Goal: Task Accomplishment & Management: Manage account settings

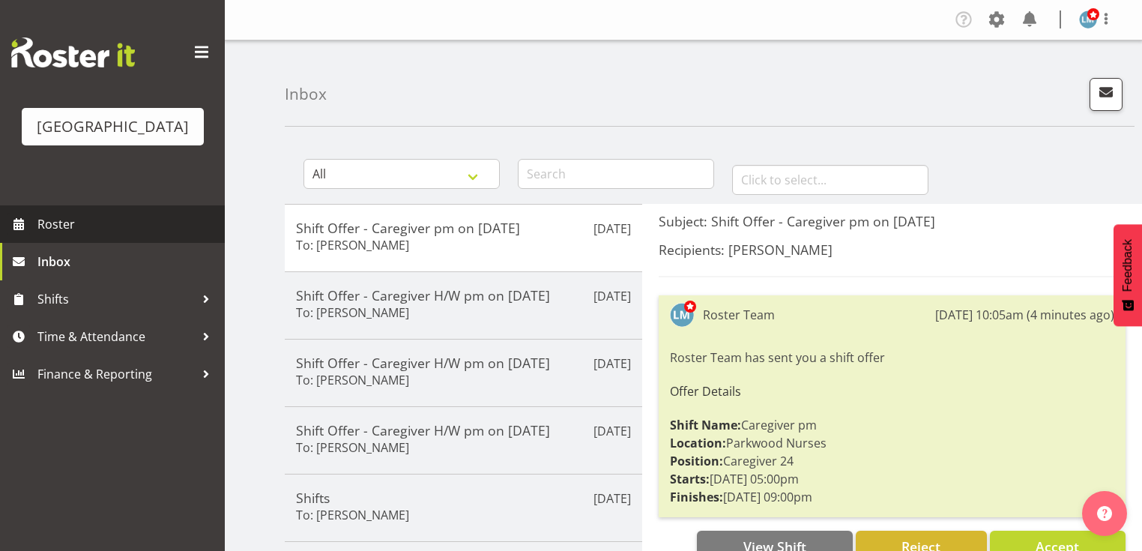
click at [67, 235] on span "Roster" at bounding box center [127, 224] width 180 height 22
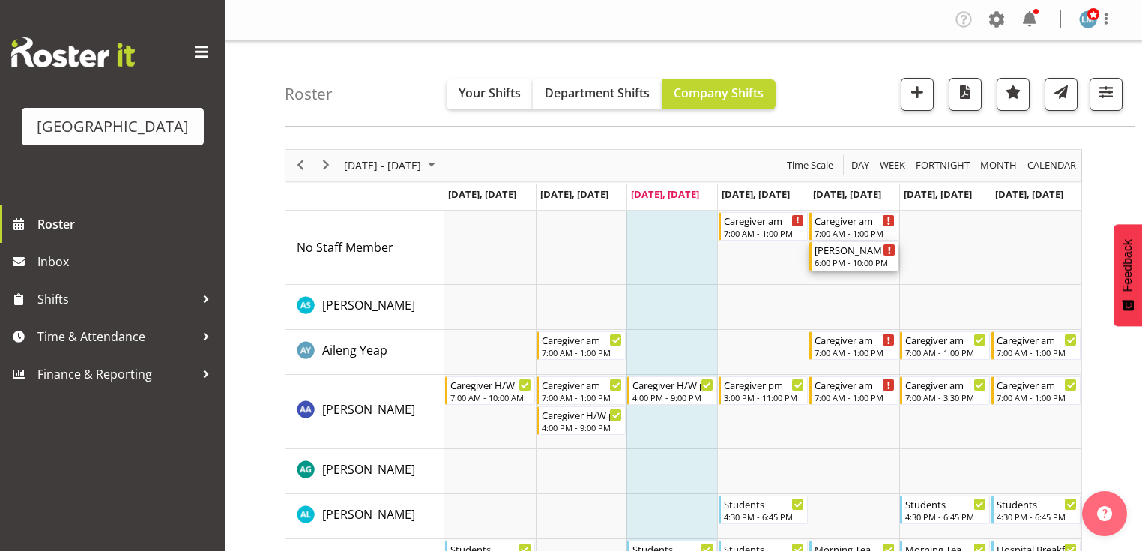
click at [839, 264] on div "6:00 PM - 10:00 PM" at bounding box center [854, 262] width 81 height 12
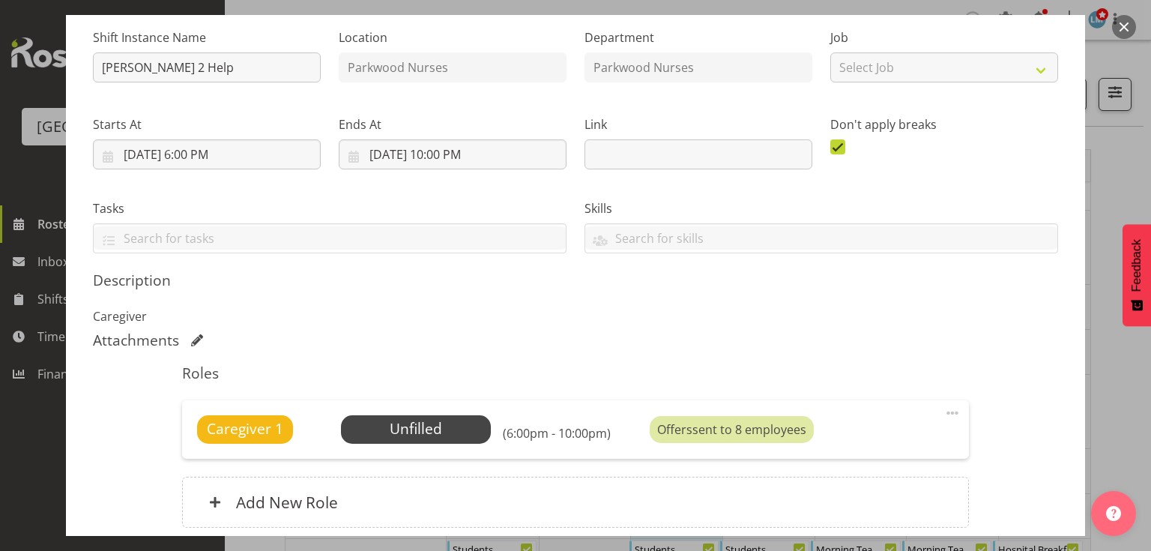
scroll to position [240, 0]
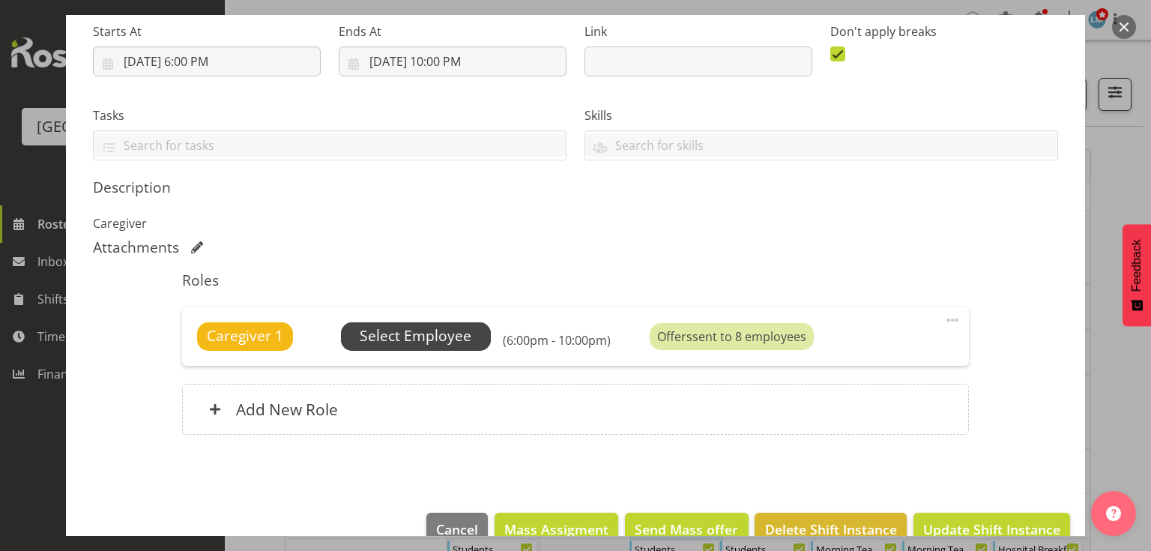
click at [425, 333] on span "Select Employee" at bounding box center [416, 336] width 112 height 22
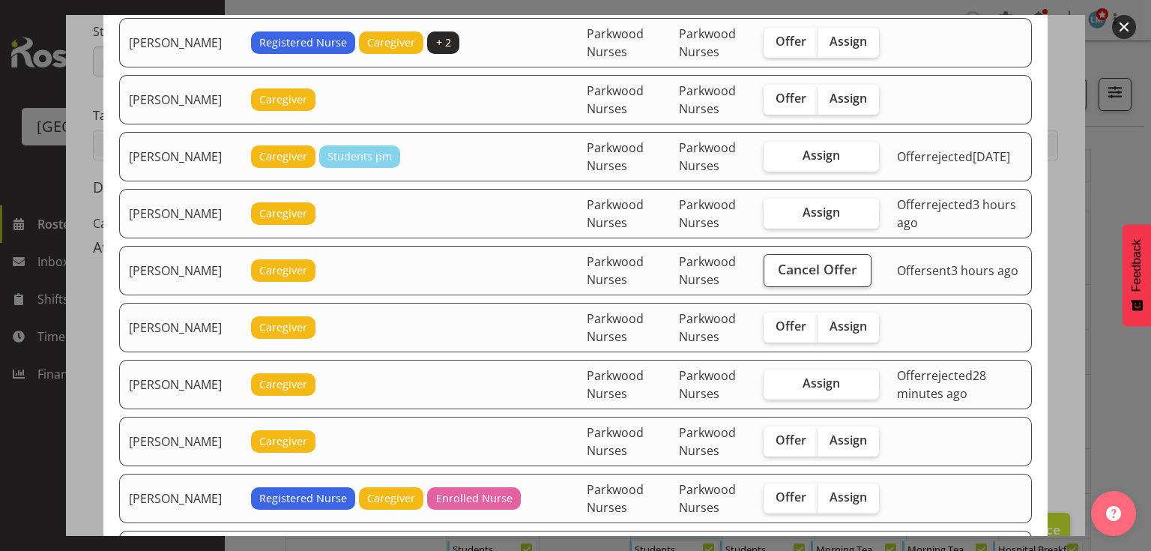
scroll to position [899, 0]
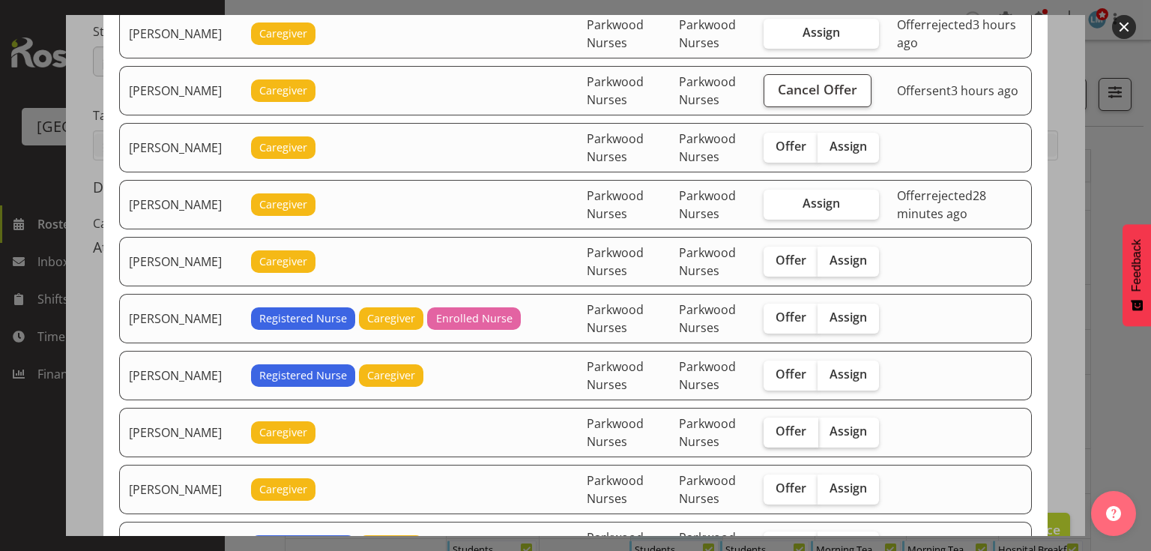
click at [804, 423] on span "Offer" at bounding box center [790, 430] width 31 height 15
click at [773, 426] on input "Offer" at bounding box center [768, 431] width 10 height 10
checkbox input "true"
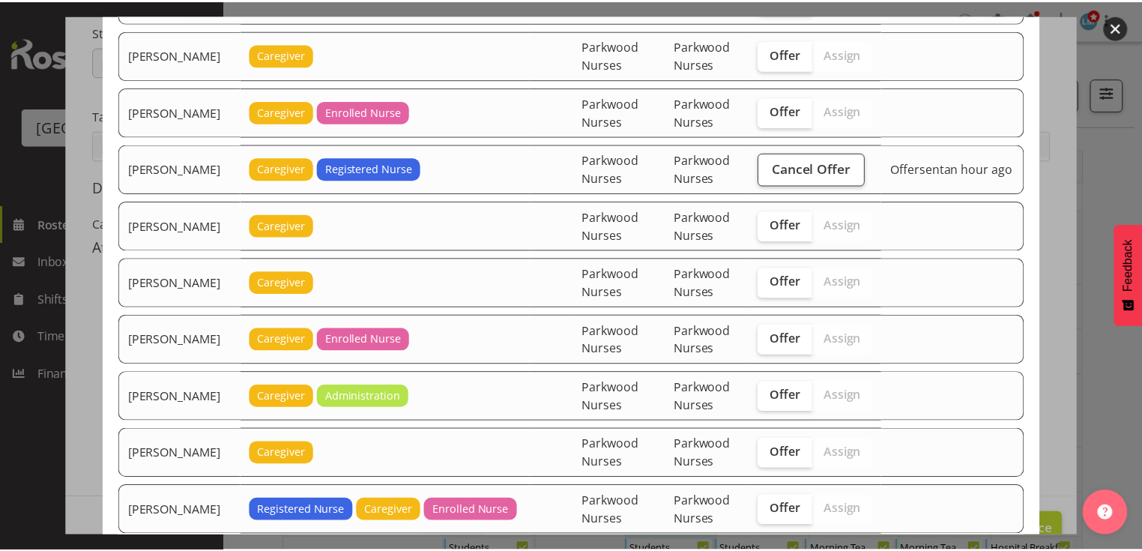
scroll to position [2816, 0]
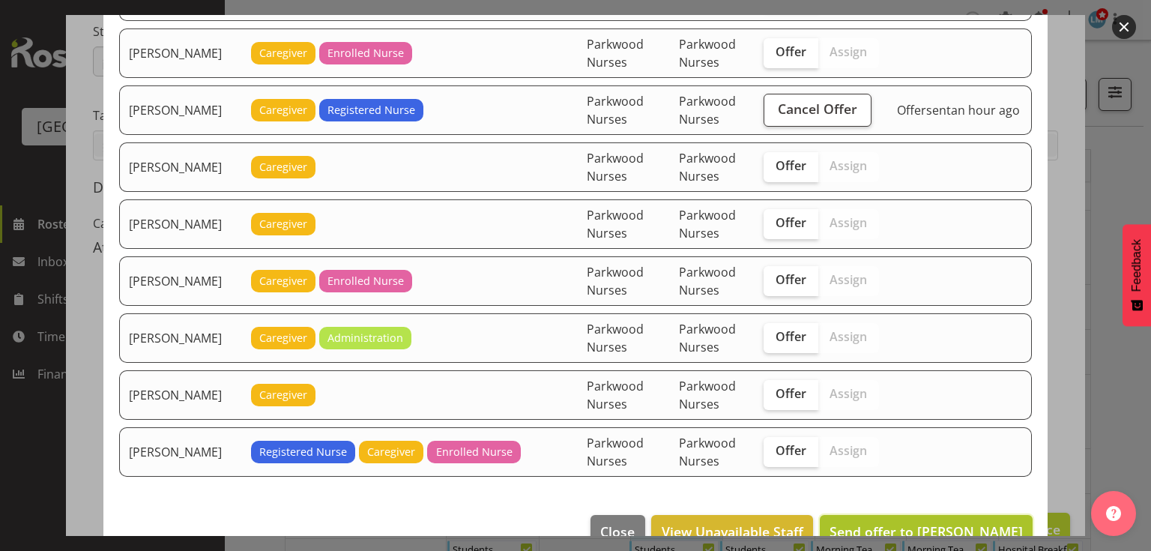
click at [947, 522] on span "Send offer to Jenny Williamson" at bounding box center [925, 531] width 193 height 18
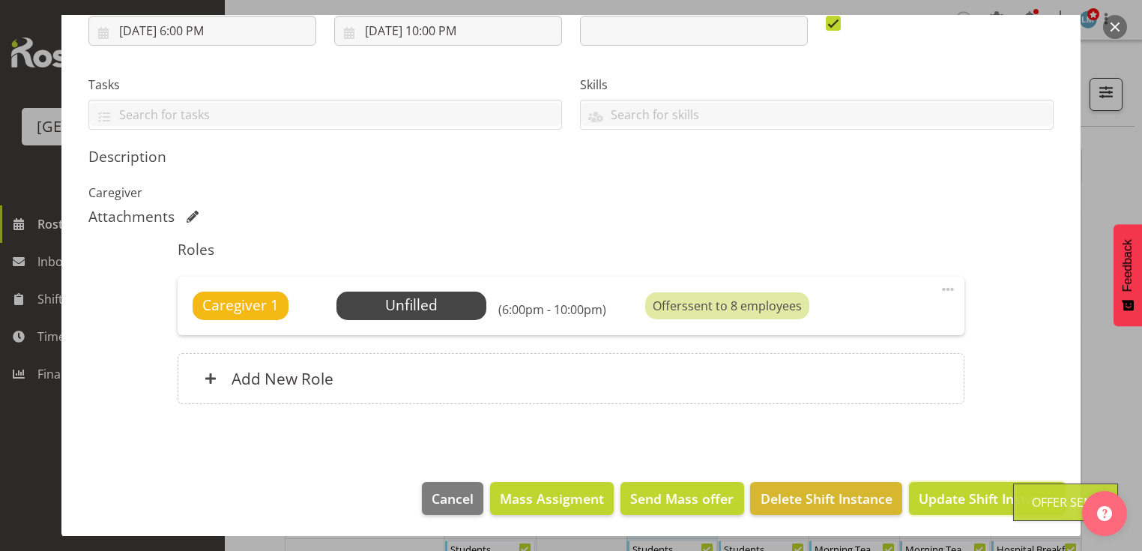
click at [948, 498] on span "Update Shift Instance" at bounding box center [987, 497] width 137 height 19
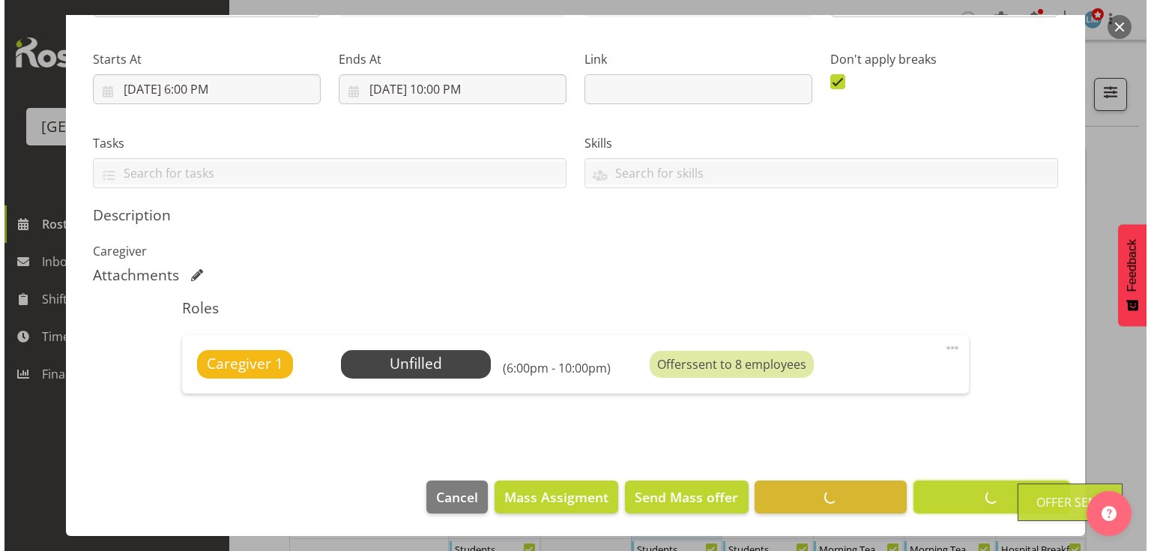
scroll to position [211, 0]
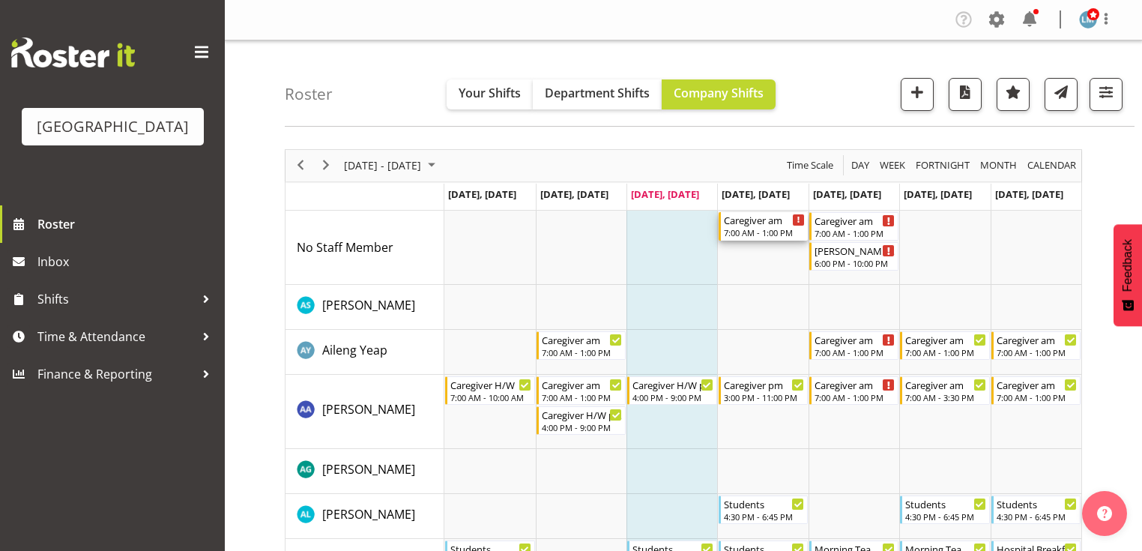
click at [750, 230] on div "7:00 AM - 1:00 PM" at bounding box center [764, 232] width 81 height 12
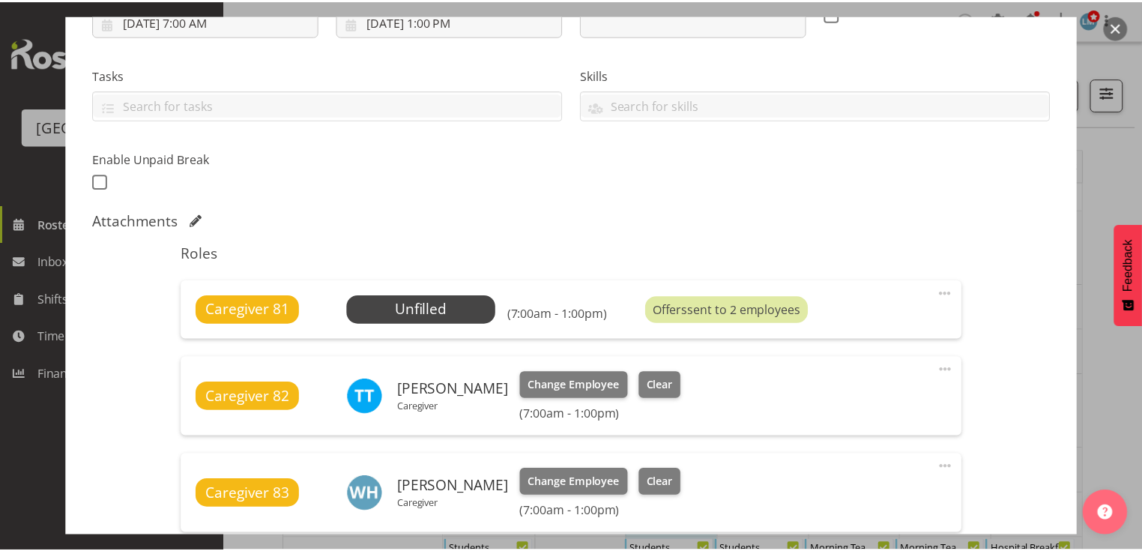
scroll to position [300, 0]
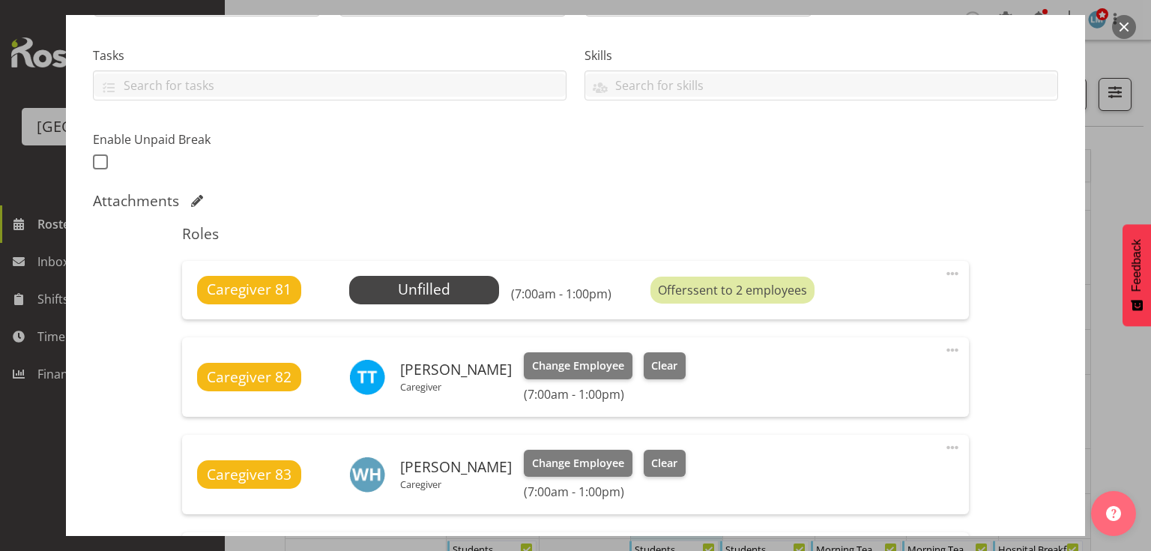
click at [1127, 22] on button "button" at bounding box center [1124, 27] width 24 height 24
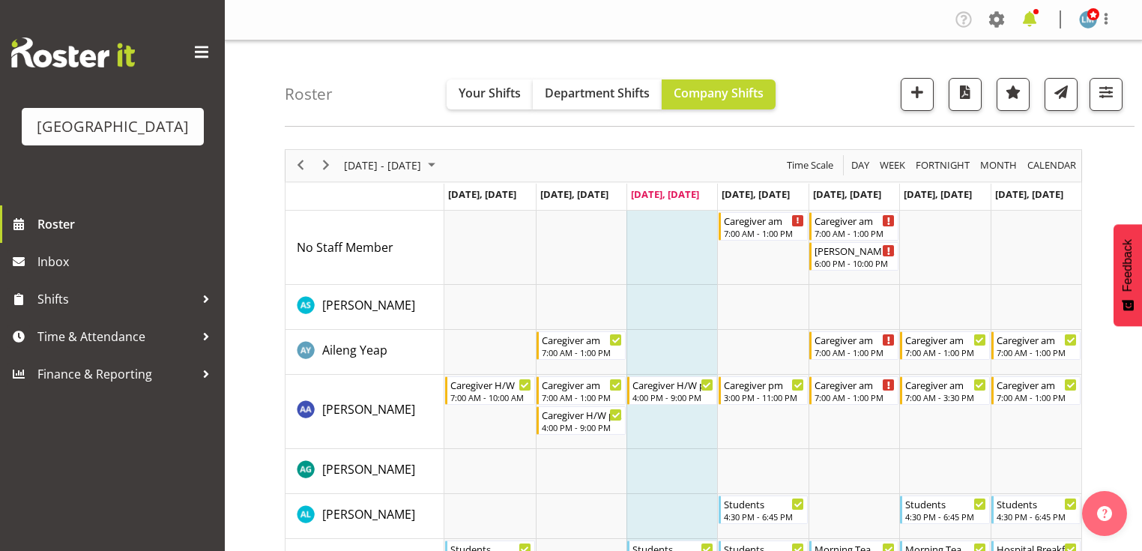
click at [1032, 18] on span at bounding box center [1029, 19] width 24 height 24
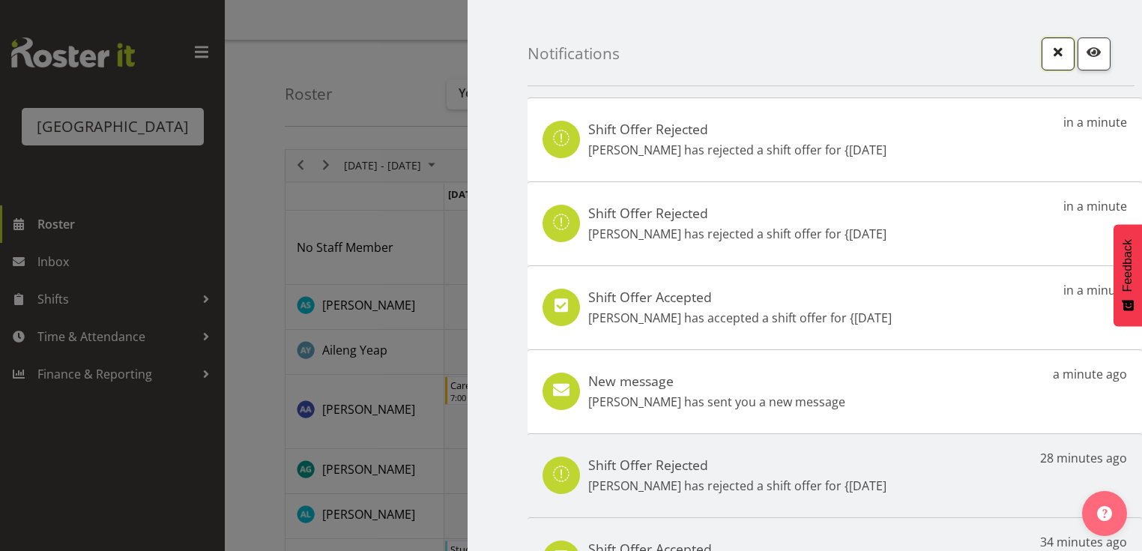
click at [1052, 52] on span "button" at bounding box center [1057, 51] width 19 height 19
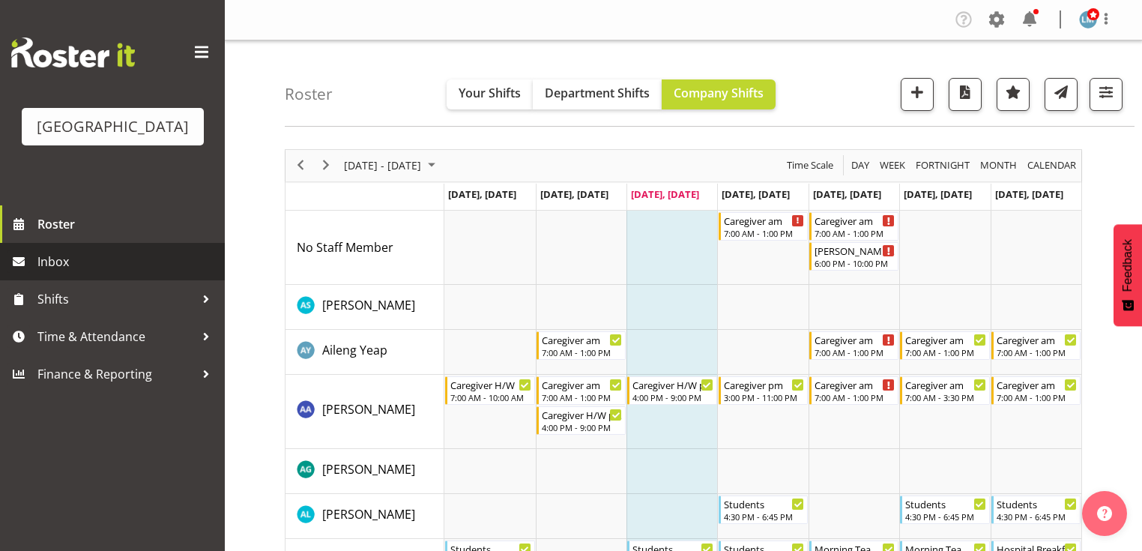
click at [75, 273] on span "Inbox" at bounding box center [127, 261] width 180 height 22
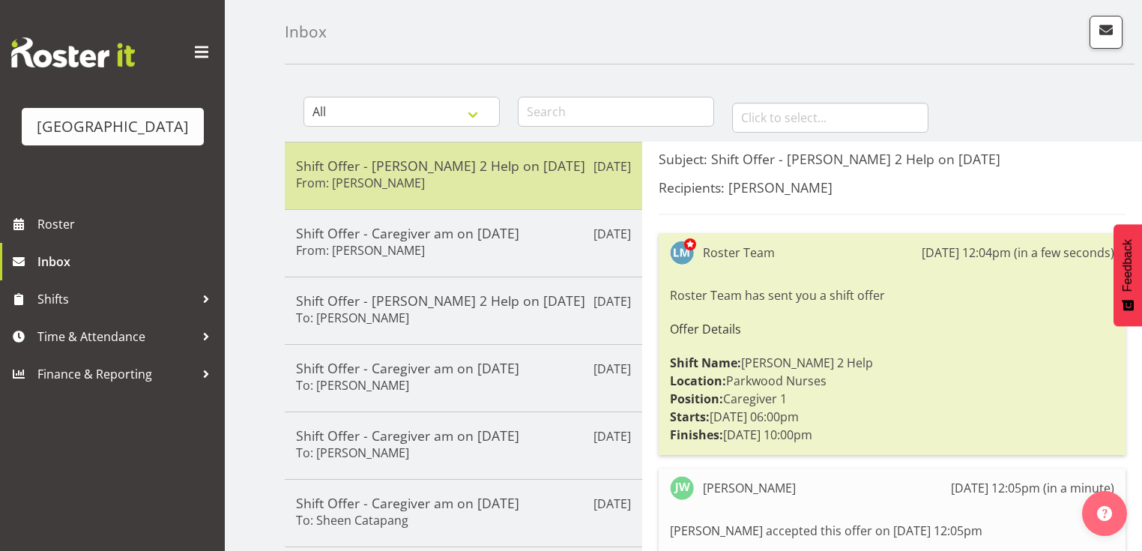
scroll to position [120, 0]
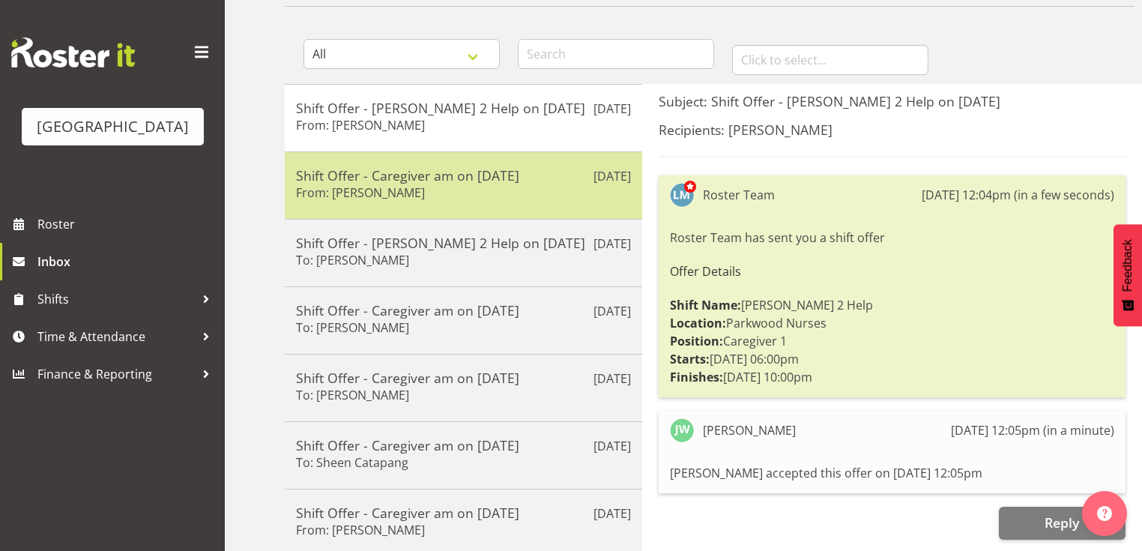
click at [425, 189] on h6 "From: [PERSON_NAME]" at bounding box center [360, 192] width 129 height 15
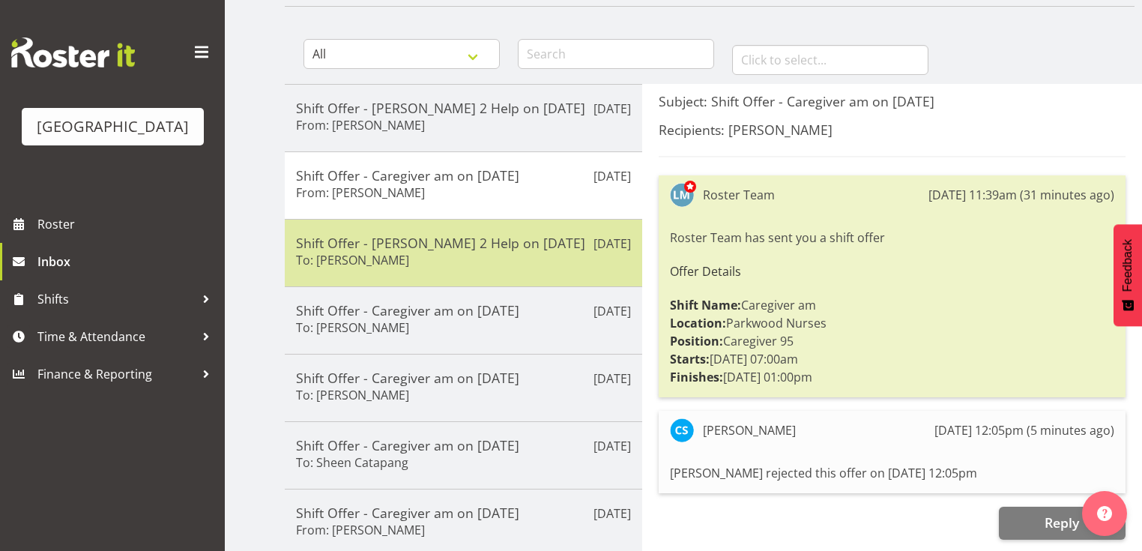
click at [481, 243] on h5 "Shift Offer - [PERSON_NAME] 2 Help on [DATE]" at bounding box center [463, 243] width 335 height 16
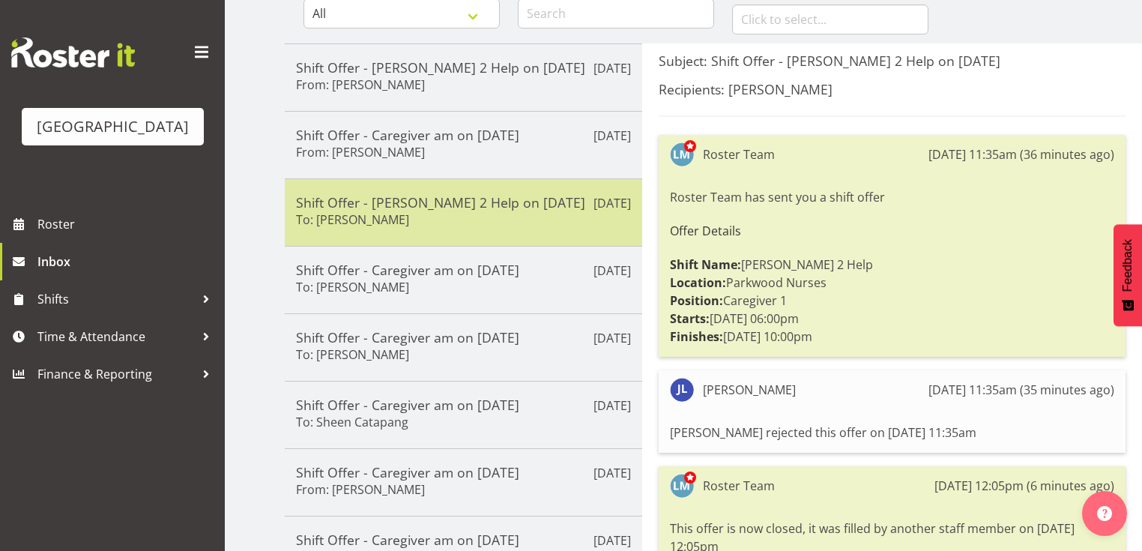
scroll to position [180, 0]
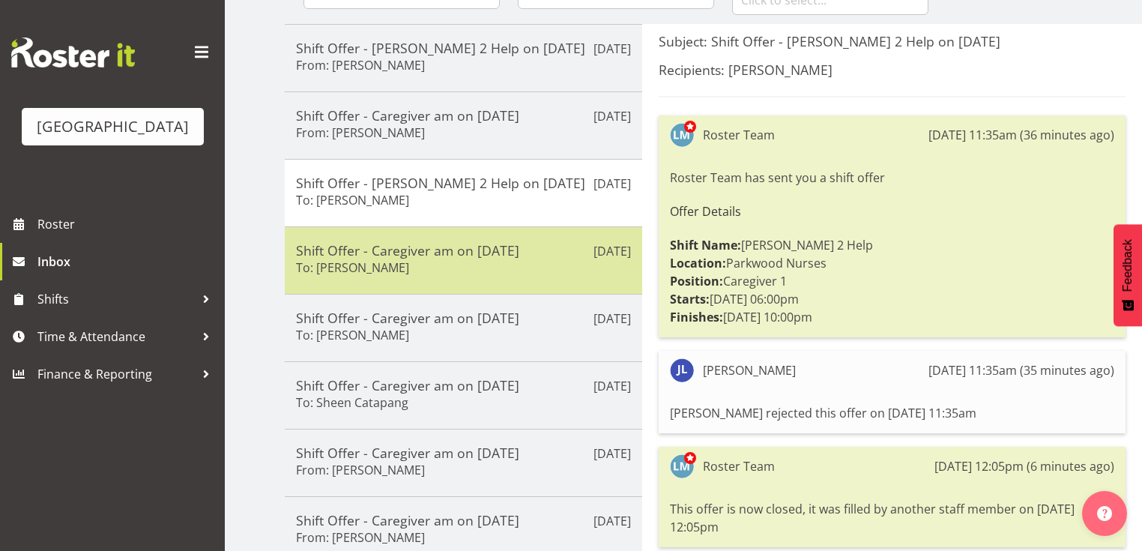
click at [503, 258] on div "Shift Offer - Caregiver am on 14/08/25 To: Shania Ali" at bounding box center [463, 260] width 335 height 37
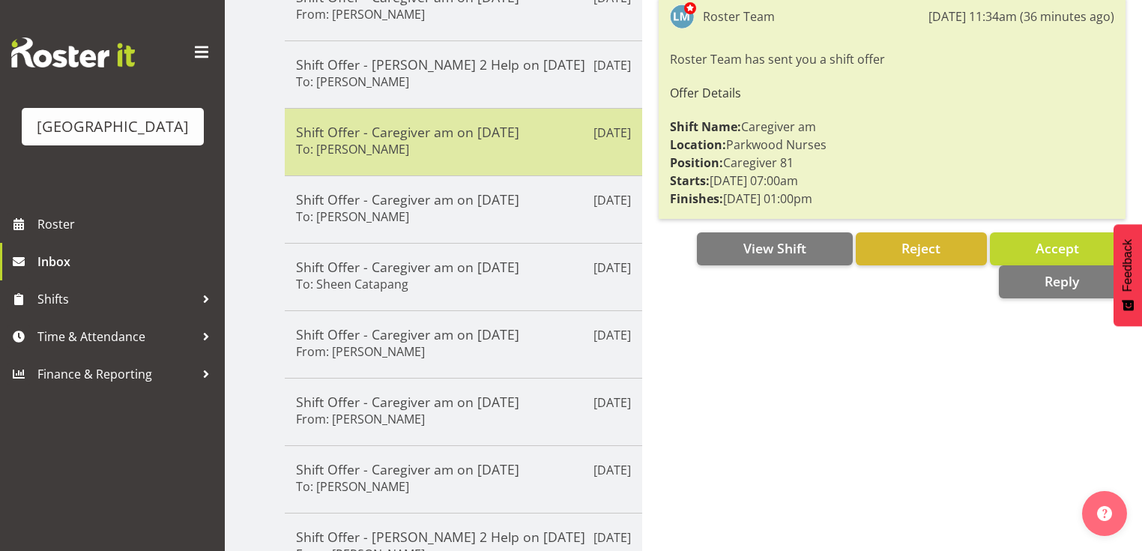
scroll to position [300, 0]
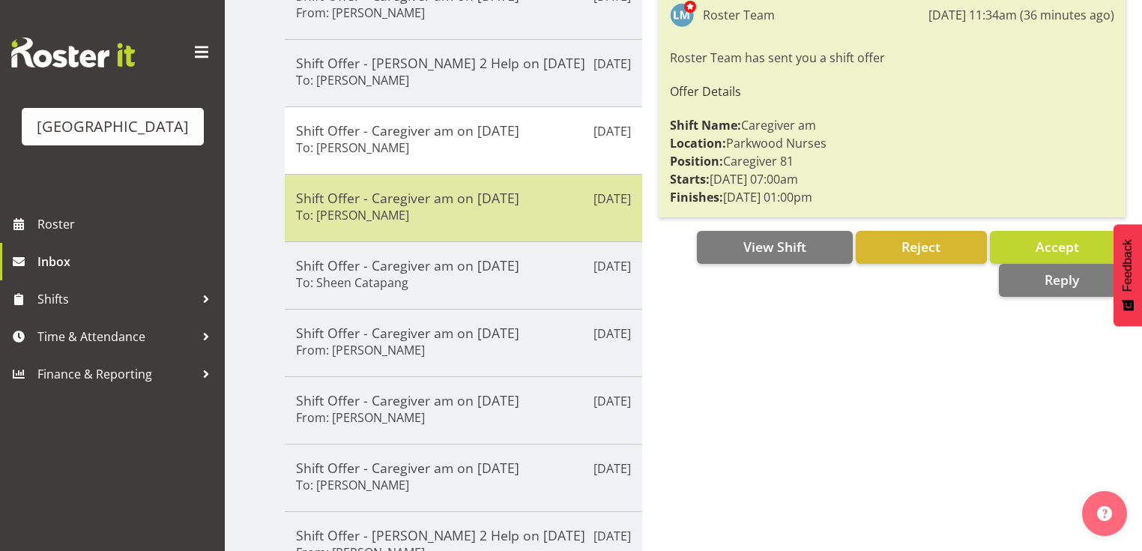
click at [506, 226] on div "Aug 13th Shift Offer - Caregiver am on 17/08/25 To: Chrislyn-ann Saquilayan" at bounding box center [463, 207] width 357 height 67
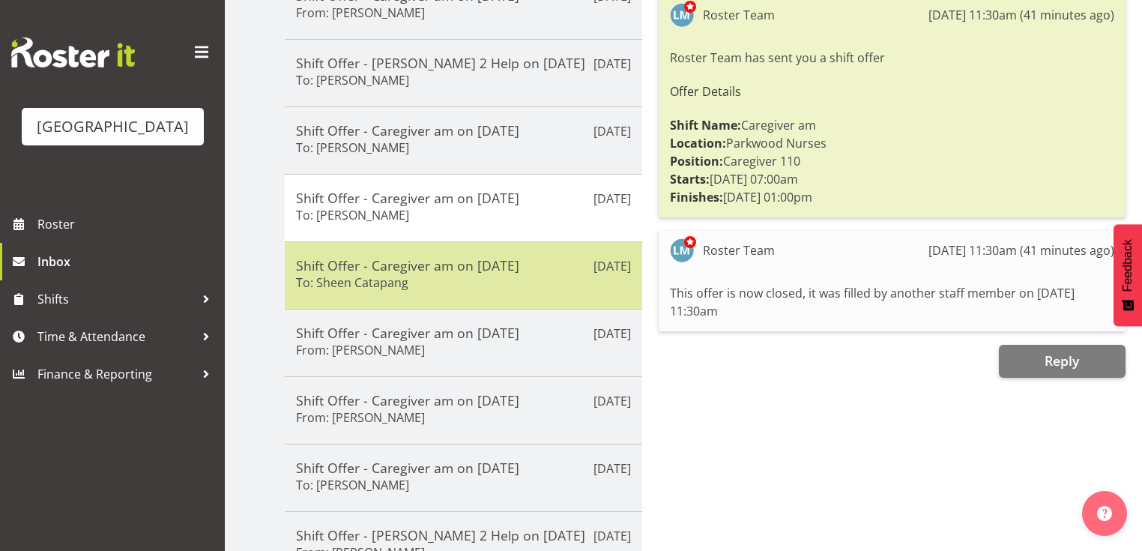
click at [545, 279] on div "Shift Offer - Caregiver am on 17/08/25 To: Sheen Catapang" at bounding box center [463, 275] width 335 height 37
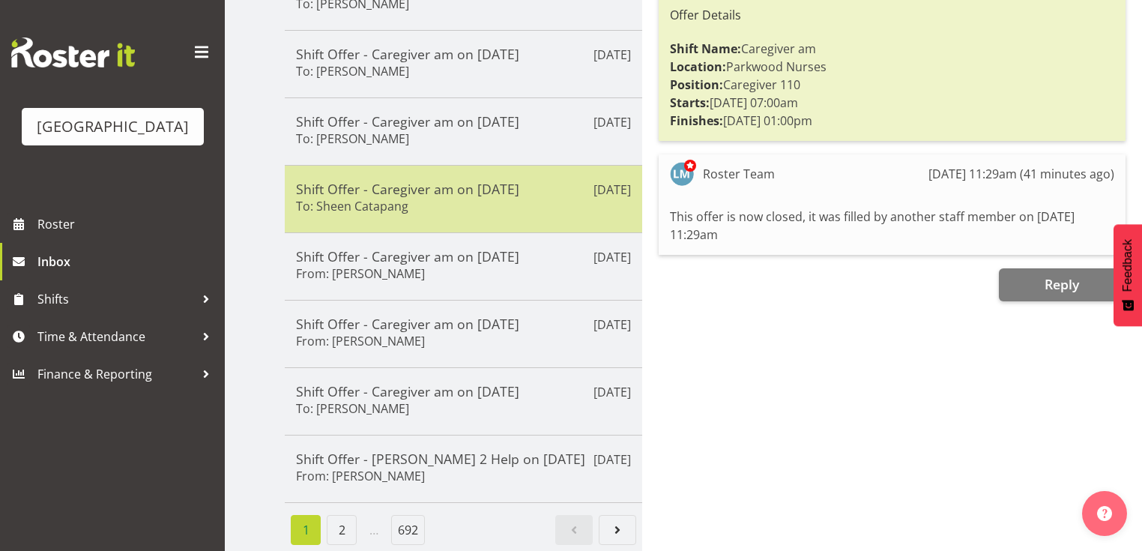
scroll to position [380, 0]
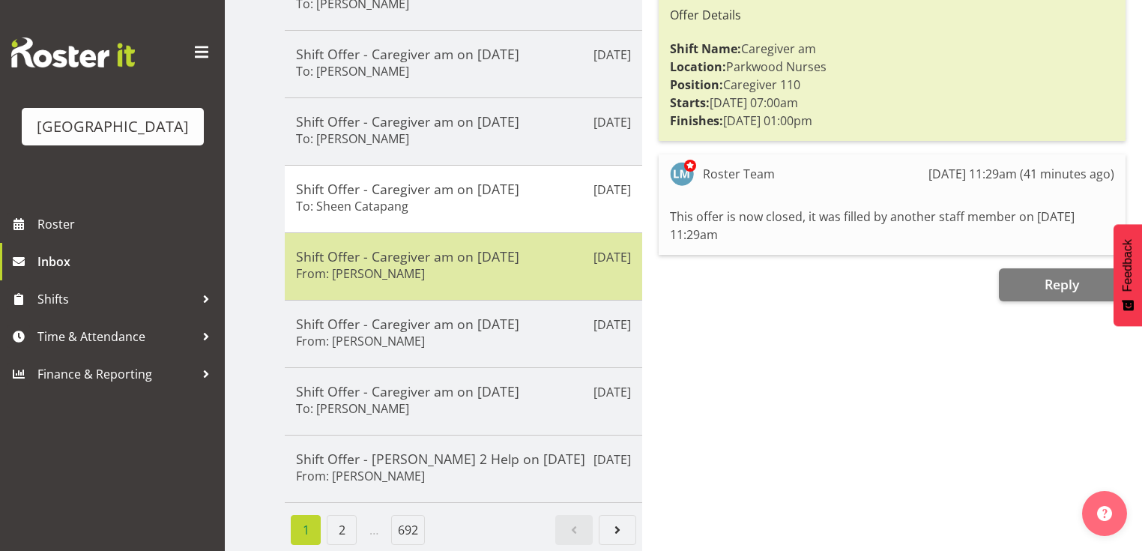
click at [542, 256] on h5 "Shift Offer - Caregiver am on 17/08/25" at bounding box center [463, 256] width 335 height 16
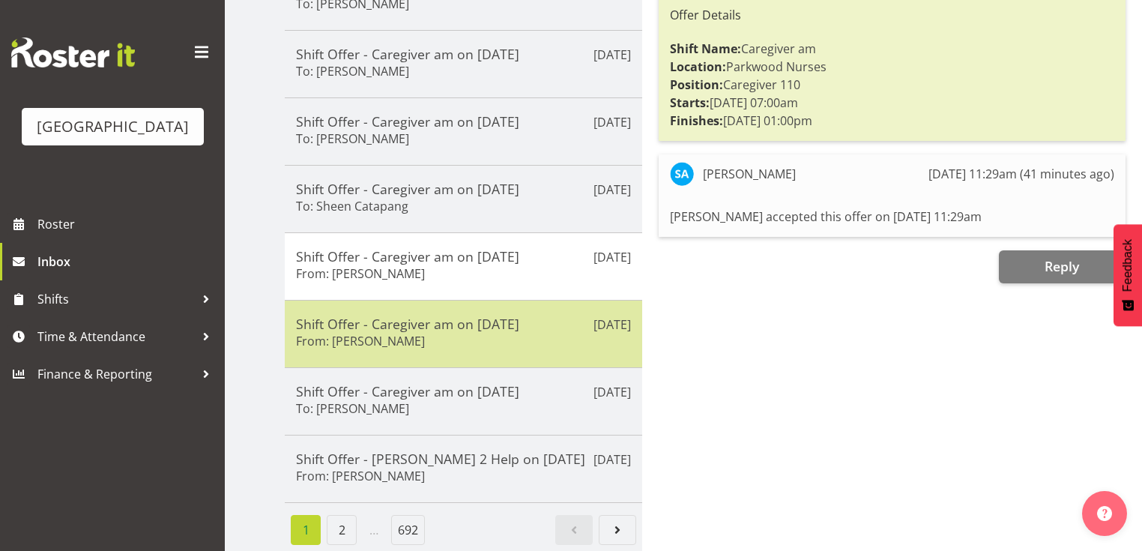
click at [518, 324] on h5 "Shift Offer - Caregiver am on 14/08/25" at bounding box center [463, 323] width 335 height 16
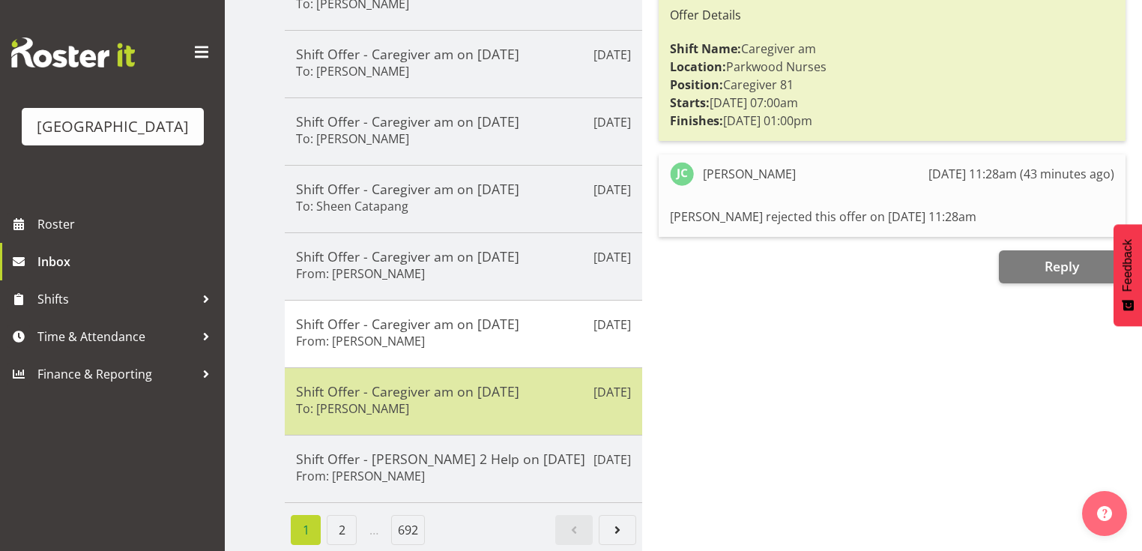
click at [532, 391] on div "Shift Offer - Caregiver am on 15/08/25 To: Ruth Flavell" at bounding box center [463, 401] width 335 height 37
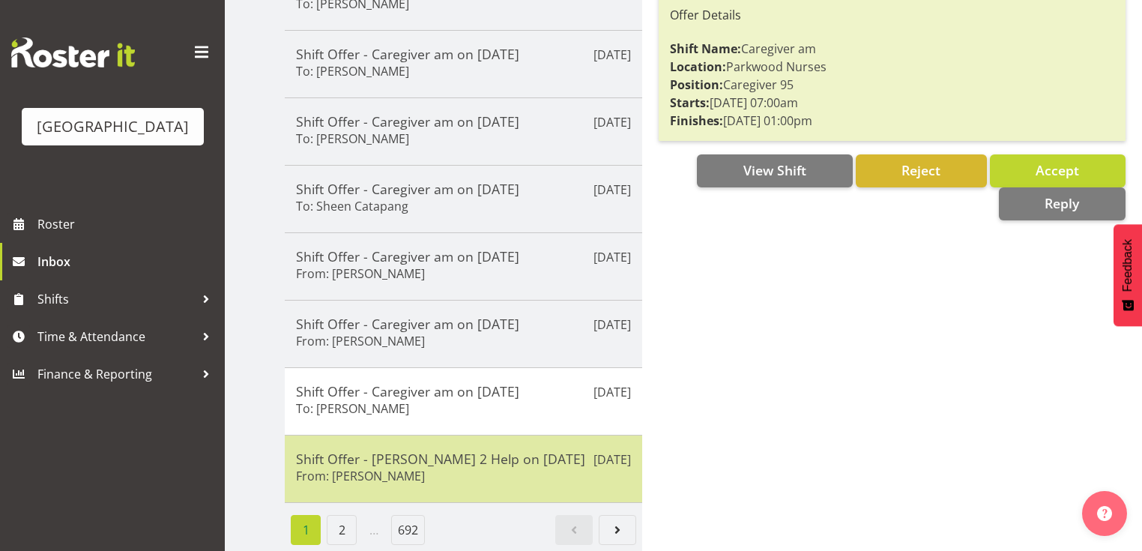
click at [495, 462] on div "Shift Offer - Ressie 2 Help on 15/08/25 From: Suzanne Goodwin" at bounding box center [463, 468] width 335 height 37
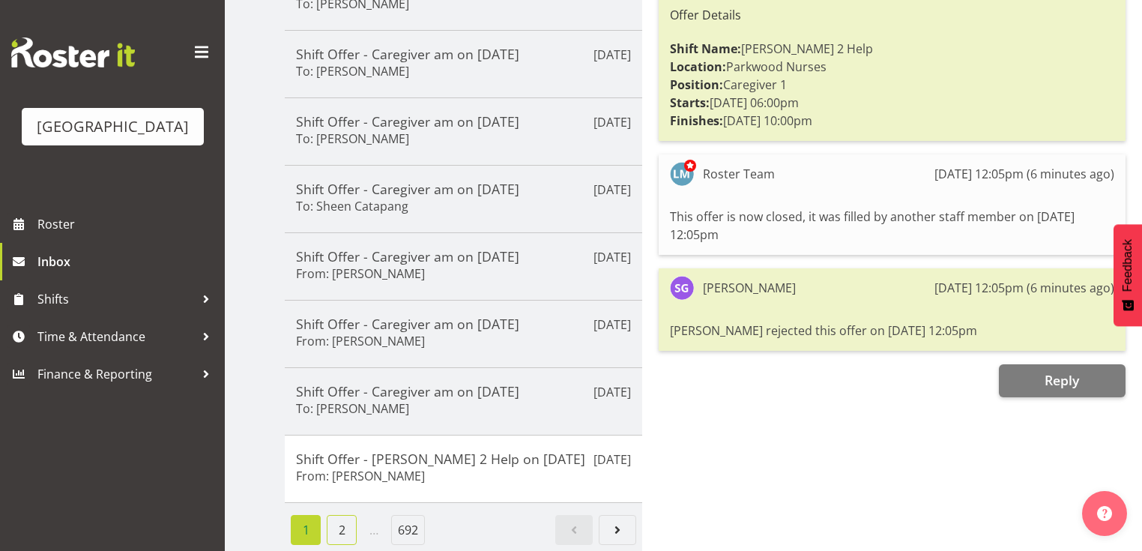
click at [342, 524] on link "2" at bounding box center [342, 530] width 30 height 30
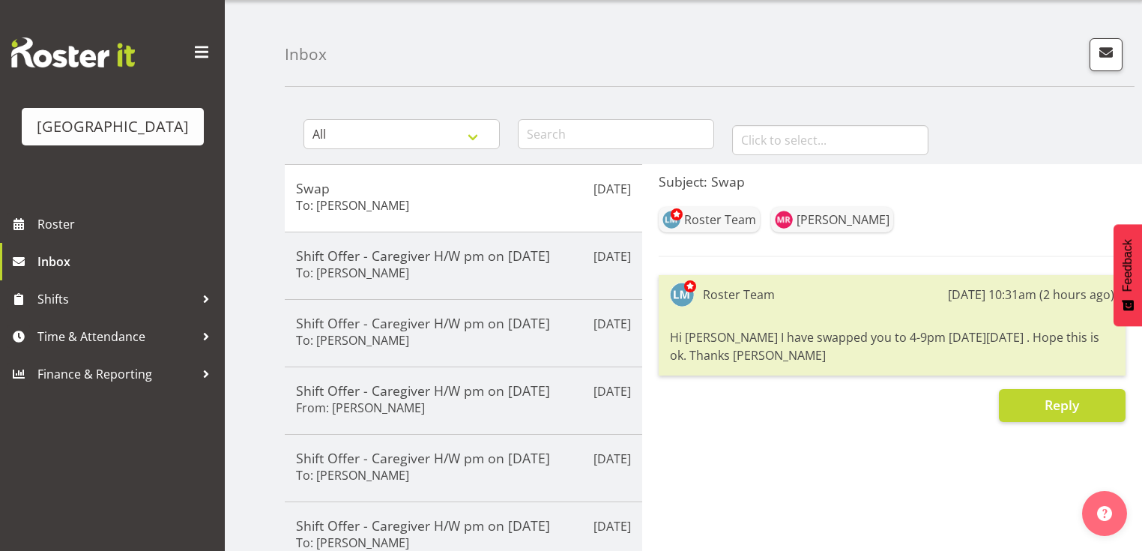
scroll to position [60, 0]
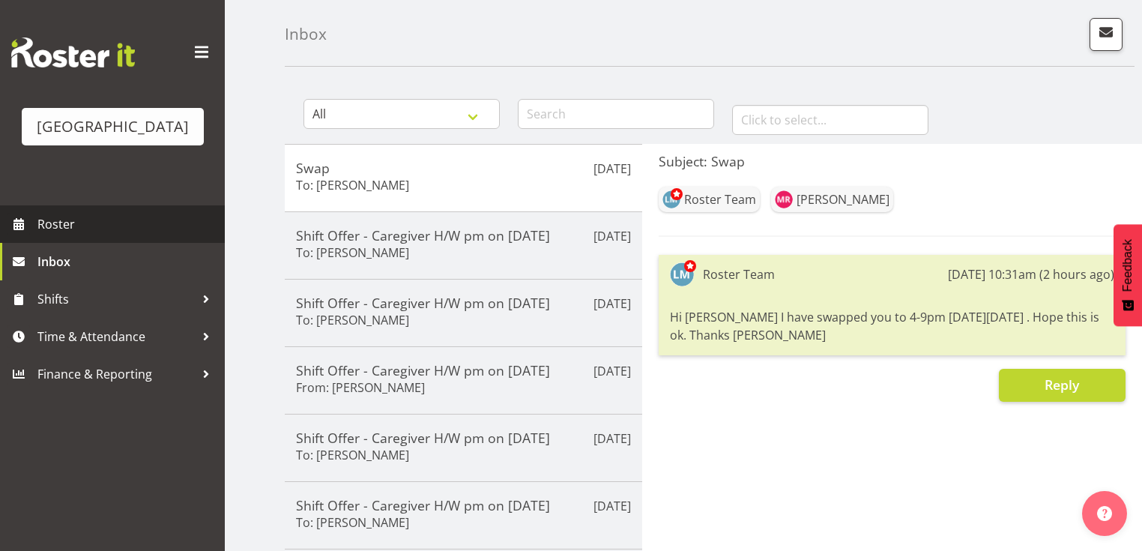
click at [60, 235] on span "Roster" at bounding box center [127, 224] width 180 height 22
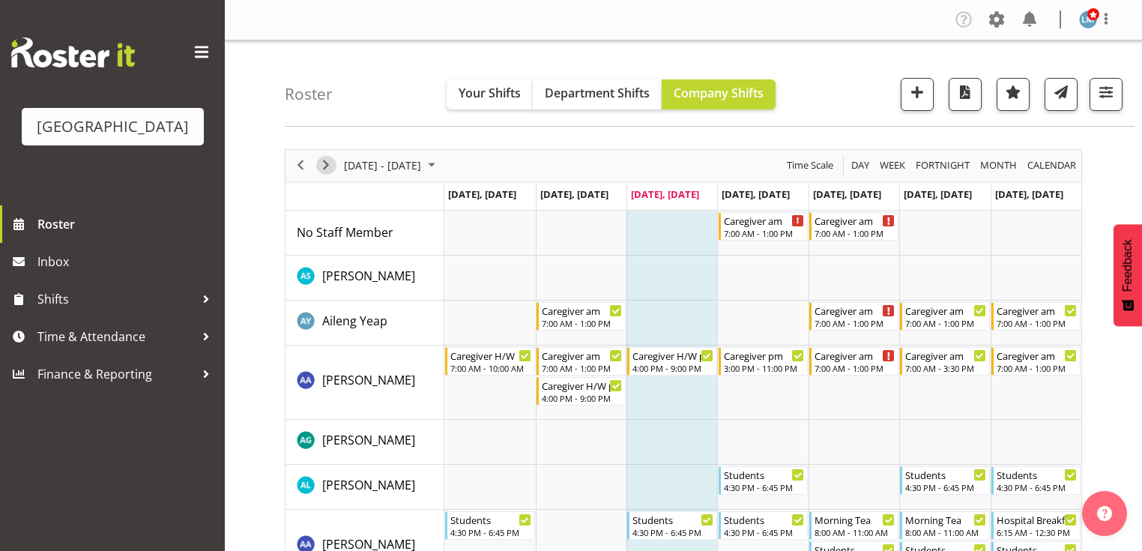
click at [325, 164] on span "Next" at bounding box center [326, 165] width 18 height 19
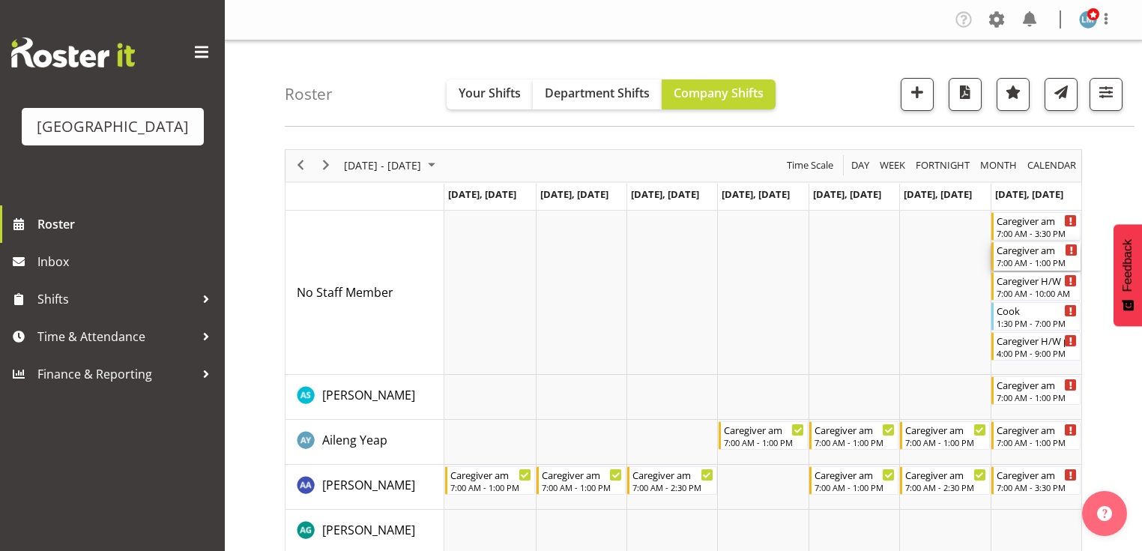
click at [1020, 261] on div "7:00 AM - 1:00 PM" at bounding box center [1036, 262] width 81 height 12
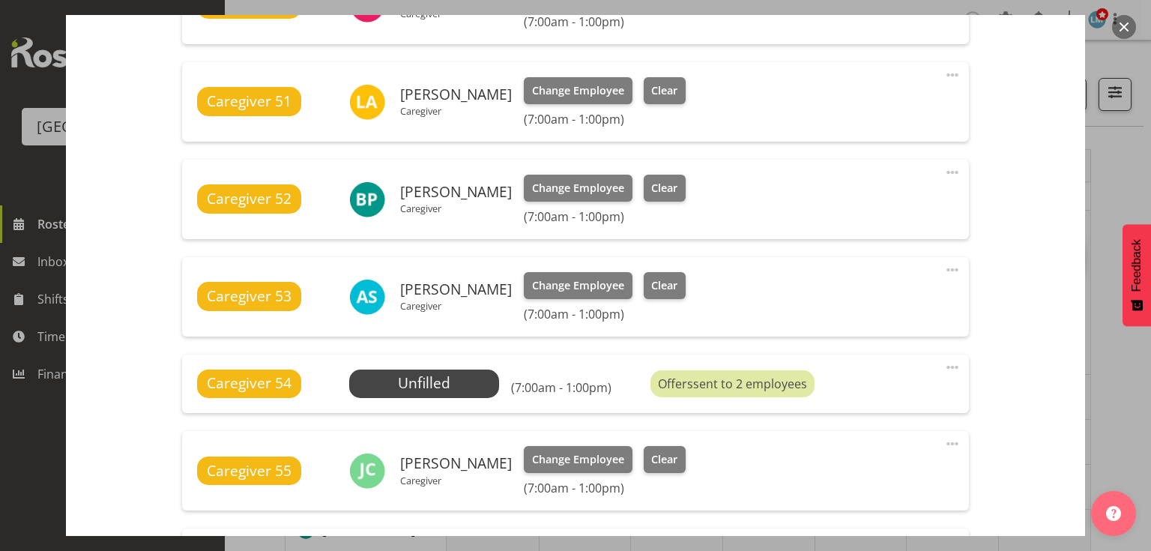
scroll to position [779, 0]
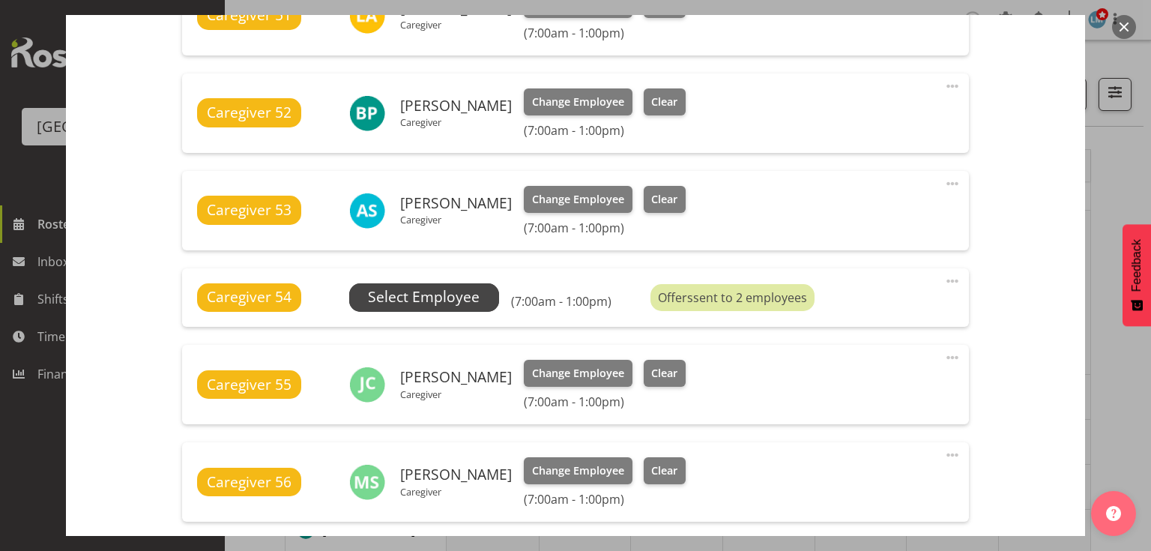
click at [390, 295] on span "Select Employee" at bounding box center [424, 297] width 112 height 22
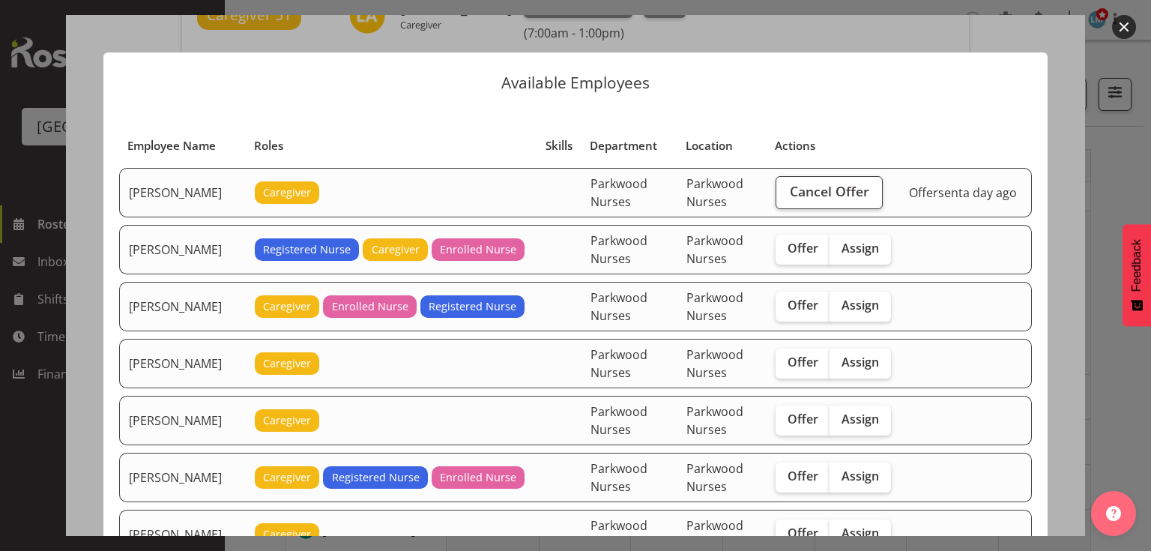
click at [1121, 27] on button "button" at bounding box center [1124, 27] width 24 height 24
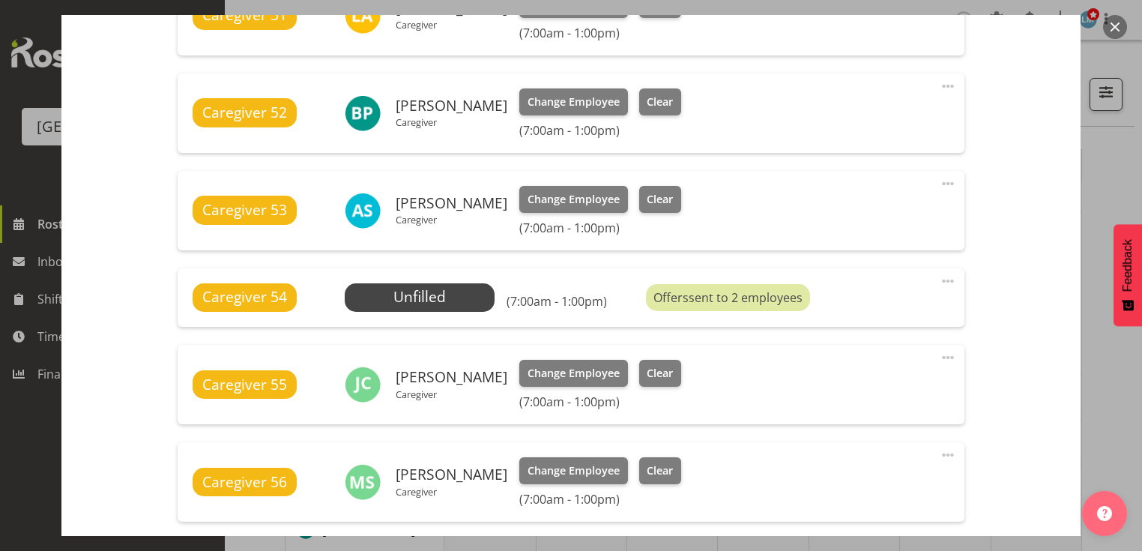
click at [1115, 21] on button "button" at bounding box center [1115, 27] width 24 height 24
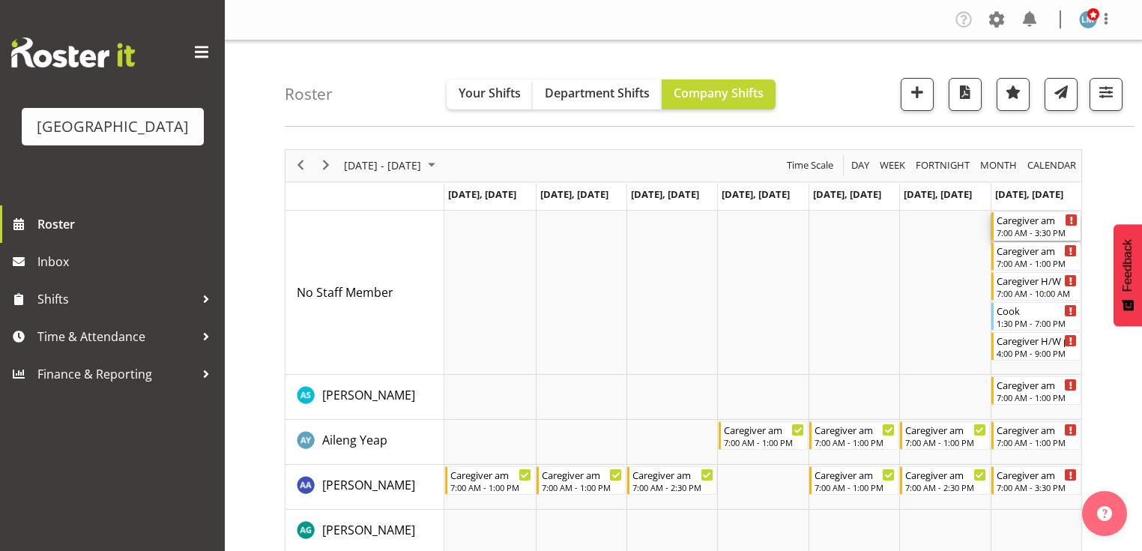
click at [1029, 228] on div "7:00 AM - 3:30 PM" at bounding box center [1036, 232] width 81 height 12
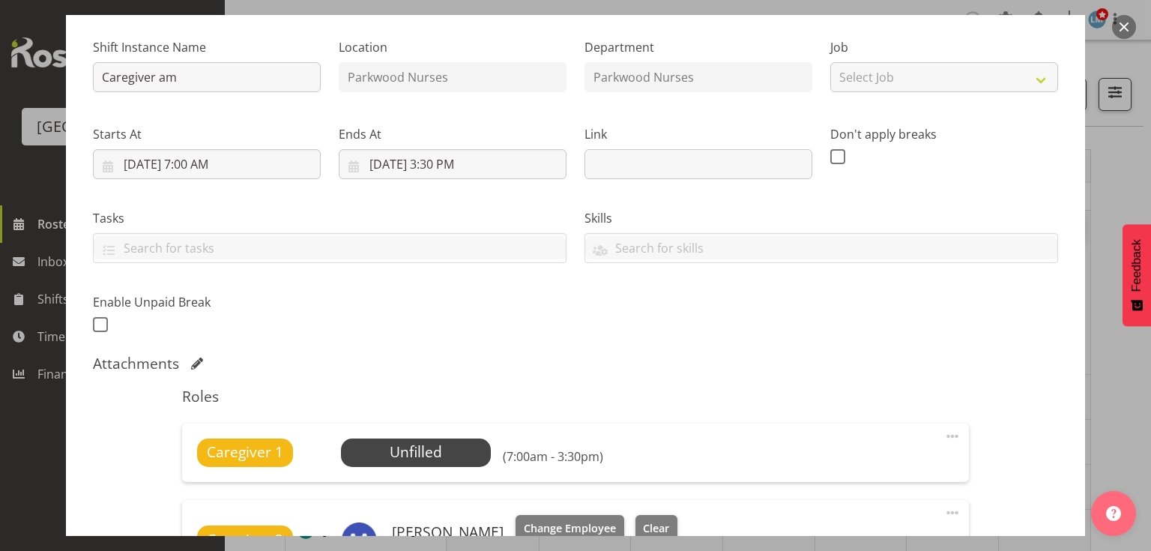
scroll to position [240, 0]
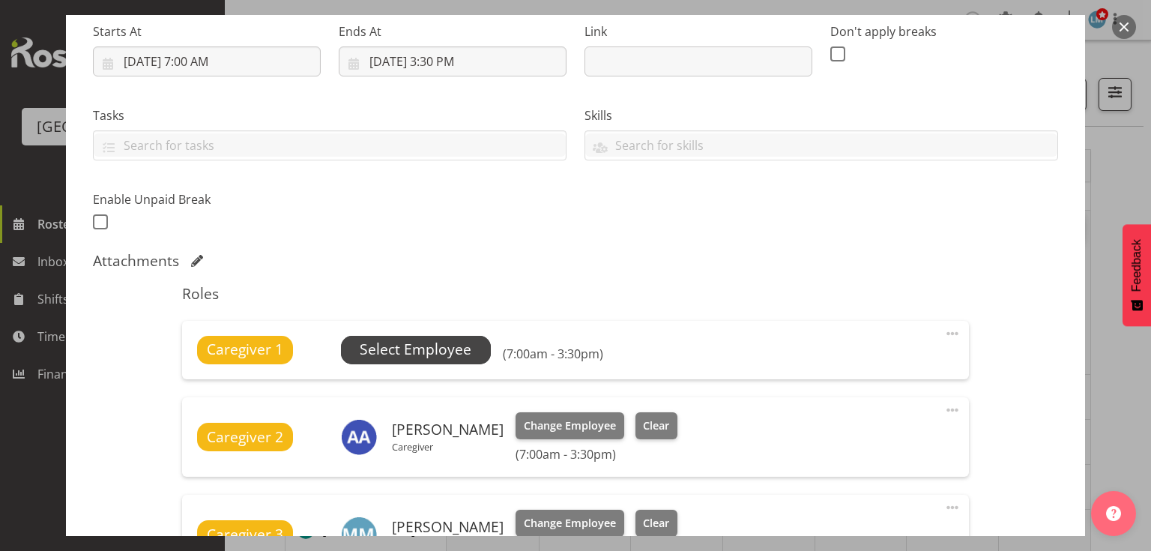
click at [435, 345] on span "Select Employee" at bounding box center [416, 350] width 112 height 22
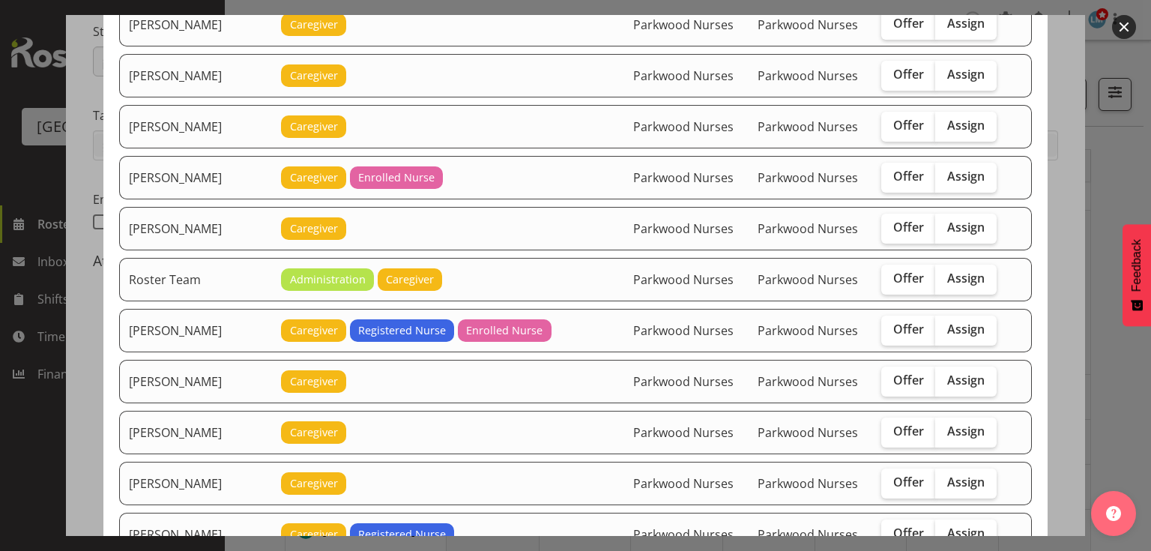
scroll to position [1678, 0]
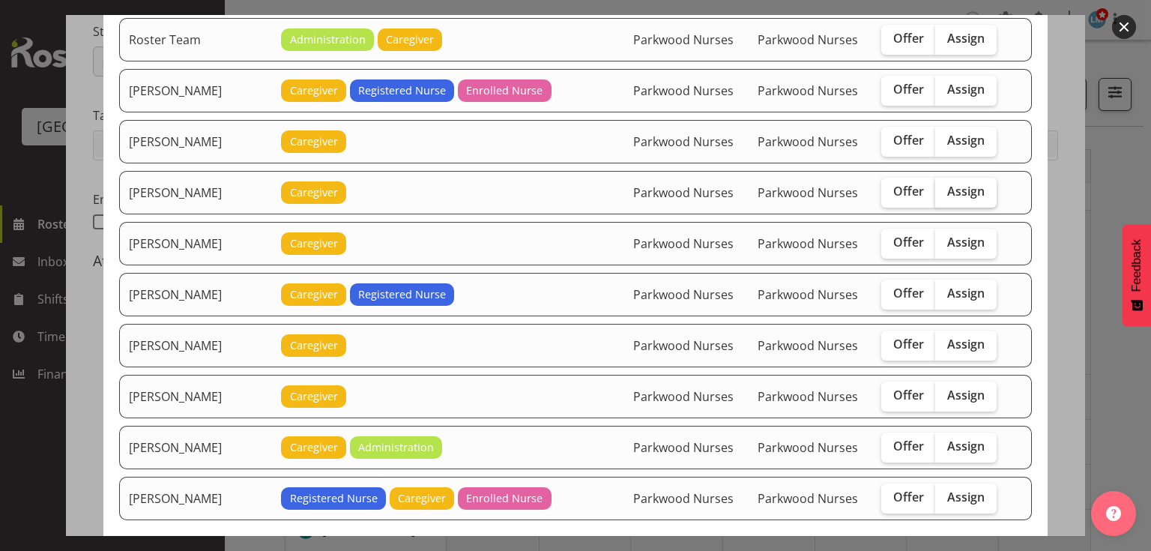
click at [963, 184] on span "Assign" at bounding box center [965, 191] width 37 height 15
click at [945, 187] on input "Assign" at bounding box center [940, 192] width 10 height 10
checkbox input "true"
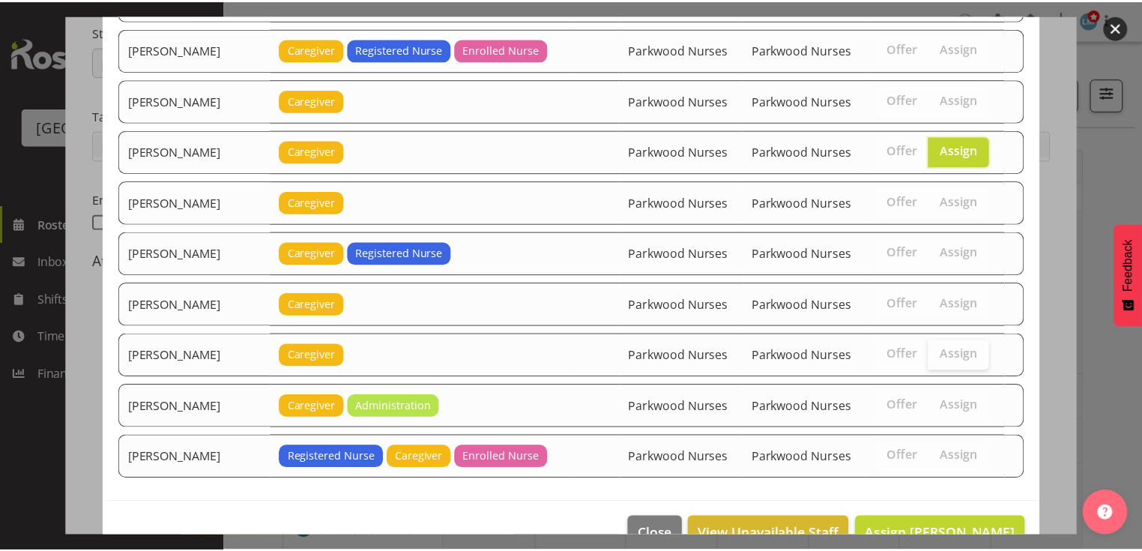
scroll to position [1731, 0]
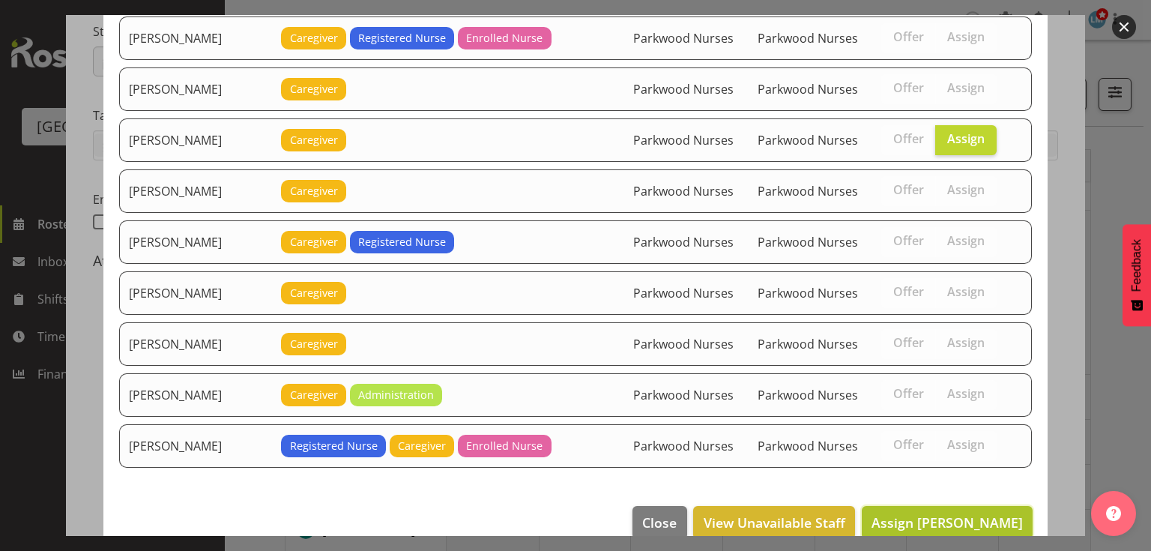
click at [958, 513] on span "Assign [PERSON_NAME]" at bounding box center [946, 522] width 151 height 18
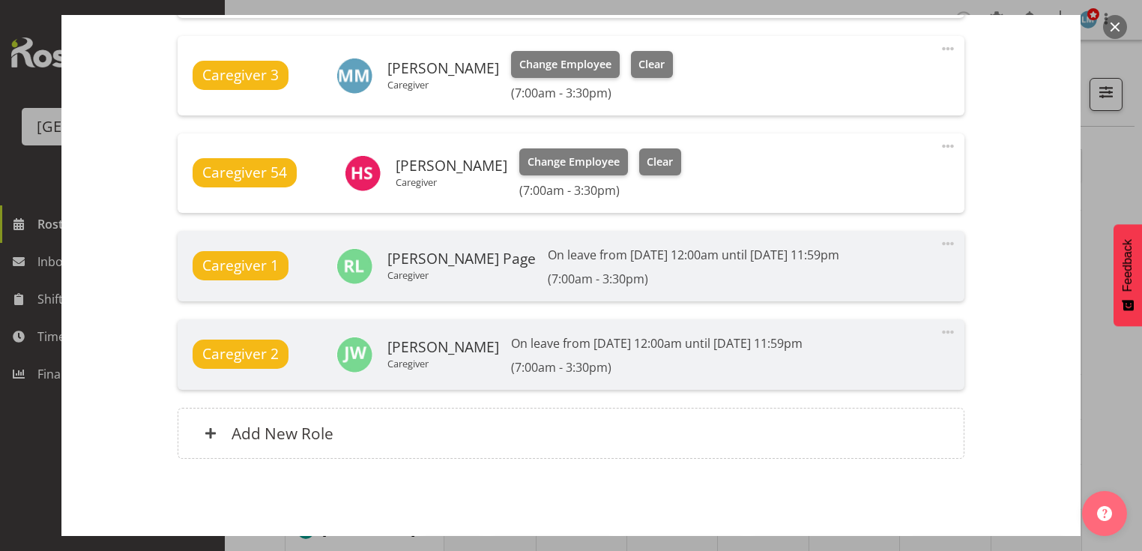
scroll to position [774, 0]
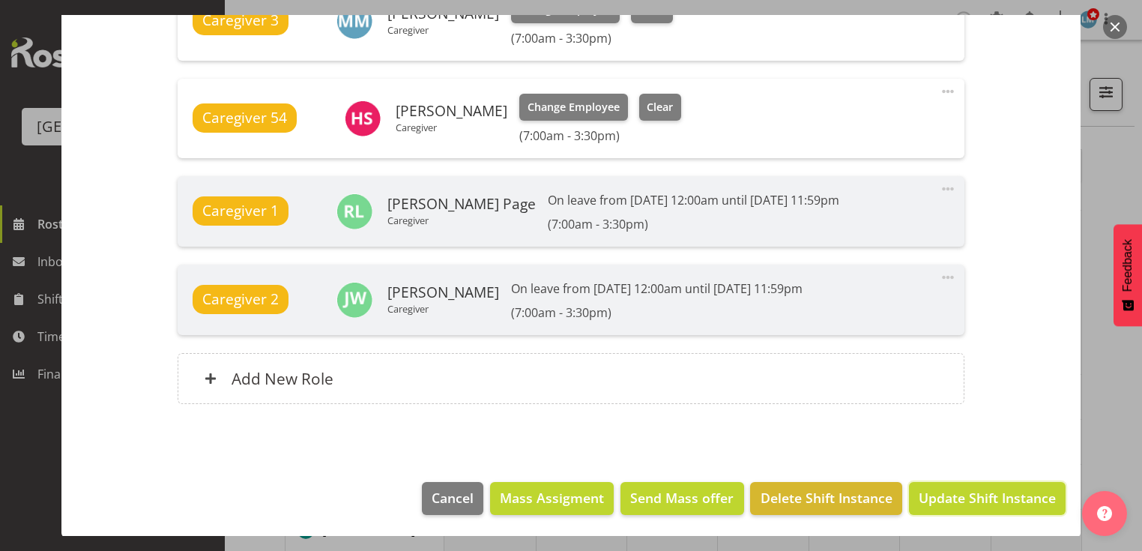
click at [958, 494] on span "Update Shift Instance" at bounding box center [987, 497] width 137 height 19
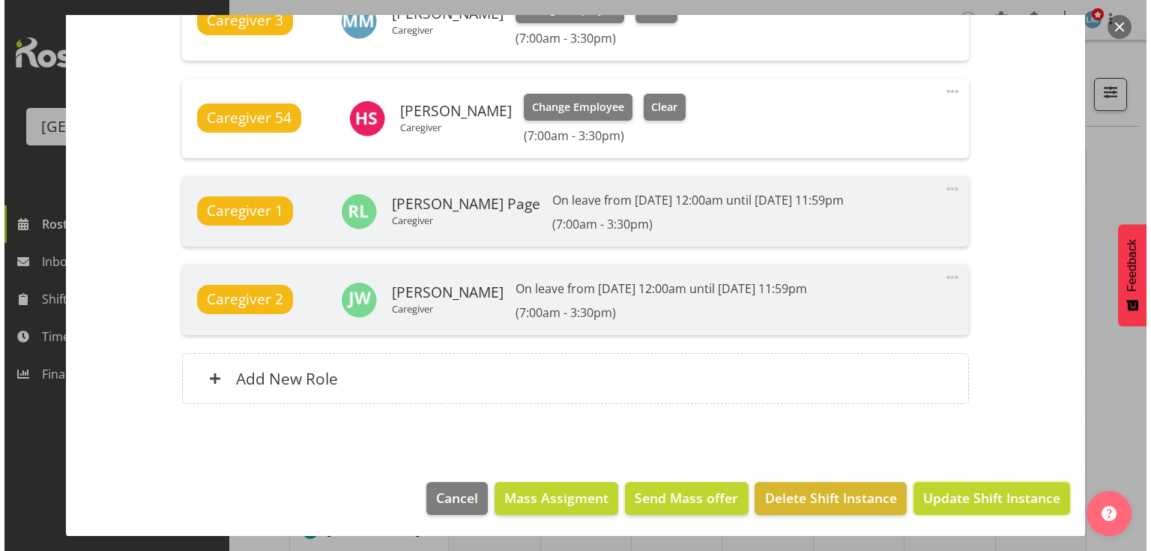
scroll to position [715, 0]
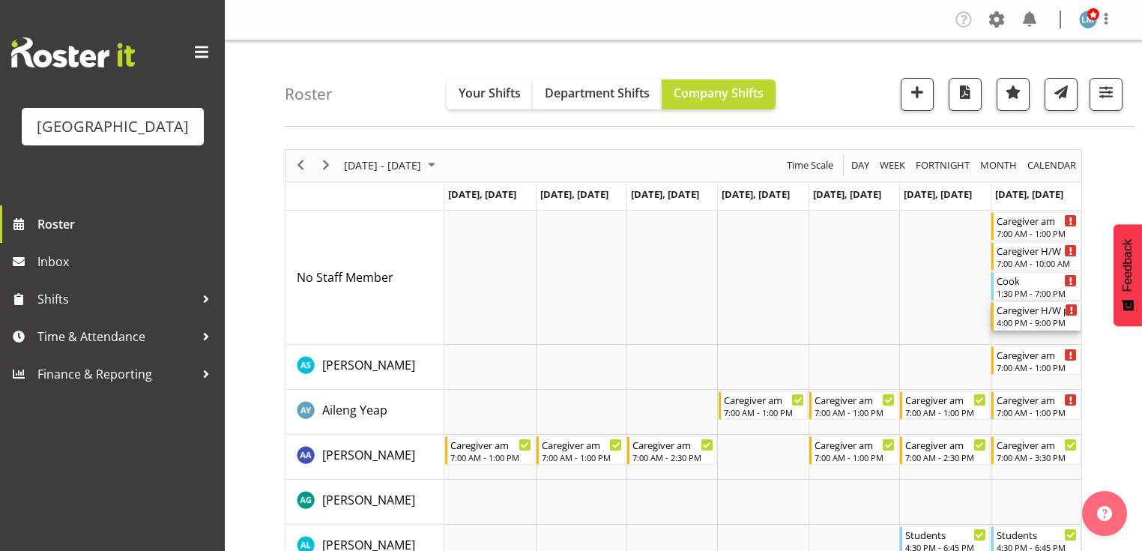
click at [1010, 321] on div "4:00 PM - 9:00 PM" at bounding box center [1036, 322] width 81 height 12
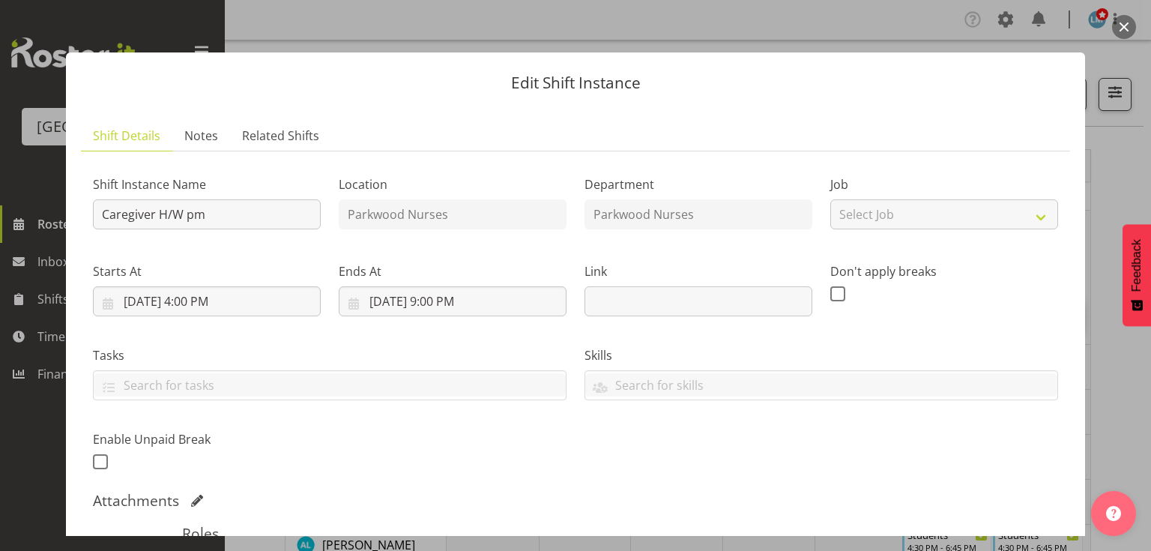
scroll to position [240, 0]
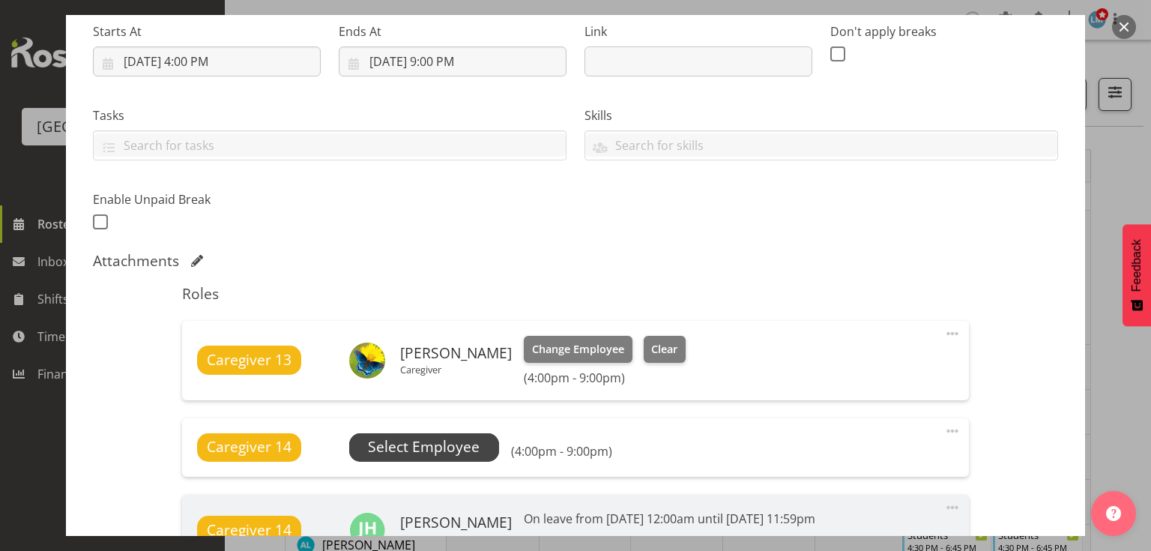
click at [423, 447] on span "Select Employee" at bounding box center [424, 447] width 112 height 22
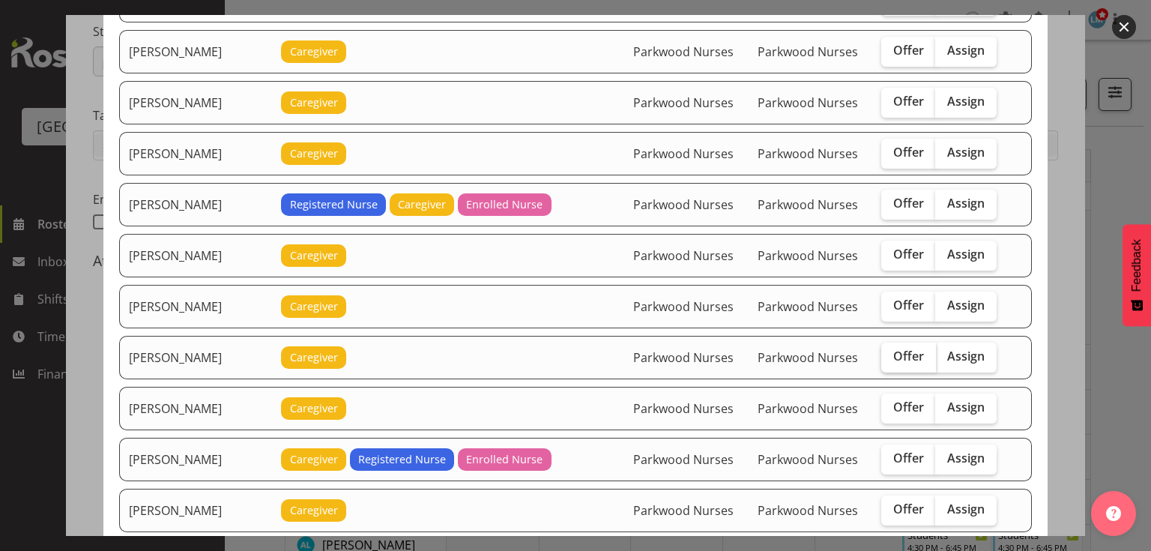
click at [893, 351] on span "Offer" at bounding box center [908, 355] width 31 height 15
click at [891, 351] on input "Offer" at bounding box center [886, 356] width 10 height 10
checkbox input "true"
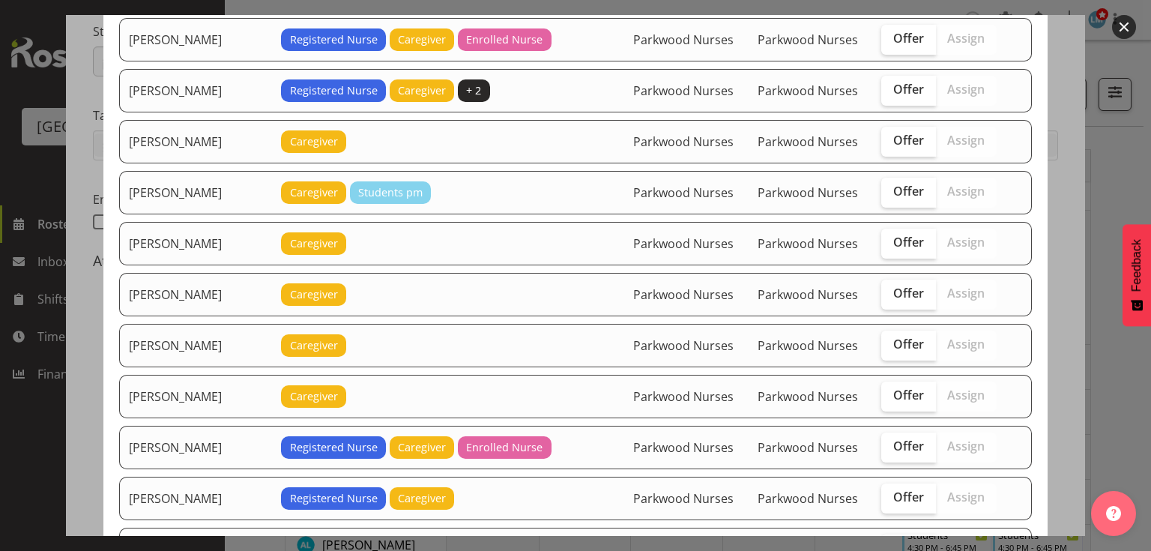
scroll to position [779, 0]
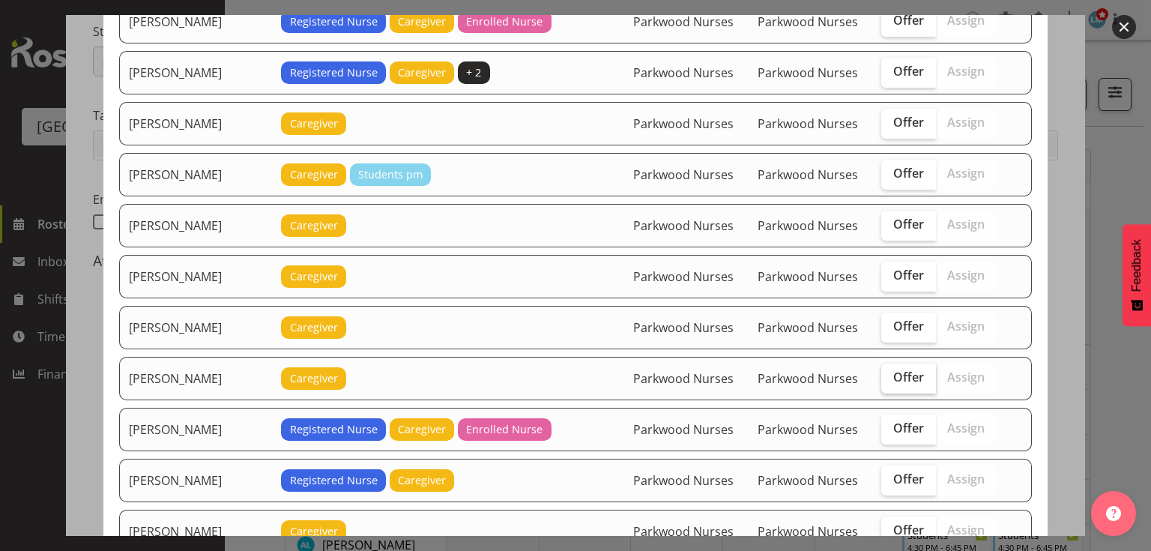
click at [906, 369] on span "Offer" at bounding box center [908, 376] width 31 height 15
click at [891, 372] on input "Offer" at bounding box center [886, 377] width 10 height 10
checkbox input "true"
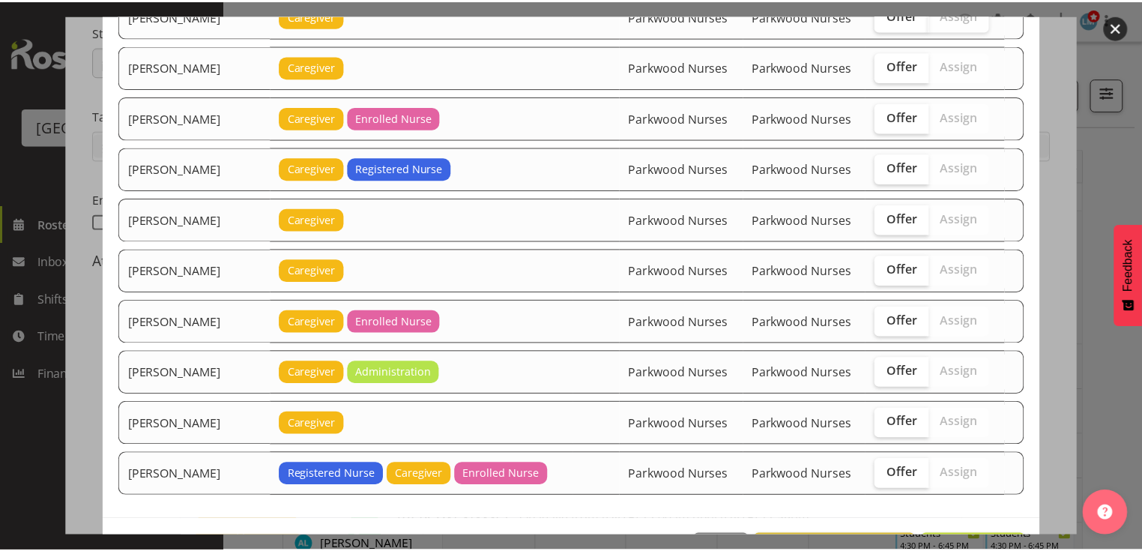
scroll to position [2536, 0]
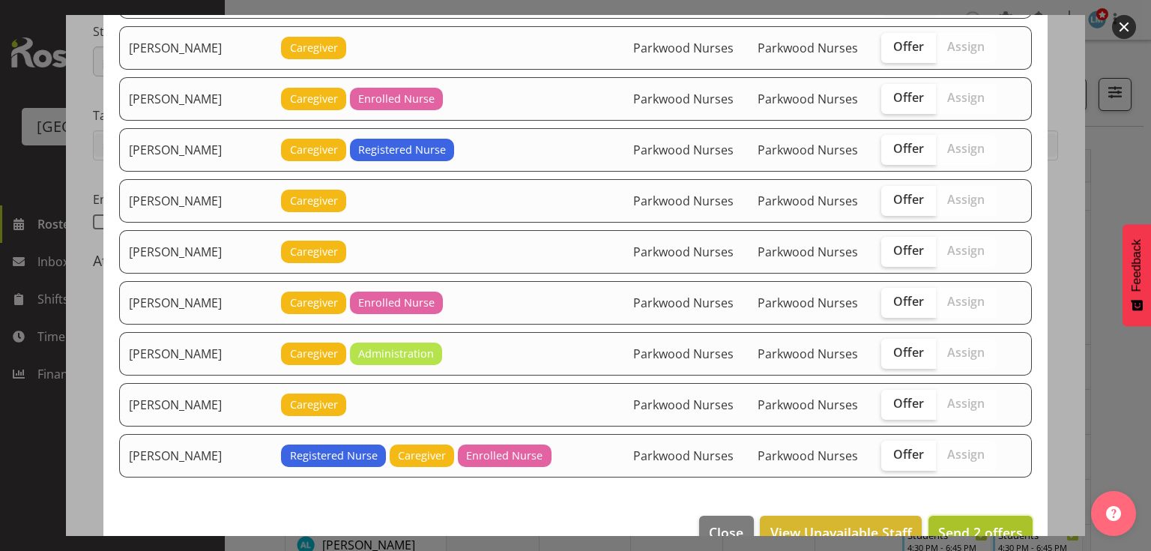
click at [953, 523] on span "Send 2 offers" at bounding box center [980, 532] width 85 height 18
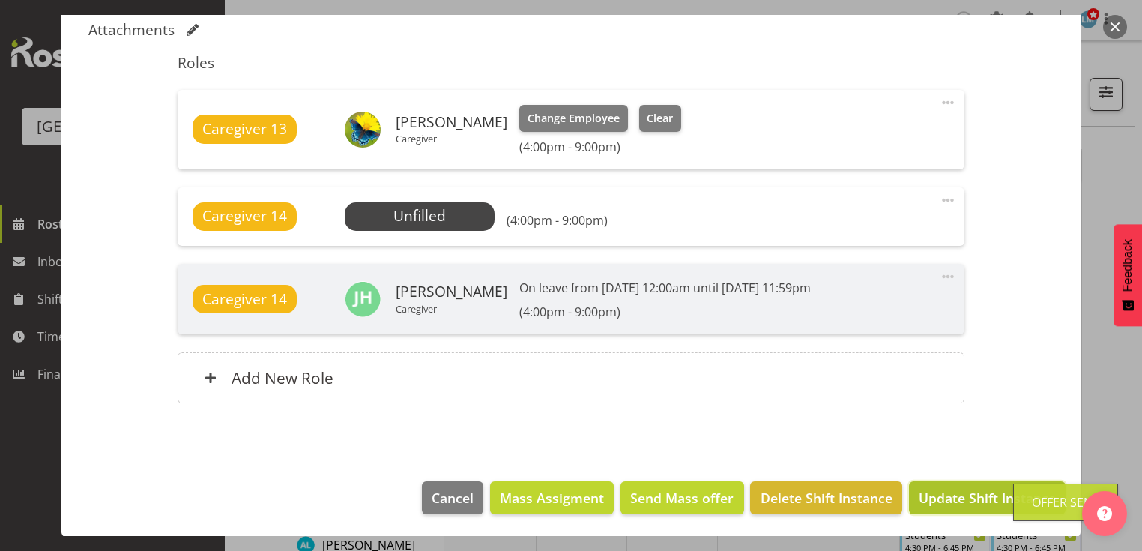
click at [950, 491] on span "Update Shift Instance" at bounding box center [987, 497] width 137 height 19
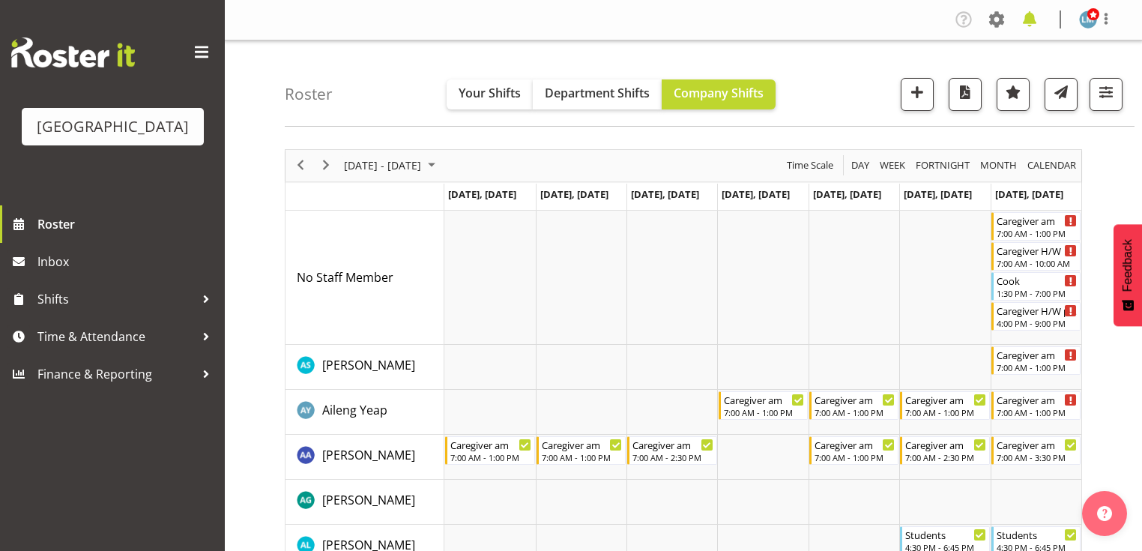
click at [1032, 13] on span at bounding box center [1029, 19] width 24 height 24
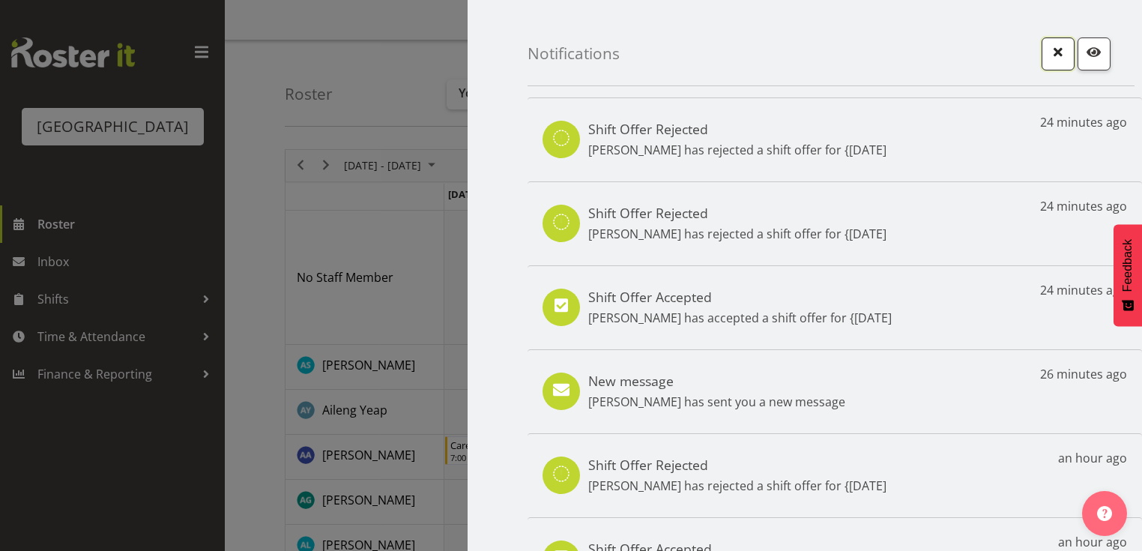
click at [1050, 54] on span "button" at bounding box center [1057, 51] width 19 height 19
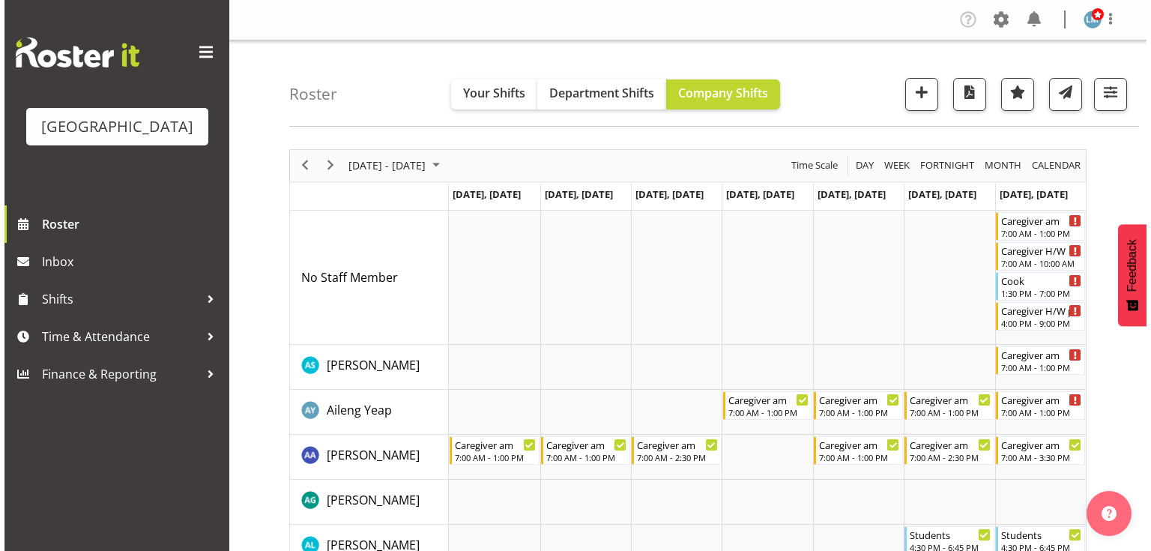
scroll to position [180, 0]
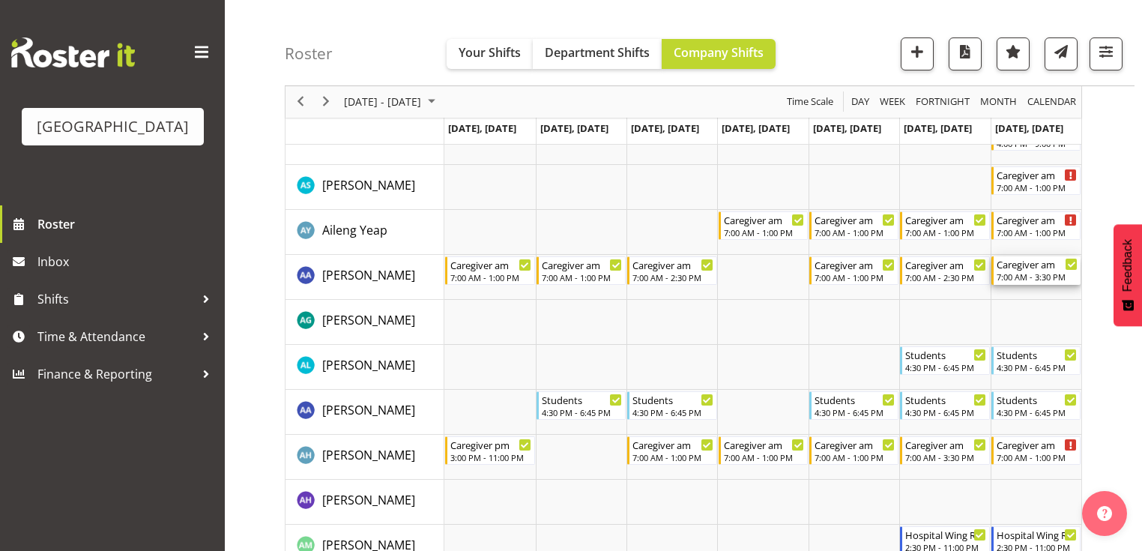
click at [1027, 270] on div "Caregiver am" at bounding box center [1036, 263] width 81 height 15
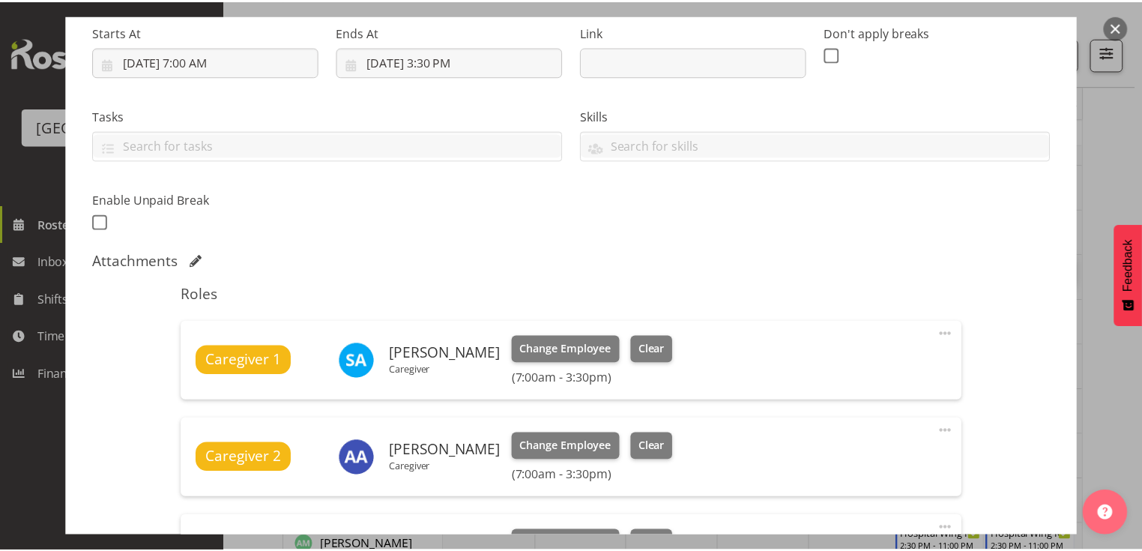
scroll to position [420, 0]
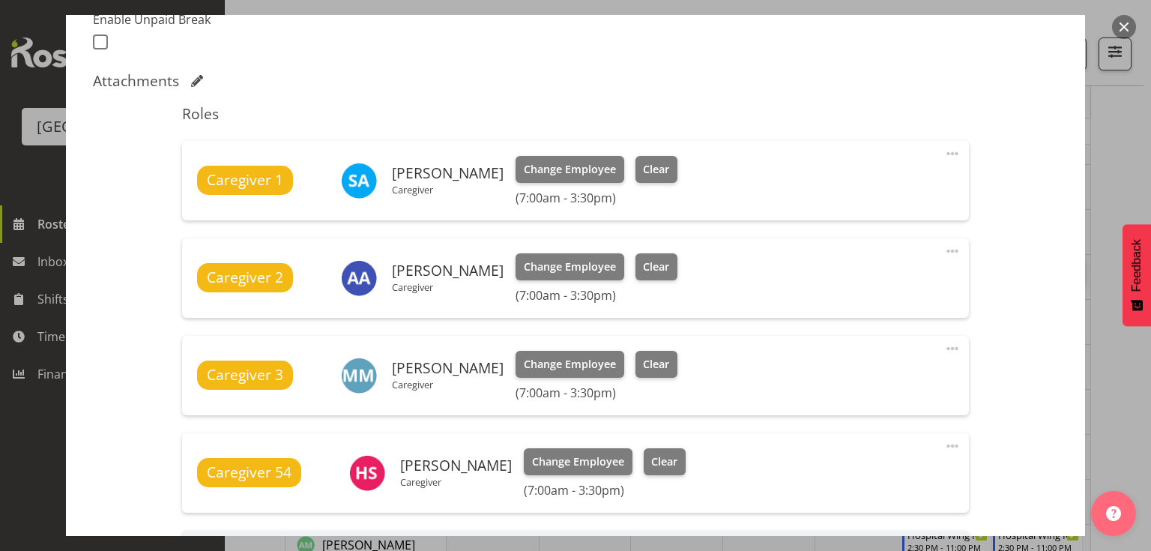
click at [1124, 21] on button "button" at bounding box center [1124, 27] width 24 height 24
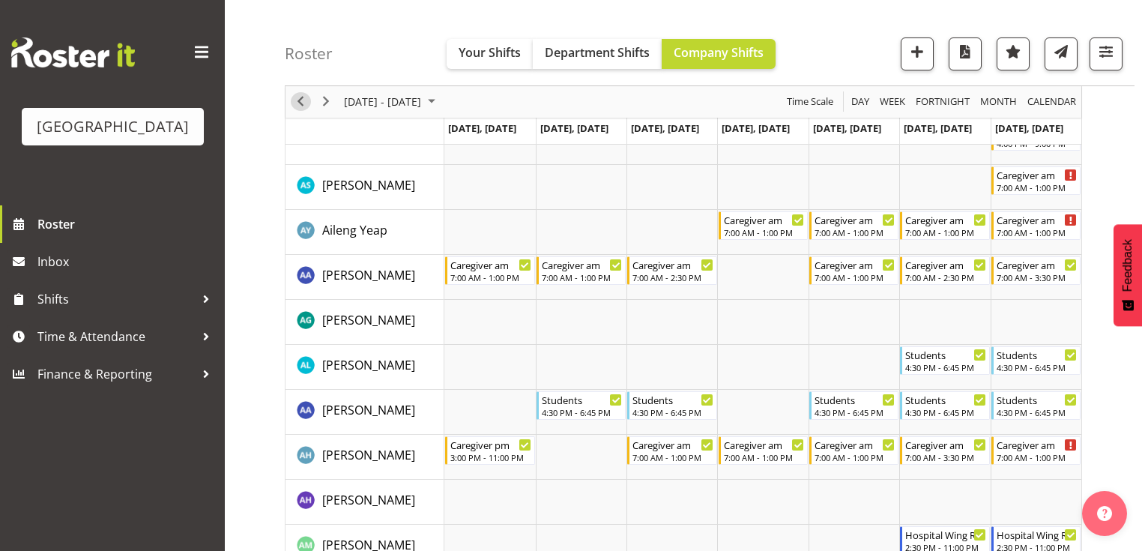
click at [300, 99] on span "Previous" at bounding box center [300, 102] width 18 height 19
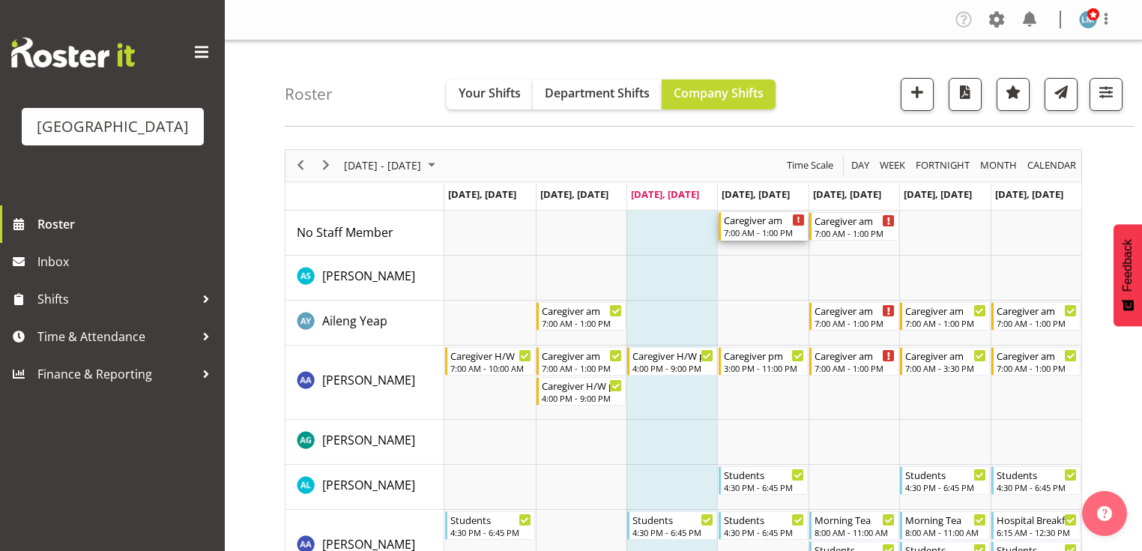
click at [754, 226] on div "Caregiver am" at bounding box center [764, 219] width 81 height 15
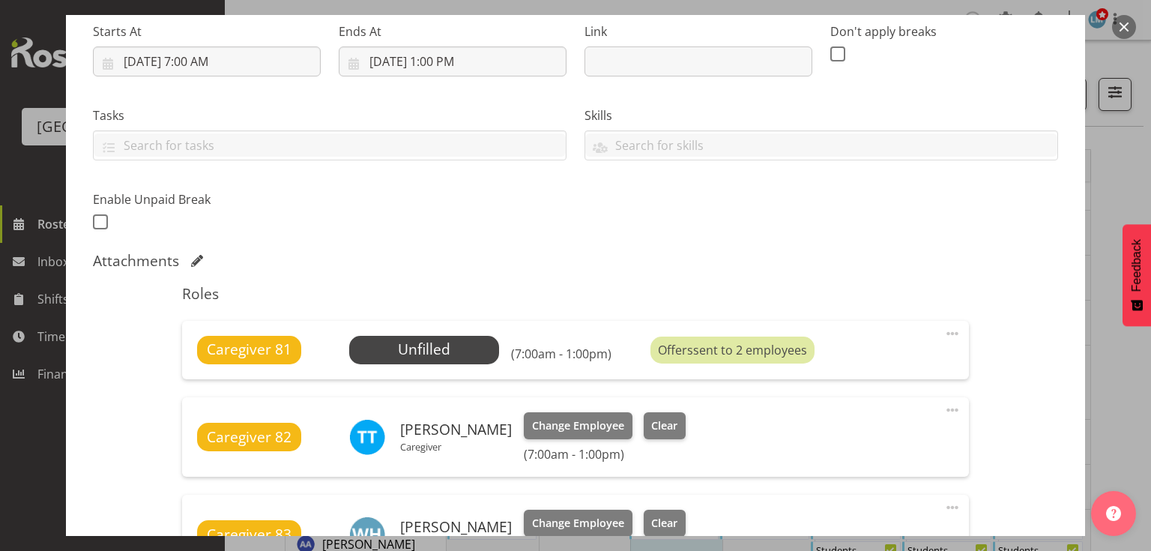
scroll to position [479, 0]
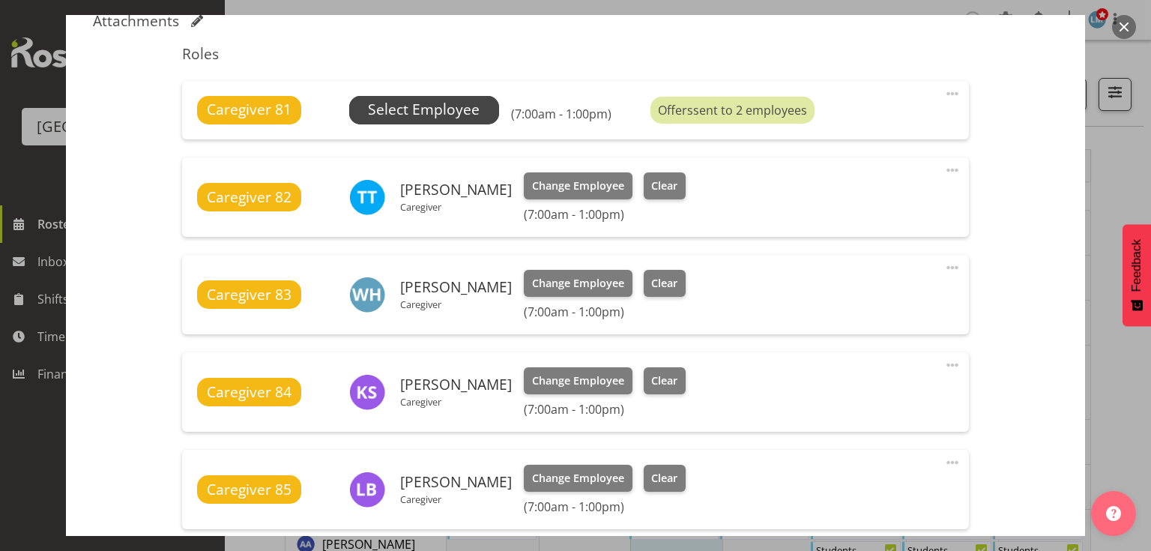
click at [407, 111] on span "Select Employee" at bounding box center [424, 110] width 112 height 22
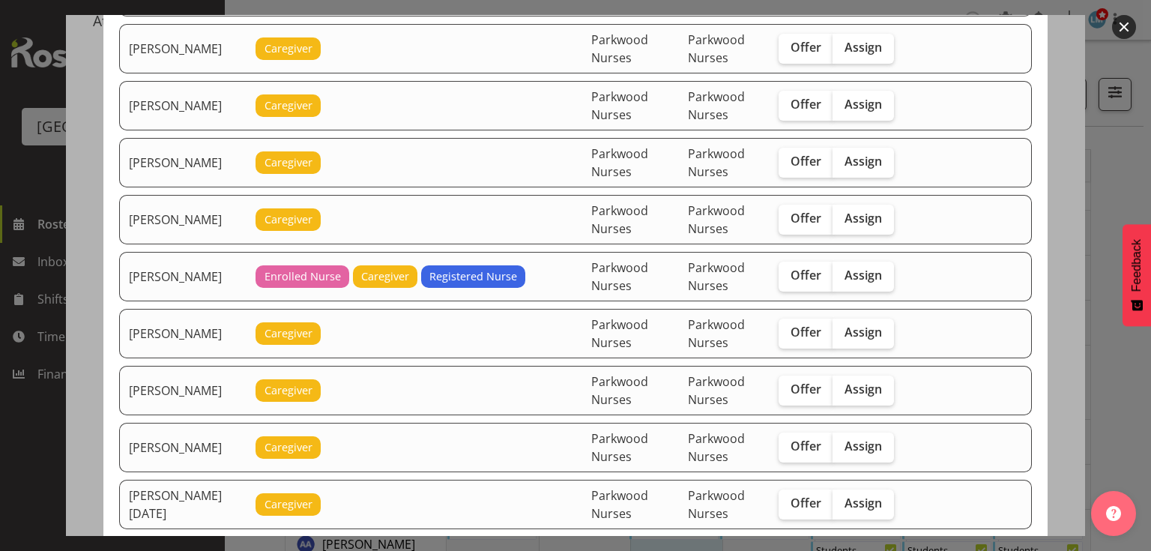
scroll to position [2038, 0]
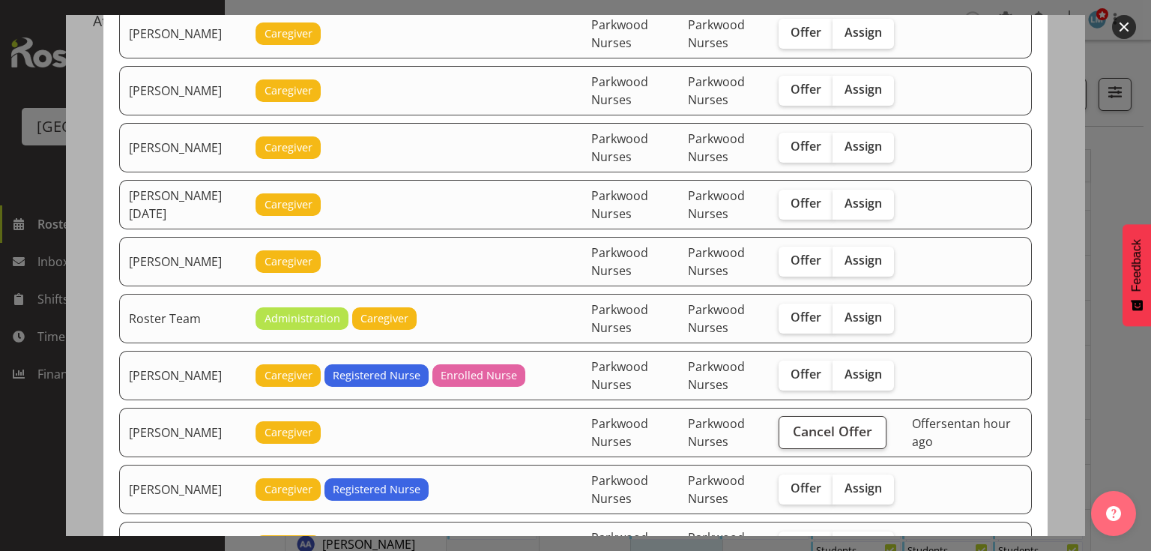
click at [1118, 24] on button "button" at bounding box center [1124, 27] width 24 height 24
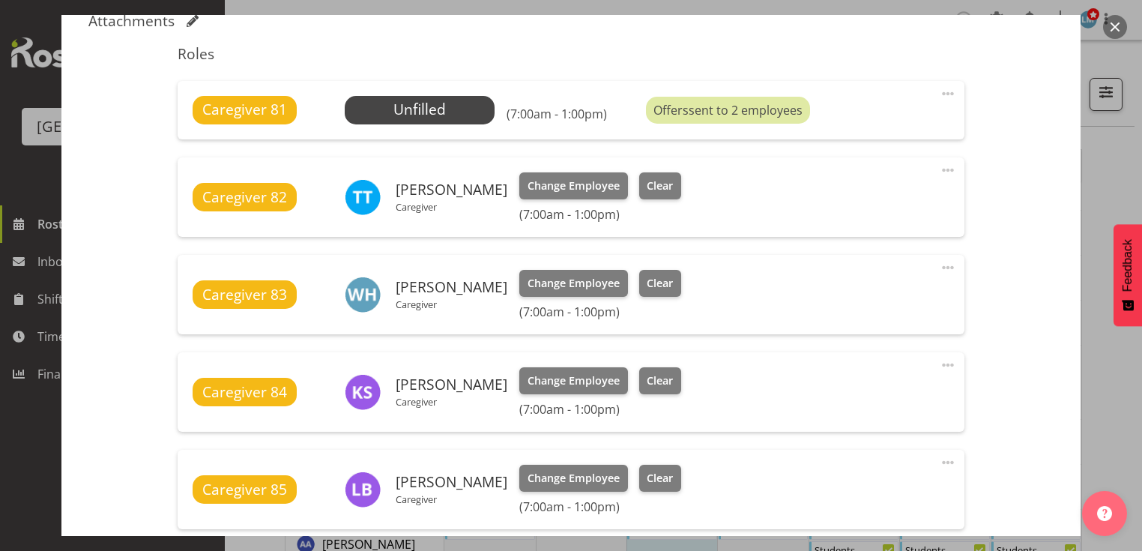
click at [1113, 27] on button "button" at bounding box center [1115, 27] width 24 height 24
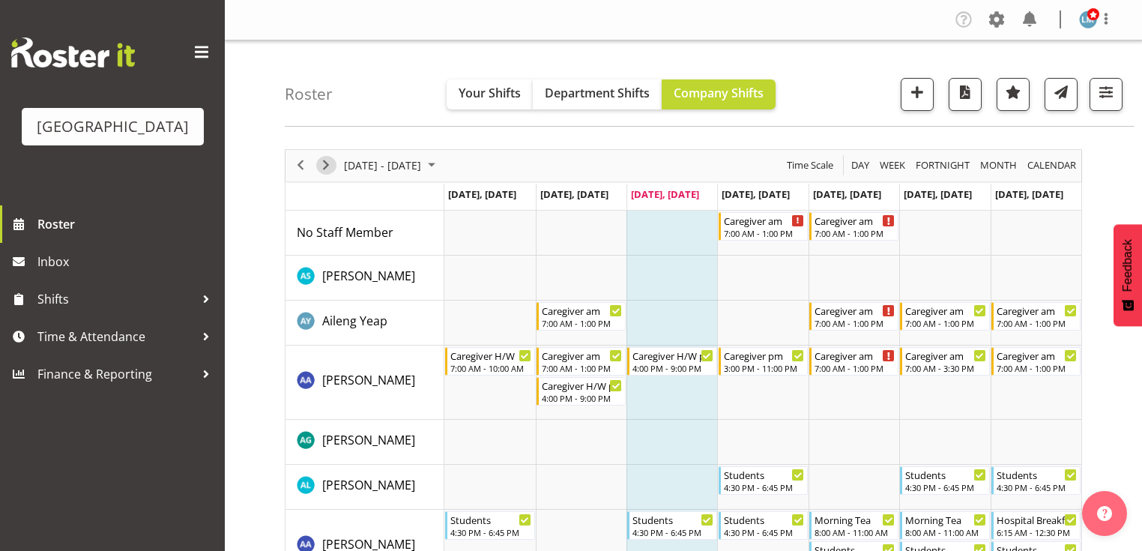
click at [323, 161] on span "Next" at bounding box center [326, 165] width 18 height 19
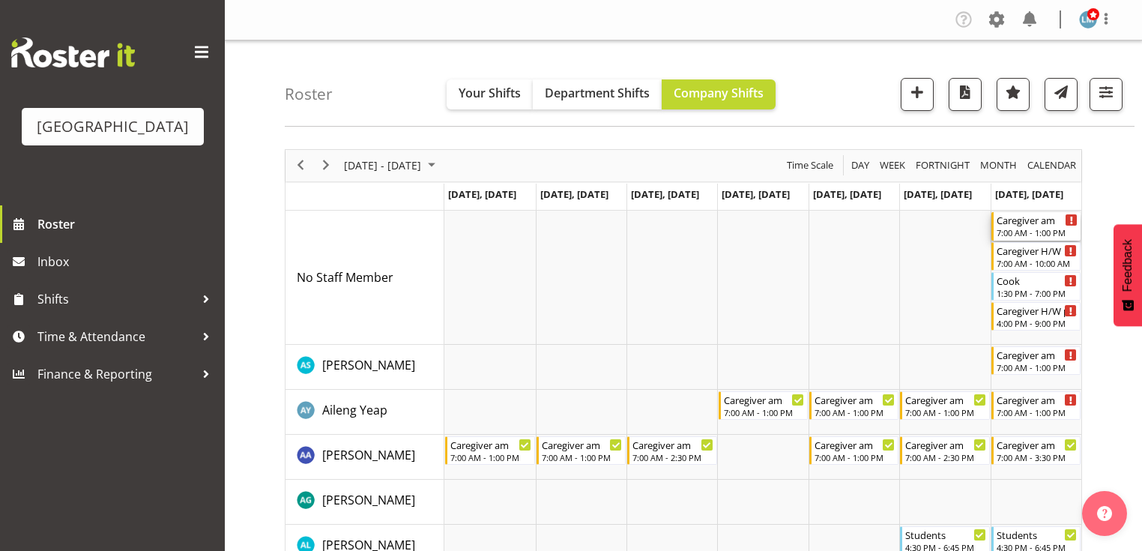
click at [1015, 223] on div "Caregiver am" at bounding box center [1036, 219] width 81 height 15
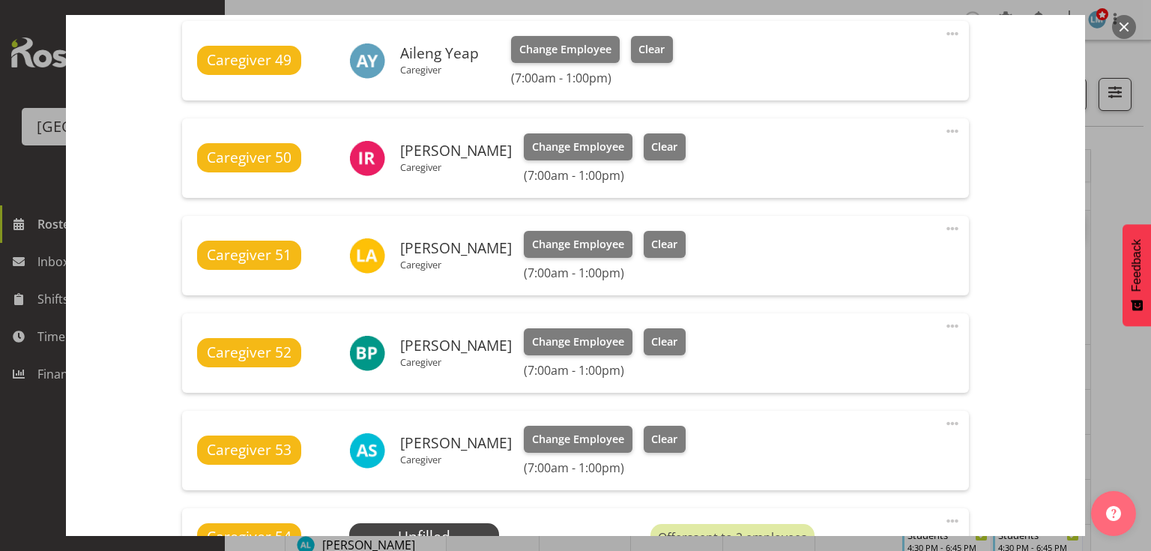
scroll to position [779, 0]
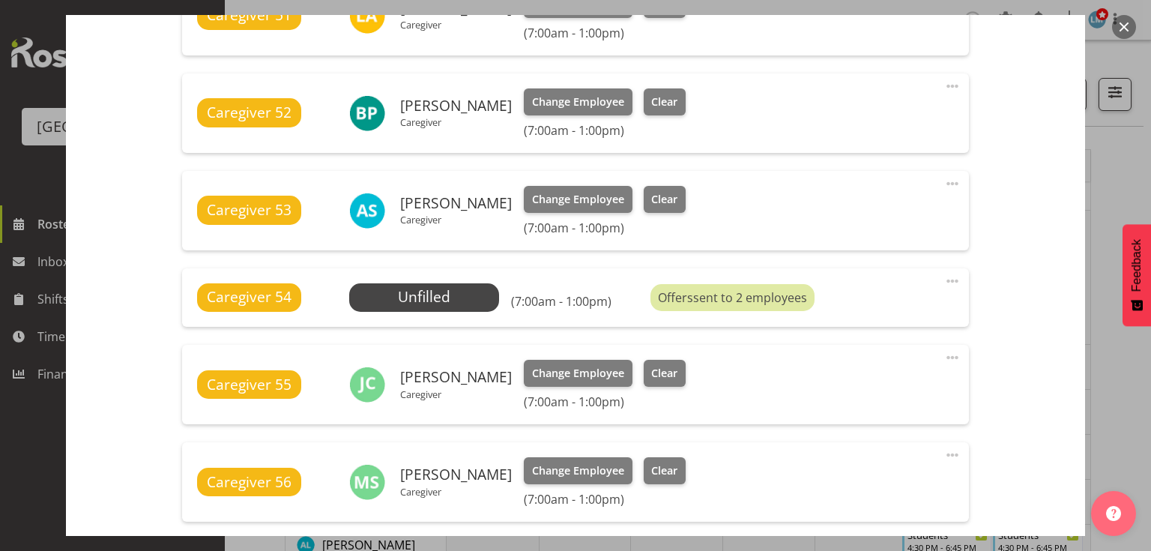
click at [1122, 26] on button "button" at bounding box center [1124, 27] width 24 height 24
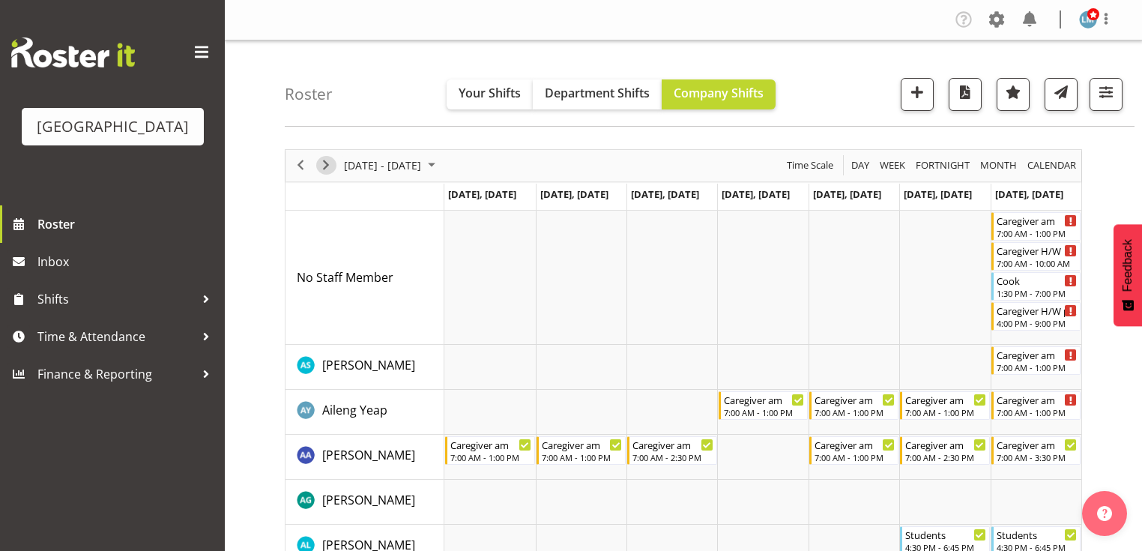
click at [325, 159] on span "Next" at bounding box center [326, 165] width 18 height 19
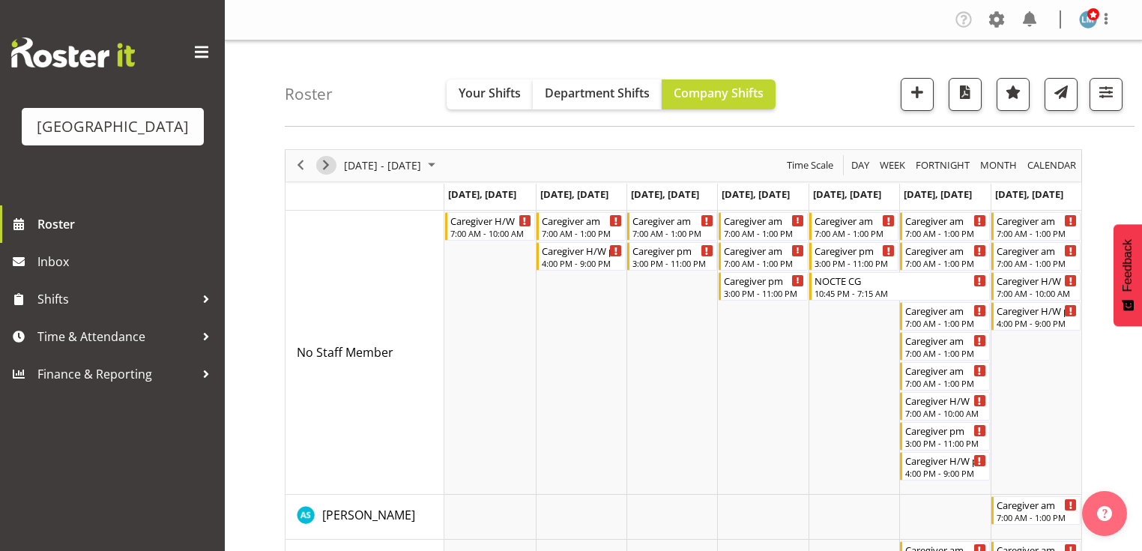
click at [320, 160] on span "Next" at bounding box center [326, 165] width 18 height 19
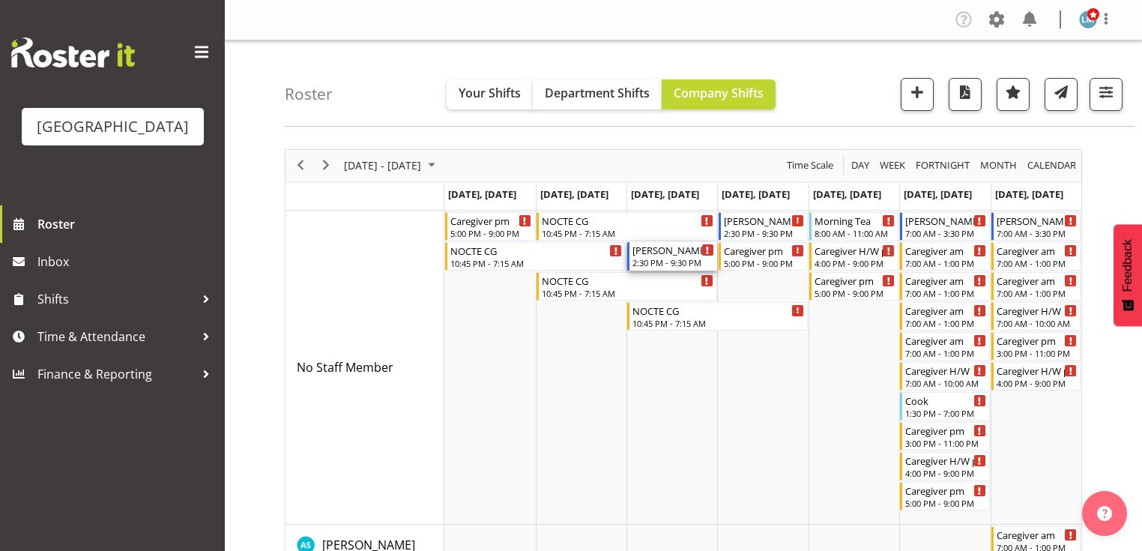
click at [654, 258] on div "2:30 PM - 9:30 PM" at bounding box center [672, 262] width 81 height 12
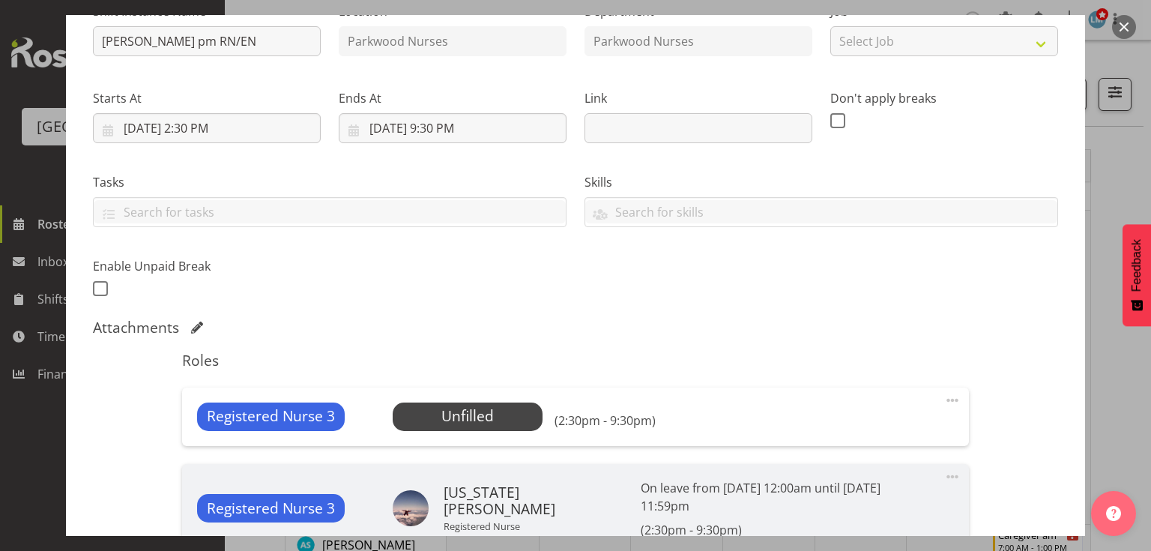
scroll to position [240, 0]
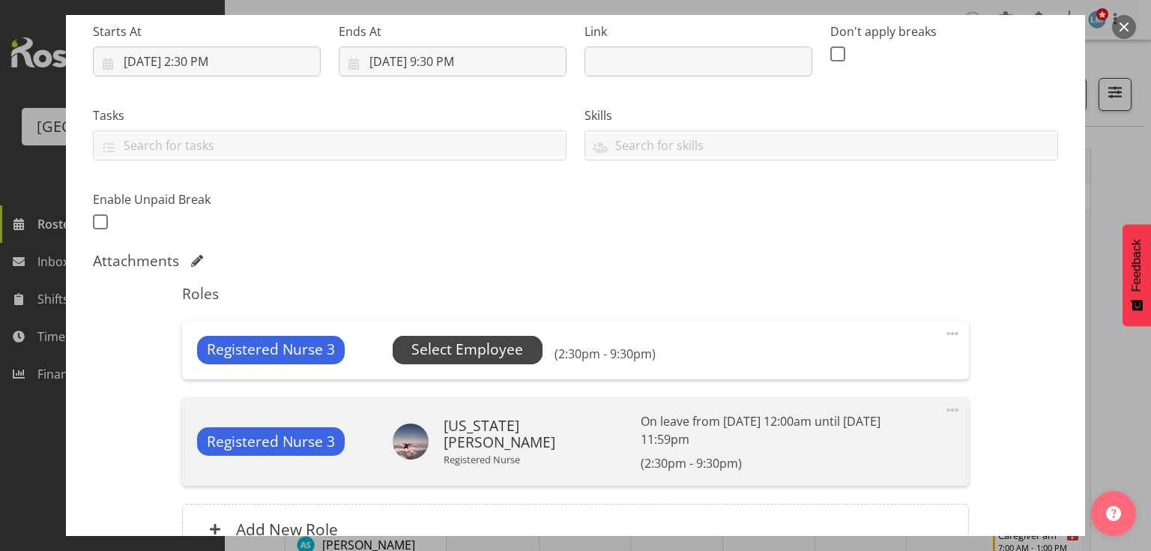
click at [486, 345] on span "Select Employee" at bounding box center [467, 350] width 112 height 22
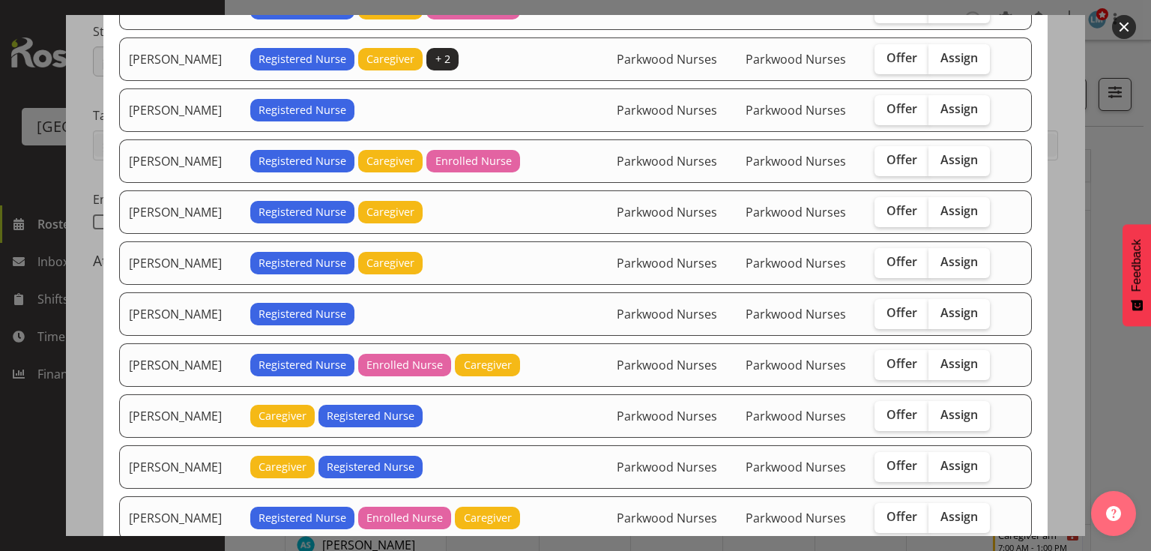
scroll to position [420, 0]
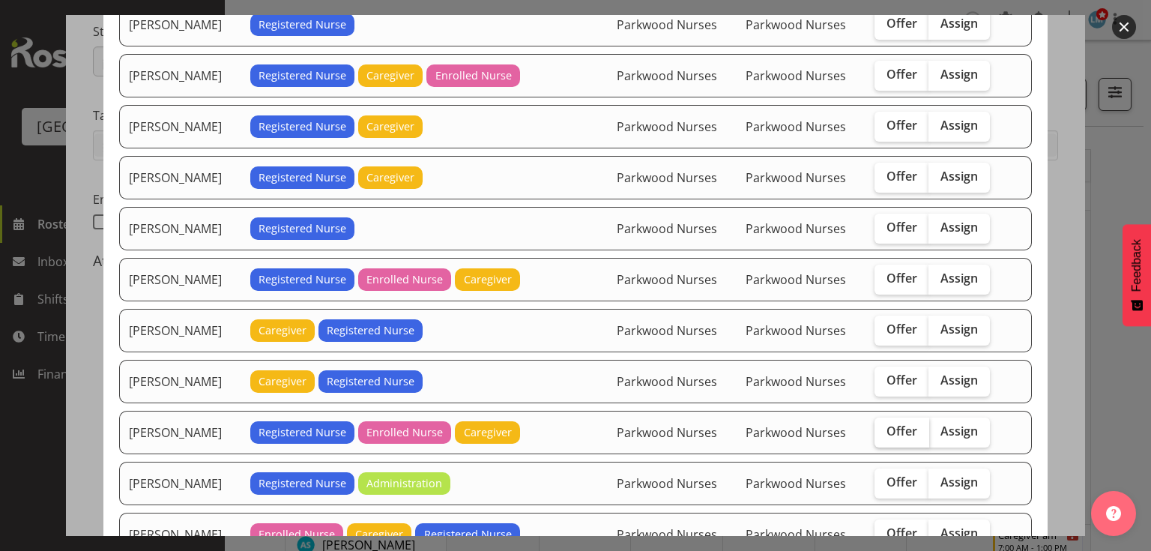
click at [889, 429] on span "Offer" at bounding box center [901, 430] width 31 height 15
click at [884, 429] on input "Offer" at bounding box center [879, 431] width 10 height 10
checkbox input "true"
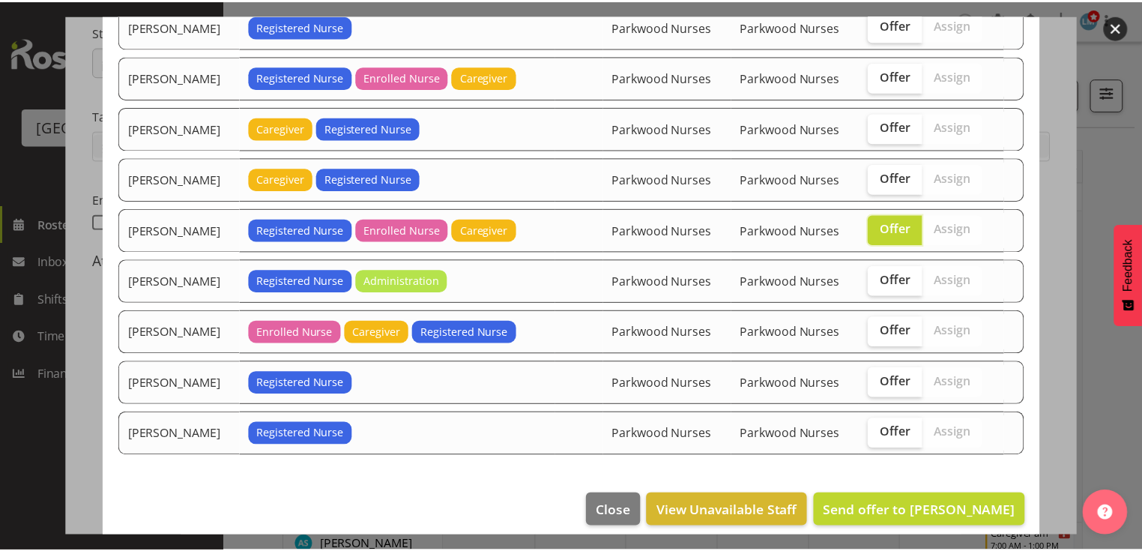
scroll to position [623, 0]
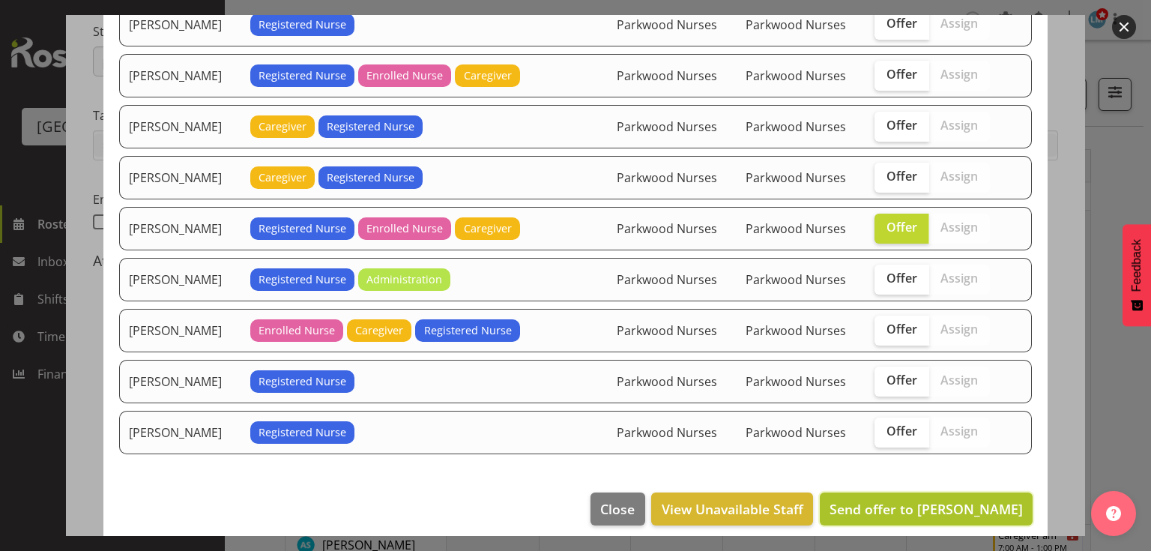
click at [916, 500] on span "Send offer to [PERSON_NAME]" at bounding box center [925, 509] width 193 height 18
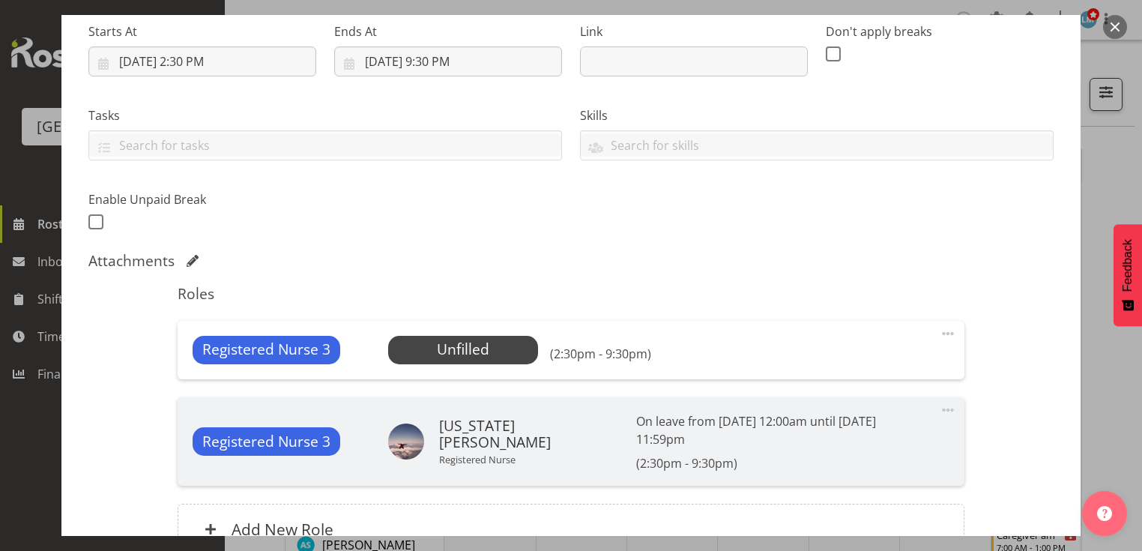
scroll to position [373, 0]
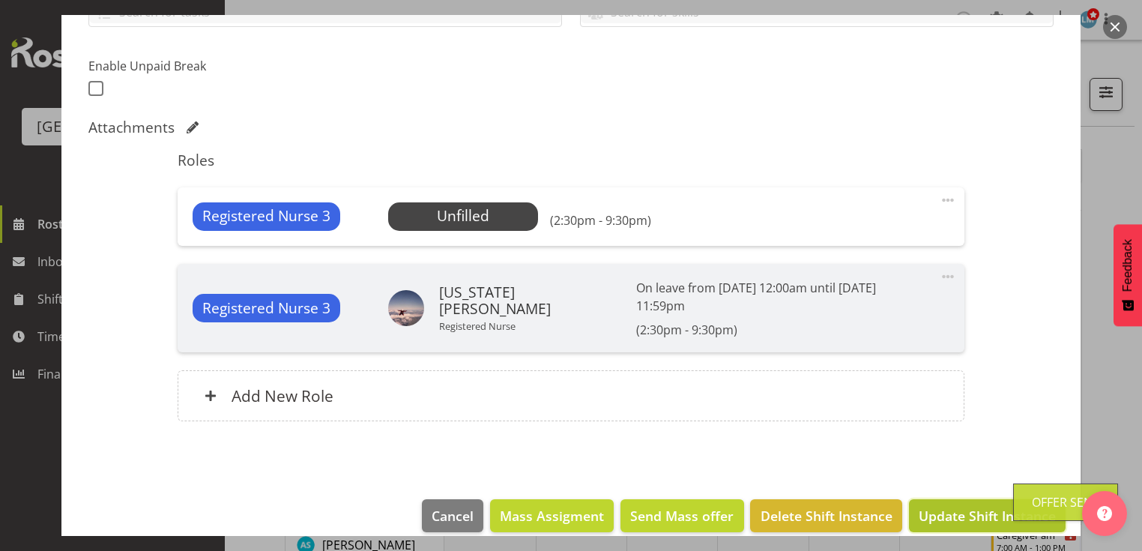
click at [921, 506] on span "Update Shift Instance" at bounding box center [987, 515] width 137 height 19
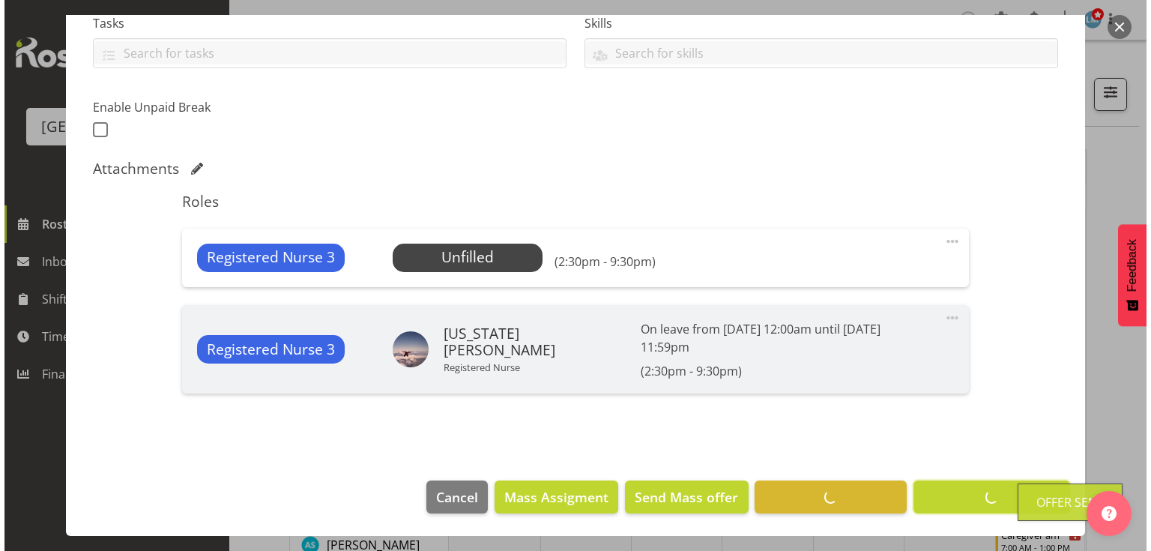
scroll to position [313, 0]
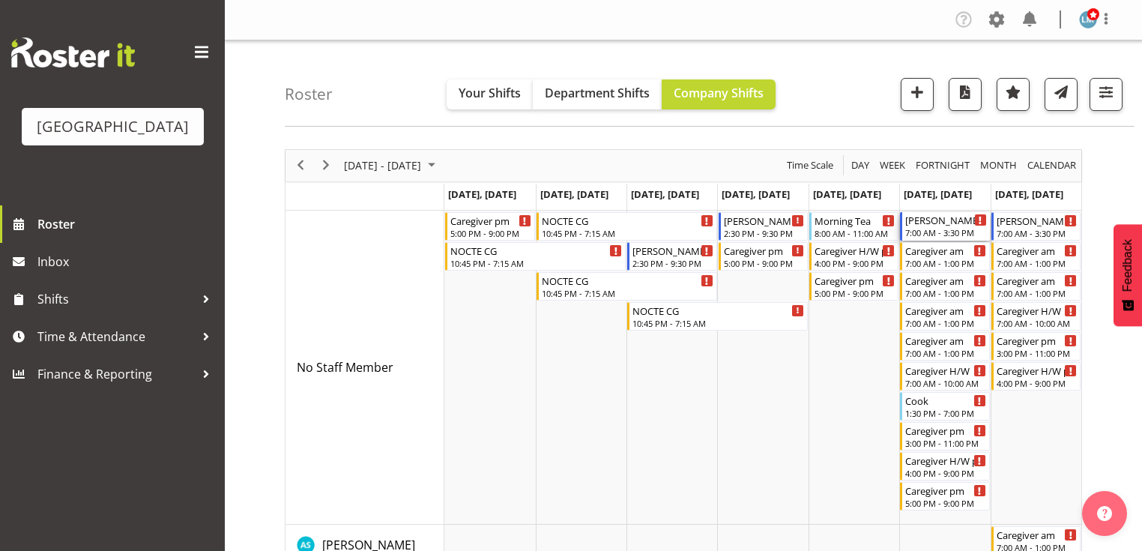
click at [935, 226] on div "[PERSON_NAME] 2 RN am" at bounding box center [945, 219] width 81 height 15
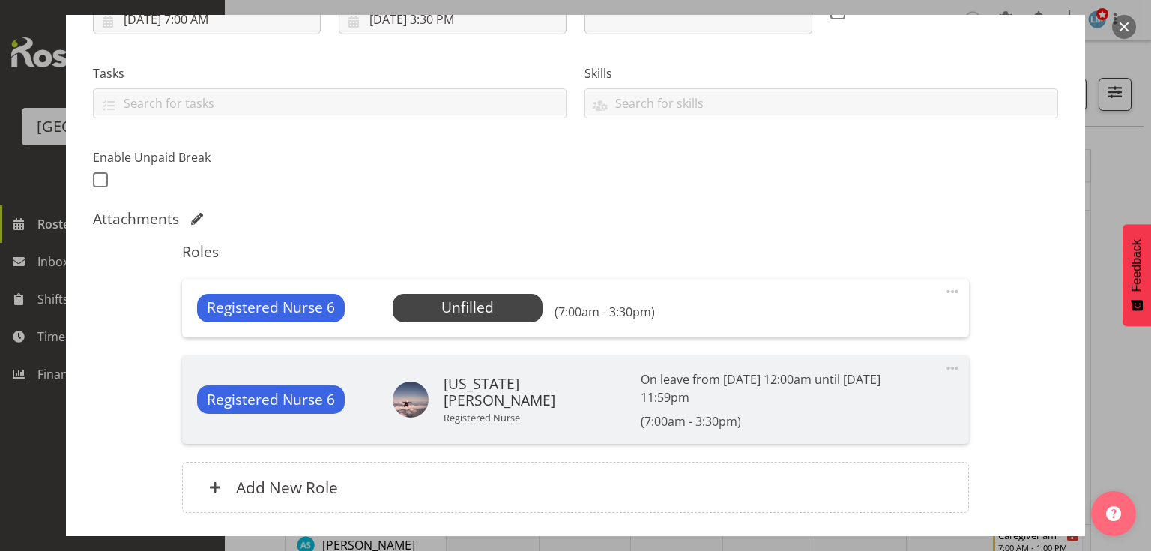
scroll to position [360, 0]
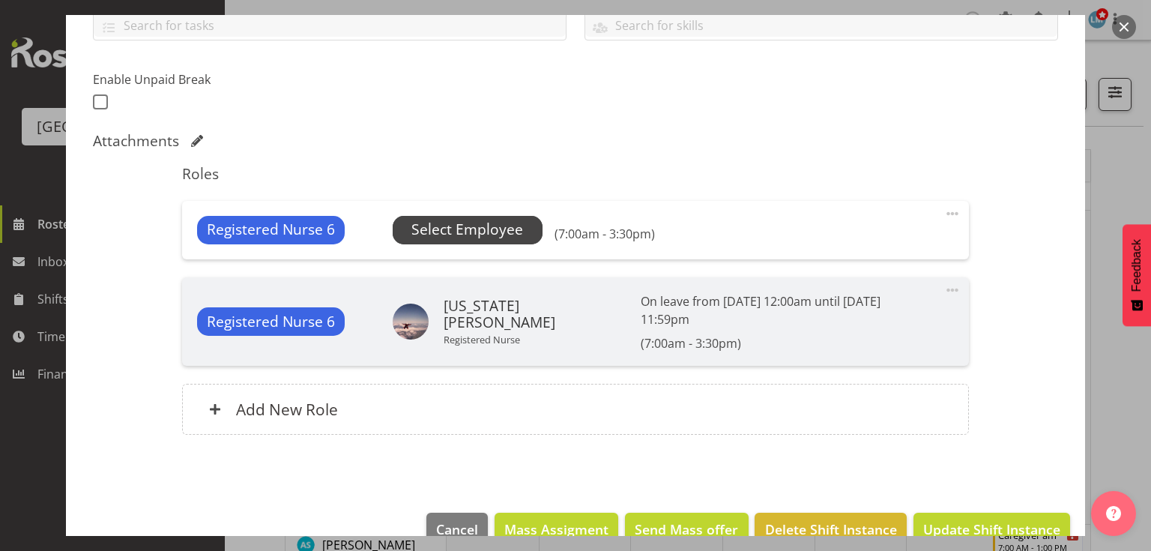
click at [432, 223] on span "Select Employee" at bounding box center [467, 230] width 112 height 22
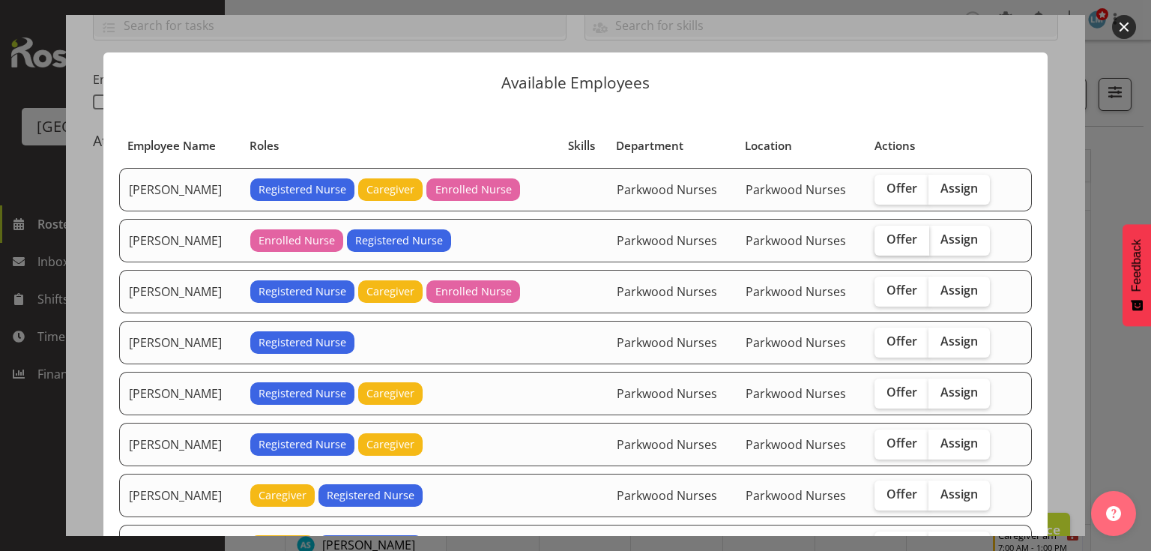
click at [911, 234] on span "Offer" at bounding box center [901, 239] width 31 height 15
click at [884, 235] on input "Offer" at bounding box center [879, 240] width 10 height 10
checkbox input "true"
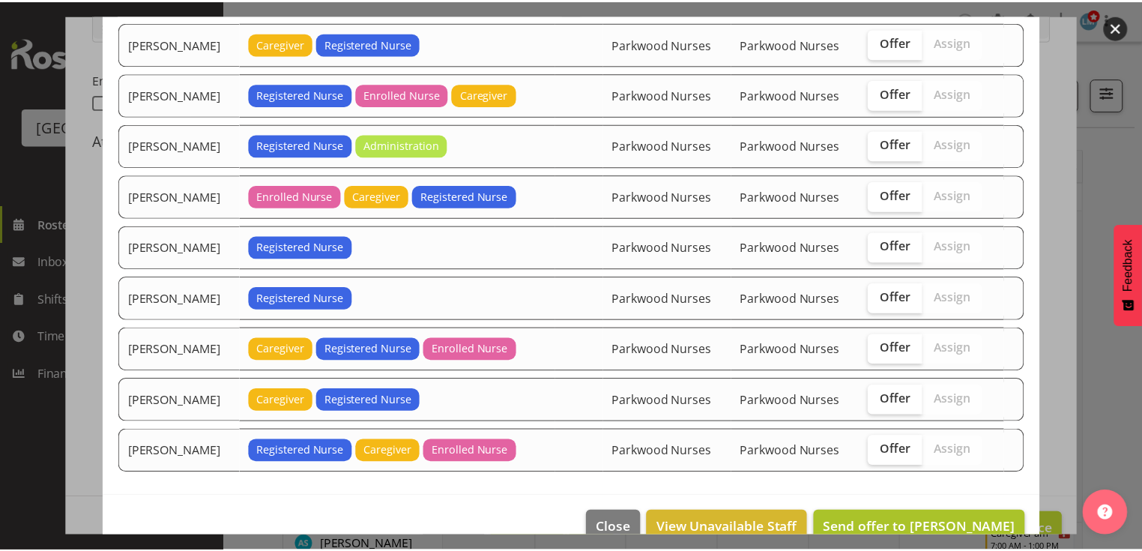
scroll to position [522, 0]
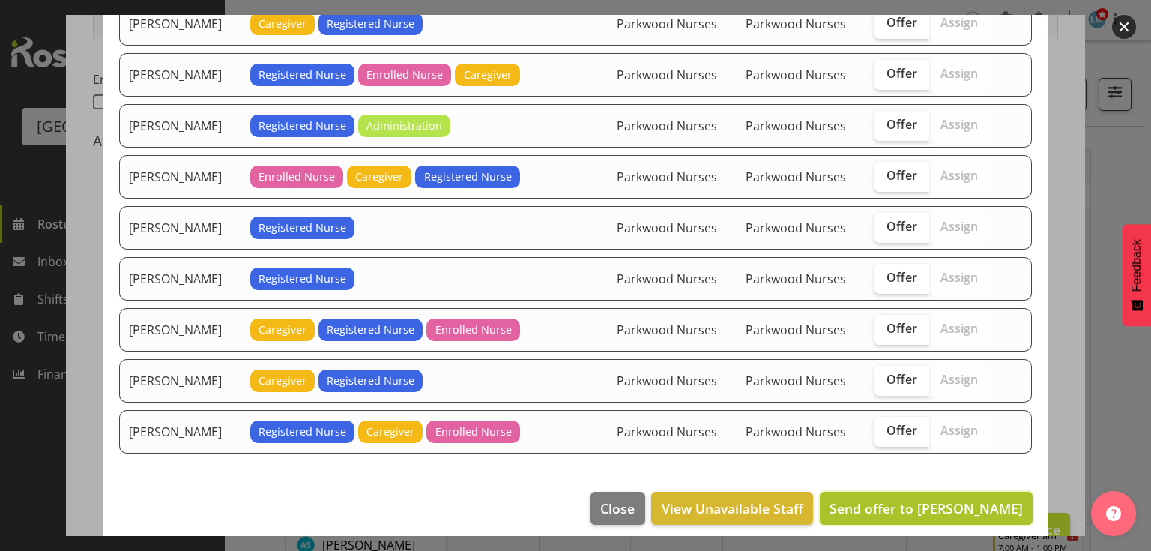
click at [916, 498] on span "Send offer to [PERSON_NAME]" at bounding box center [925, 507] width 193 height 19
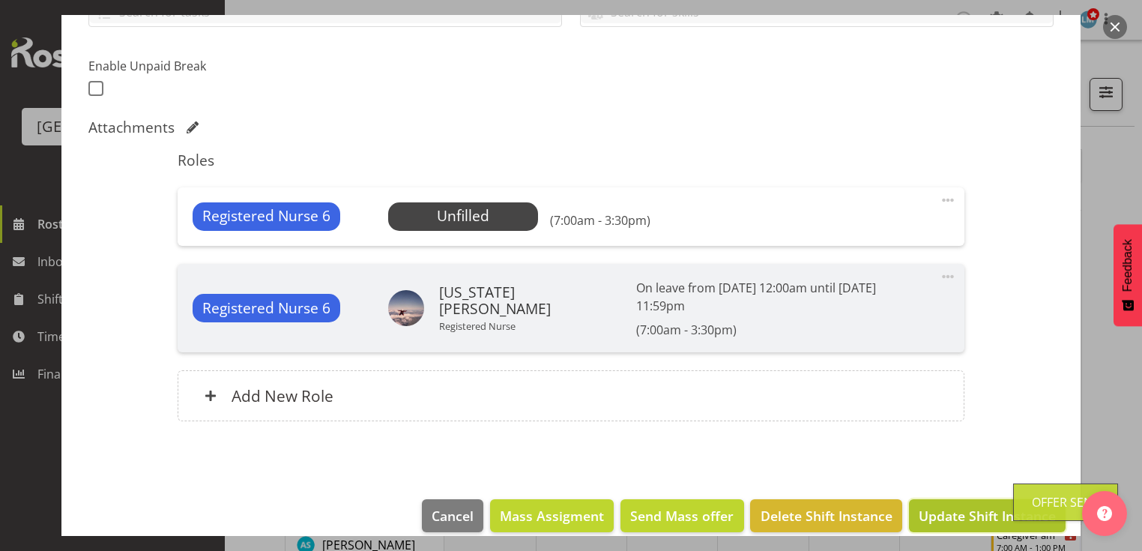
click at [917, 499] on button "Update Shift Instance" at bounding box center [987, 515] width 157 height 33
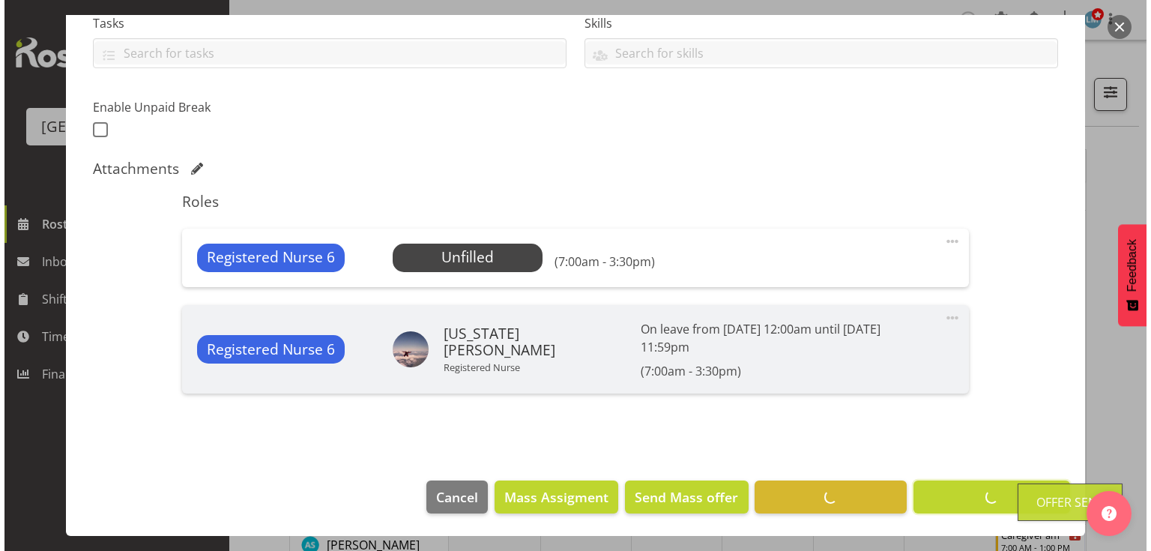
scroll to position [313, 0]
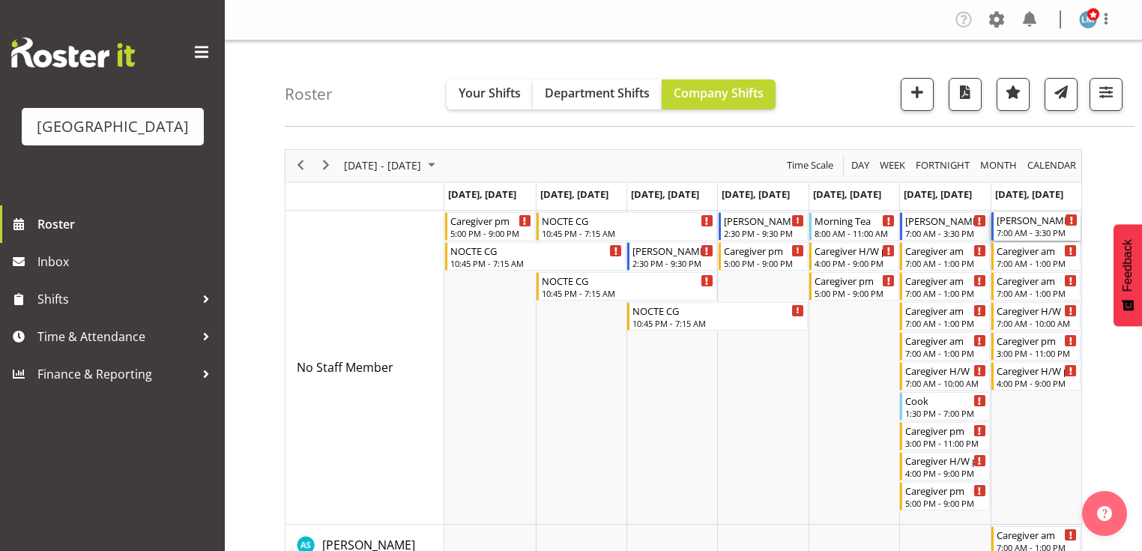
click at [1032, 230] on div "7:00 AM - 3:30 PM" at bounding box center [1036, 232] width 81 height 12
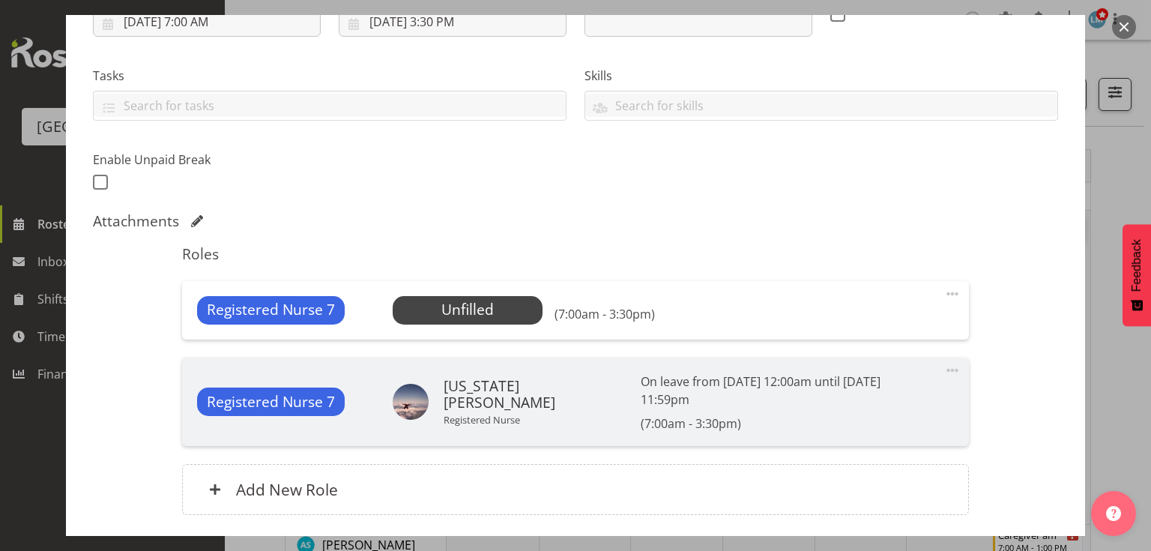
scroll to position [360, 0]
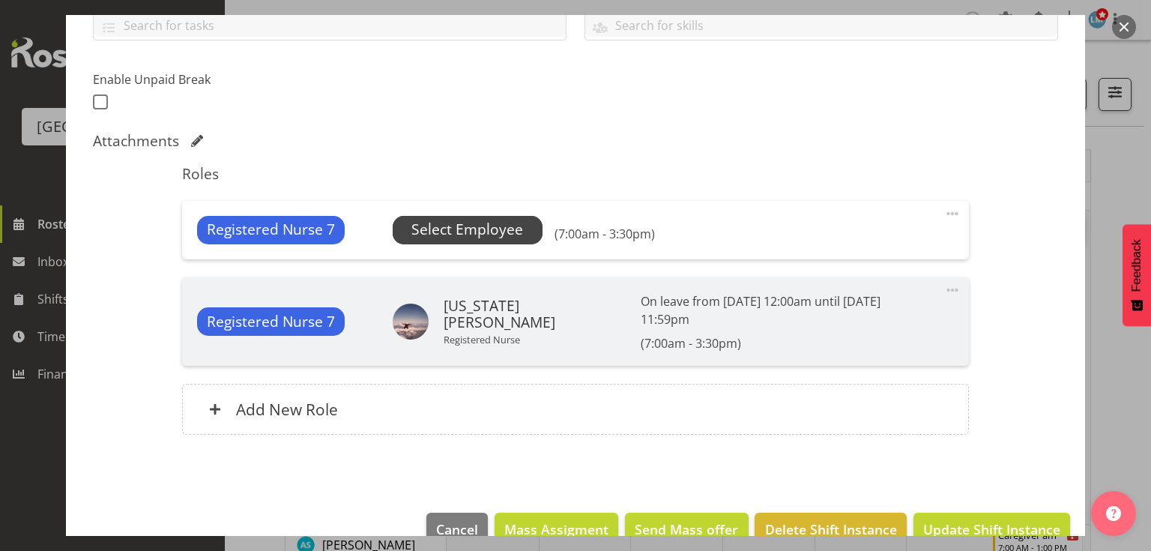
click at [462, 222] on span "Select Employee" at bounding box center [467, 230] width 112 height 22
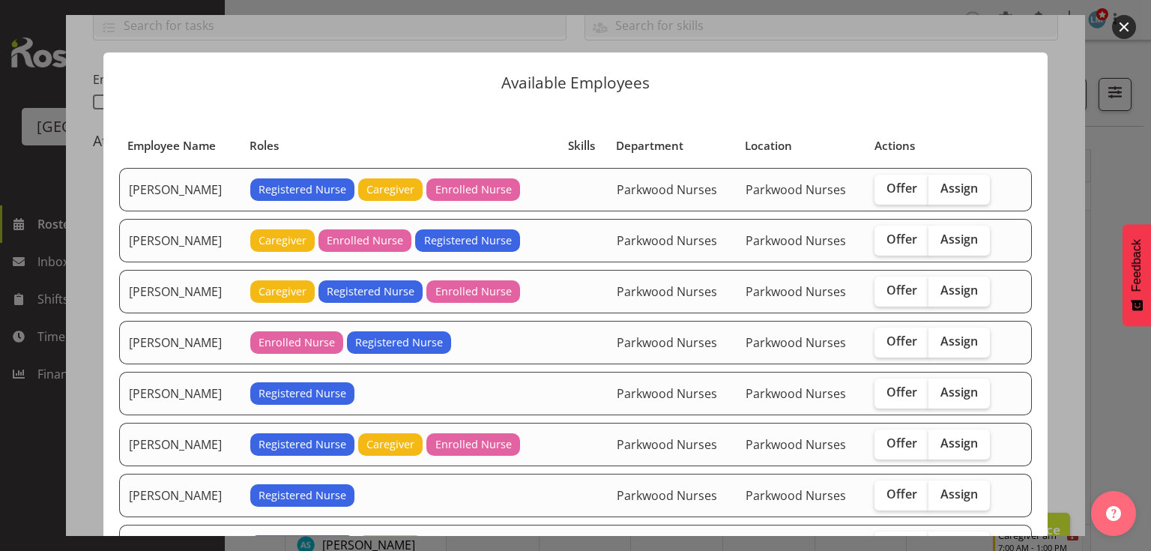
scroll to position [240, 0]
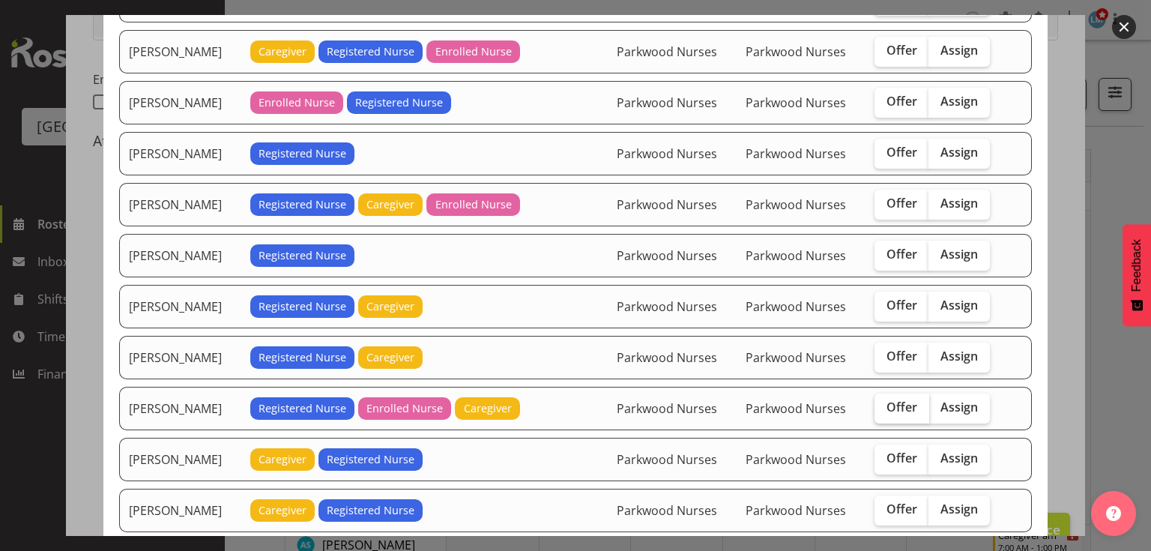
click at [895, 405] on span "Offer" at bounding box center [901, 406] width 31 height 15
click at [884, 405] on input "Offer" at bounding box center [879, 407] width 10 height 10
checkbox input "true"
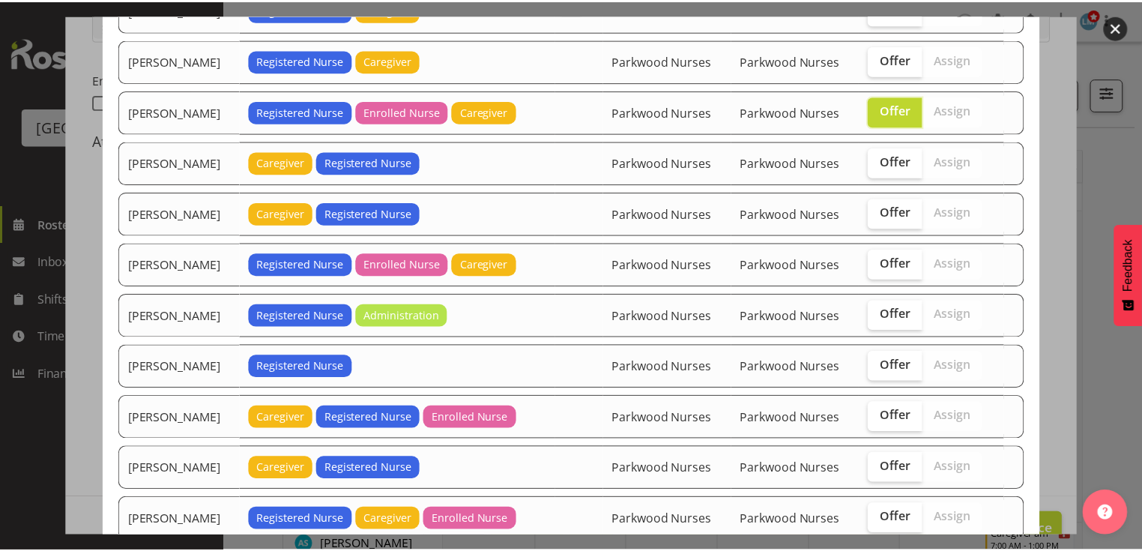
scroll to position [623, 0]
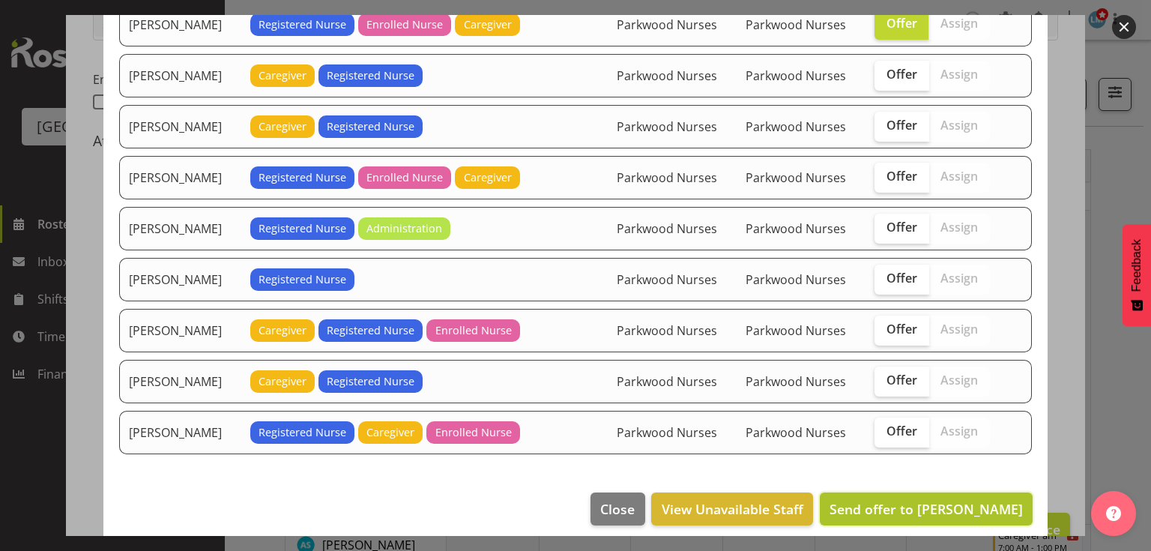
click at [947, 500] on span "Send offer to [PERSON_NAME]" at bounding box center [925, 509] width 193 height 18
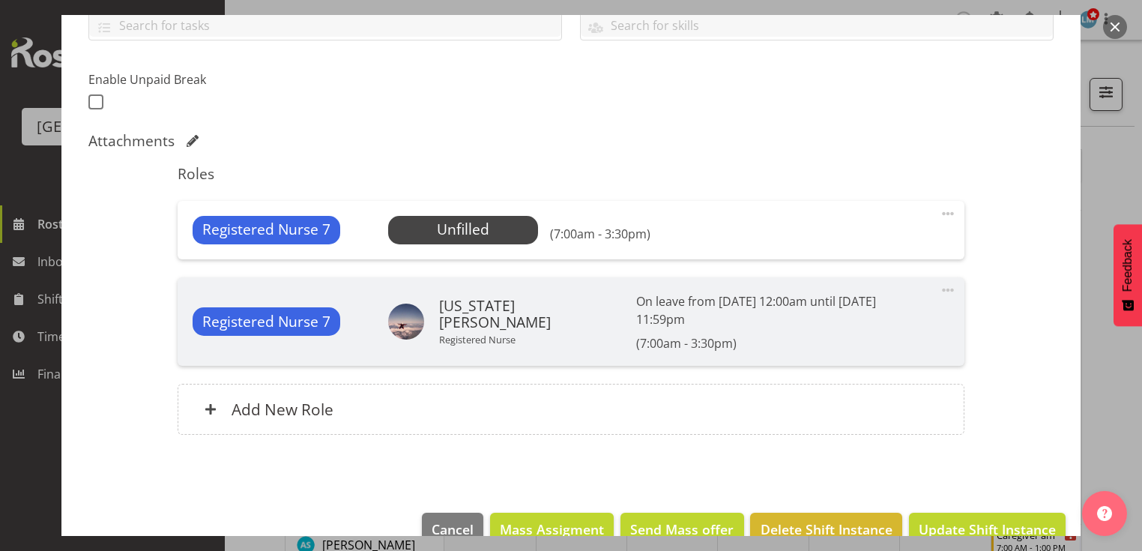
scroll to position [373, 0]
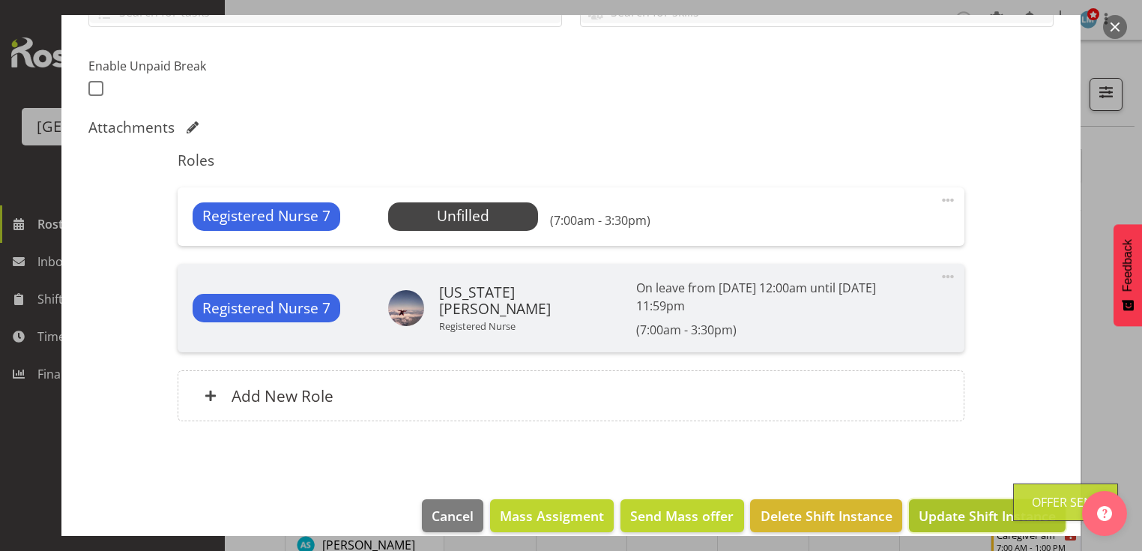
click at [938, 506] on span "Update Shift Instance" at bounding box center [987, 515] width 137 height 19
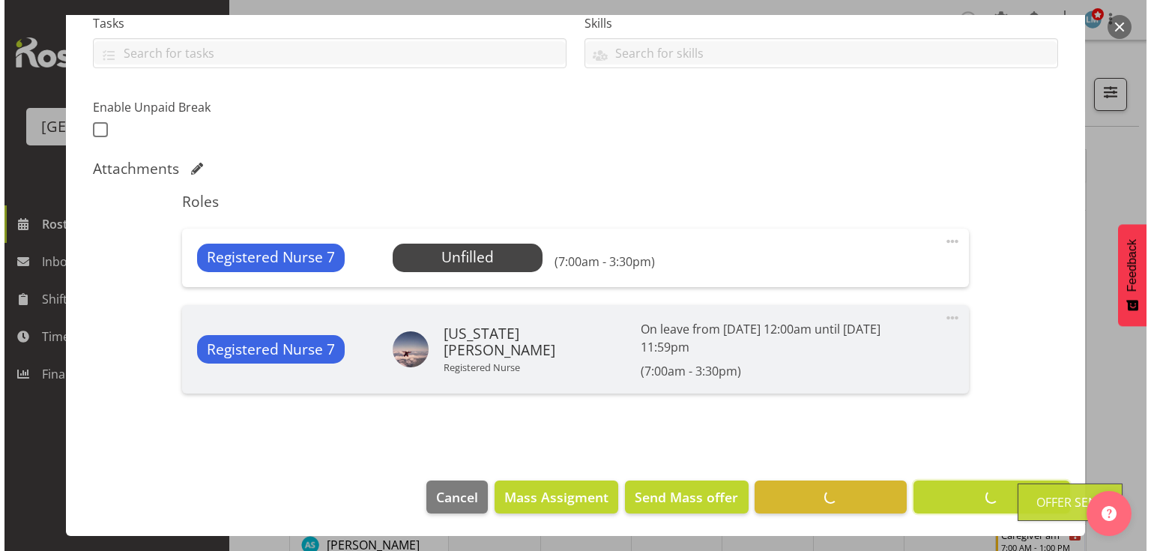
scroll to position [313, 0]
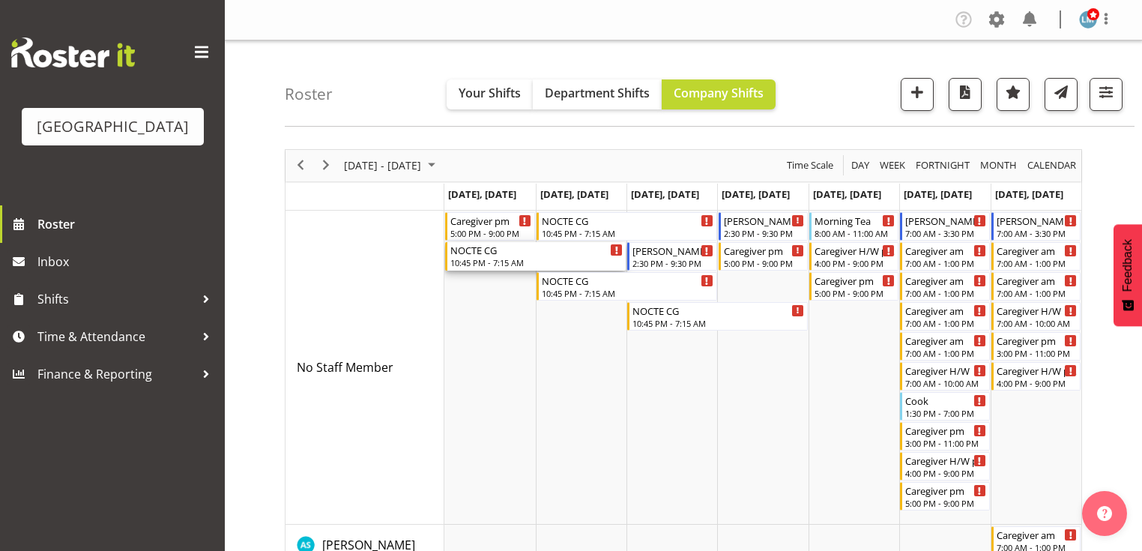
click at [488, 254] on div "NOCTE CG" at bounding box center [536, 249] width 172 height 15
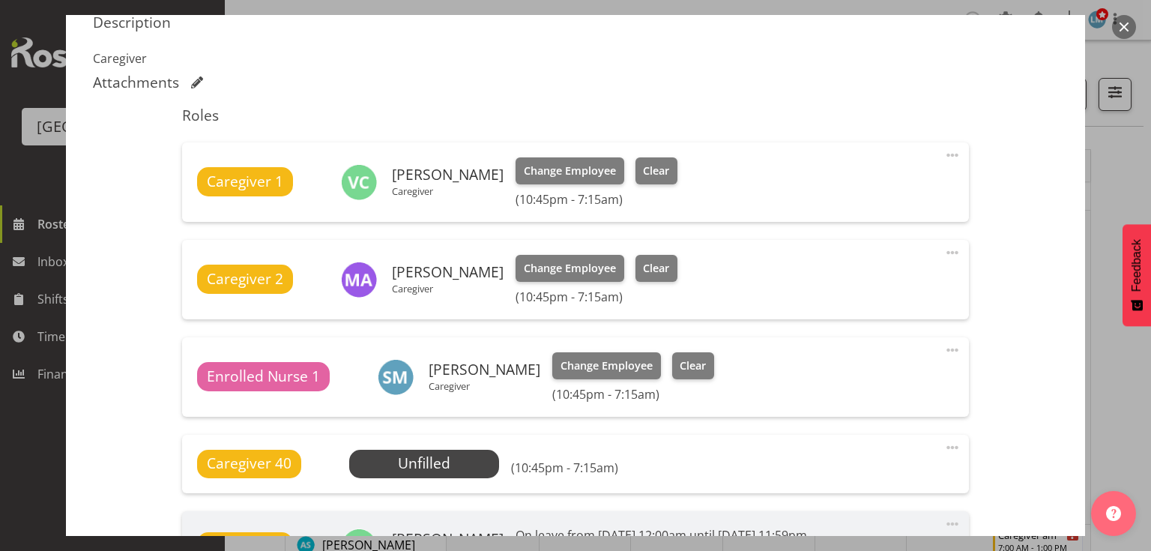
scroll to position [539, 0]
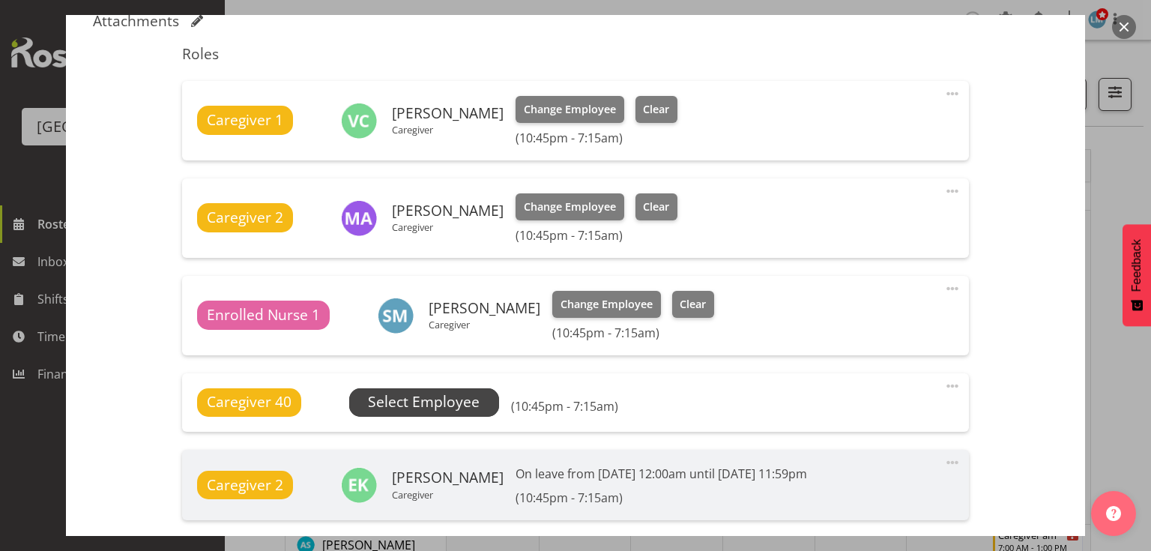
click at [418, 397] on span "Select Employee" at bounding box center [424, 402] width 112 height 22
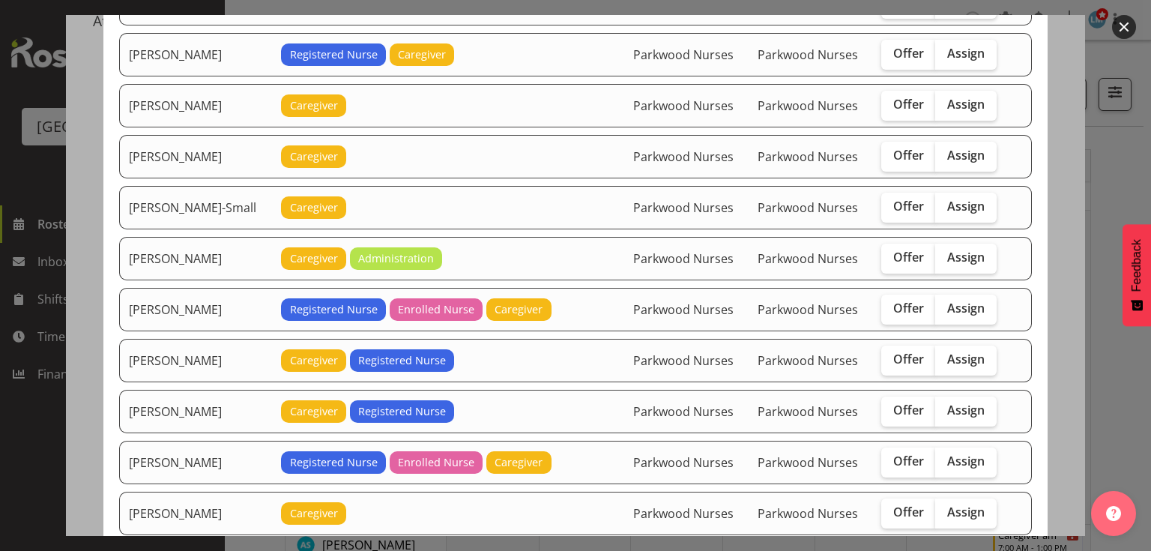
scroll to position [1139, 0]
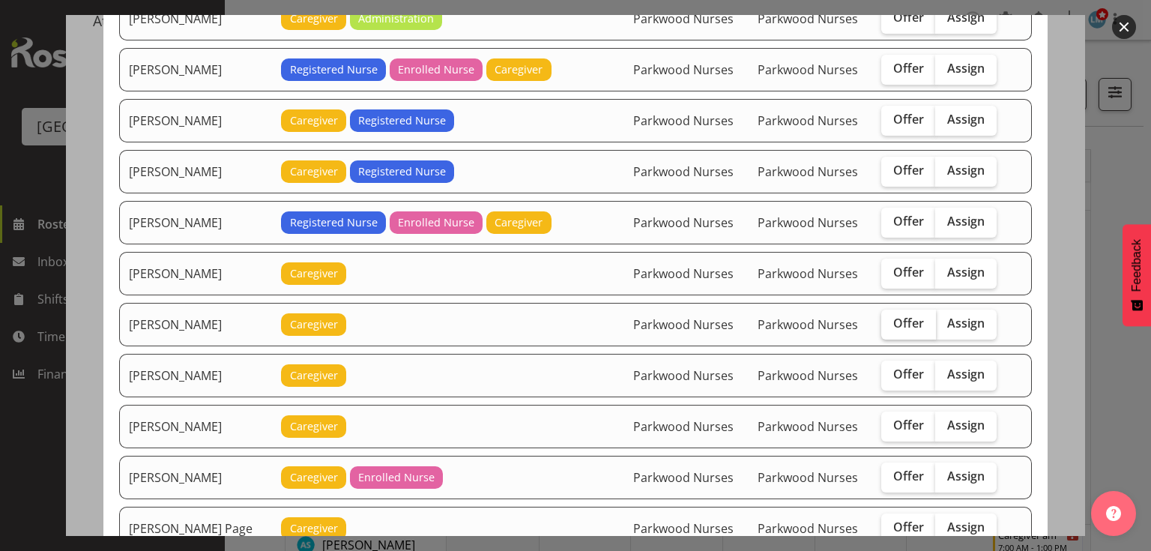
click at [893, 315] on span "Offer" at bounding box center [908, 322] width 31 height 15
click at [890, 318] on input "Offer" at bounding box center [886, 323] width 10 height 10
checkbox input "true"
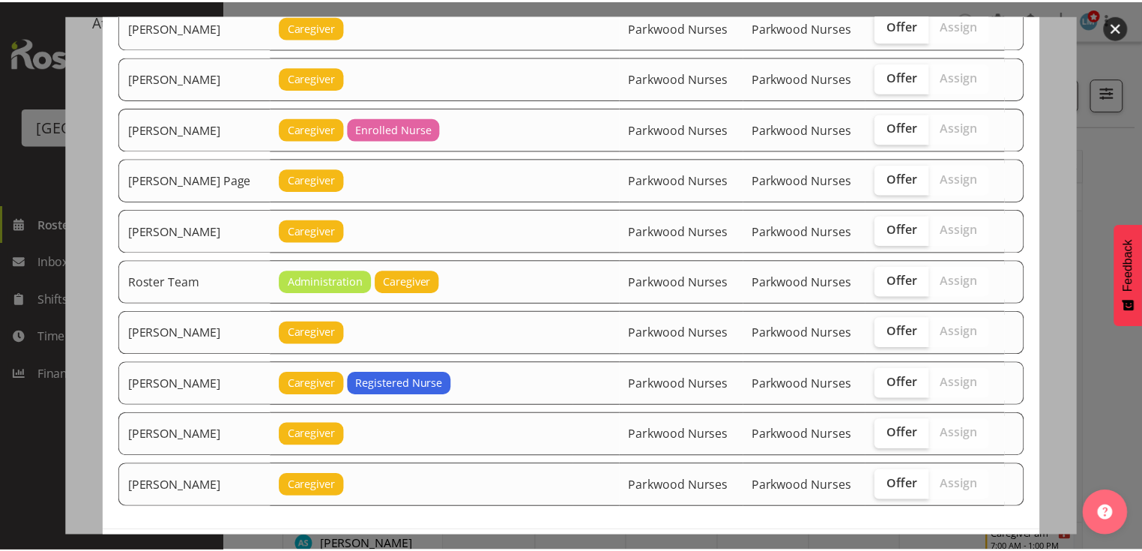
scroll to position [1529, 0]
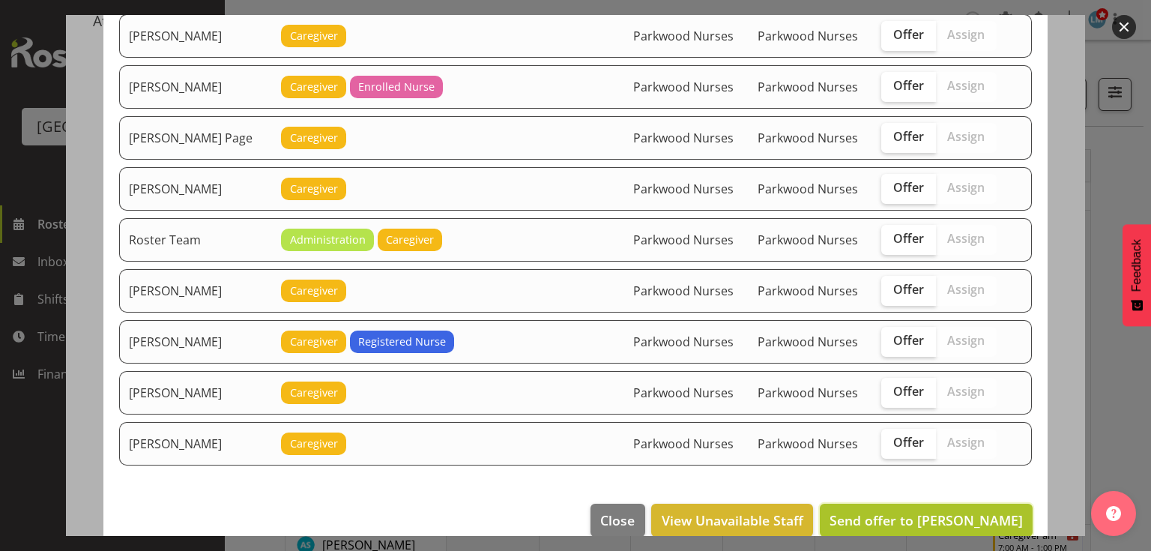
click at [911, 511] on span "Send offer to [PERSON_NAME]" at bounding box center [925, 520] width 193 height 18
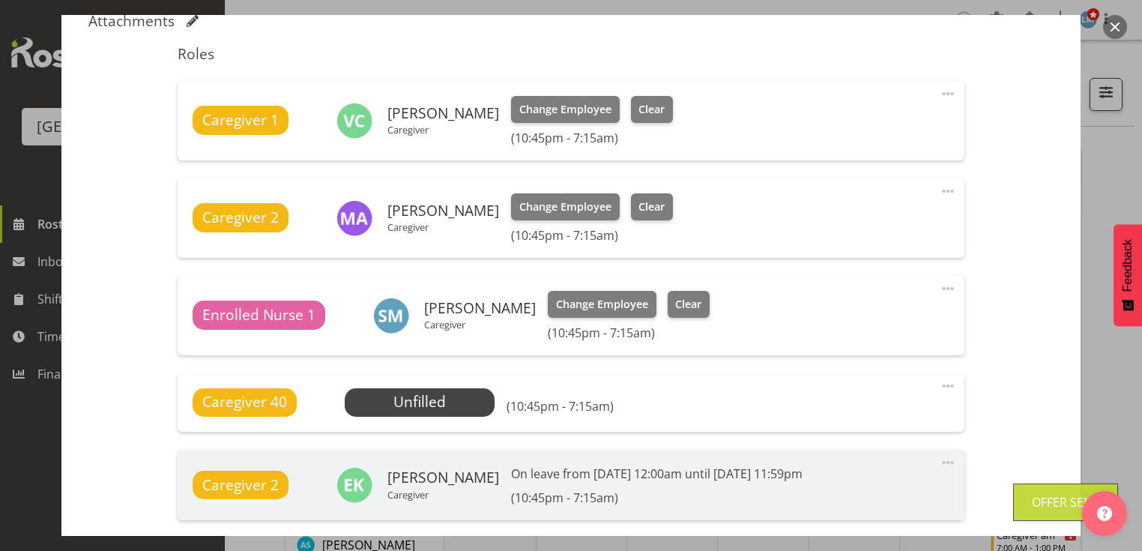
scroll to position [725, 0]
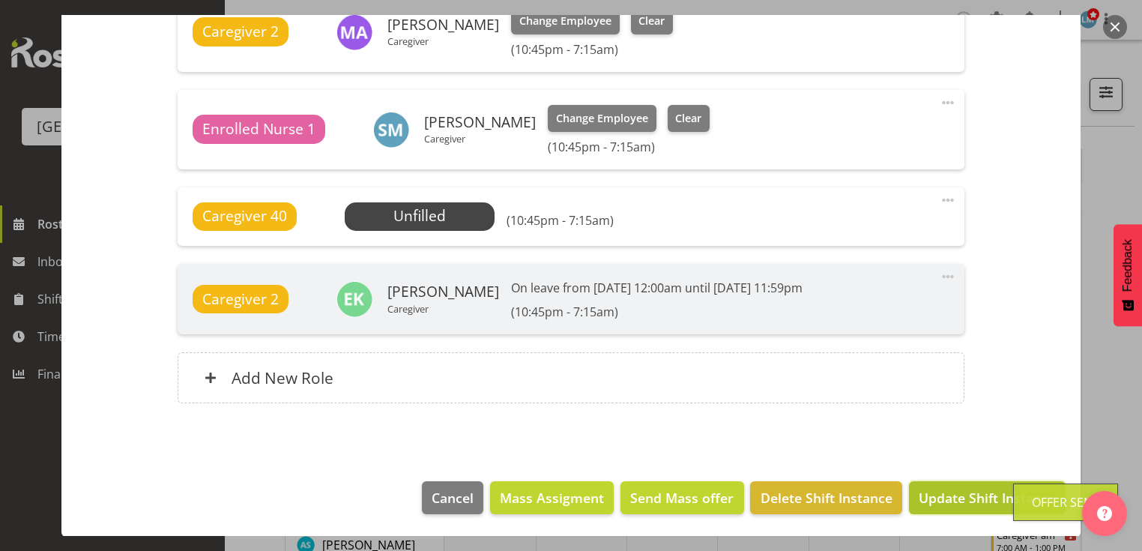
click at [949, 491] on span "Update Shift Instance" at bounding box center [987, 497] width 137 height 19
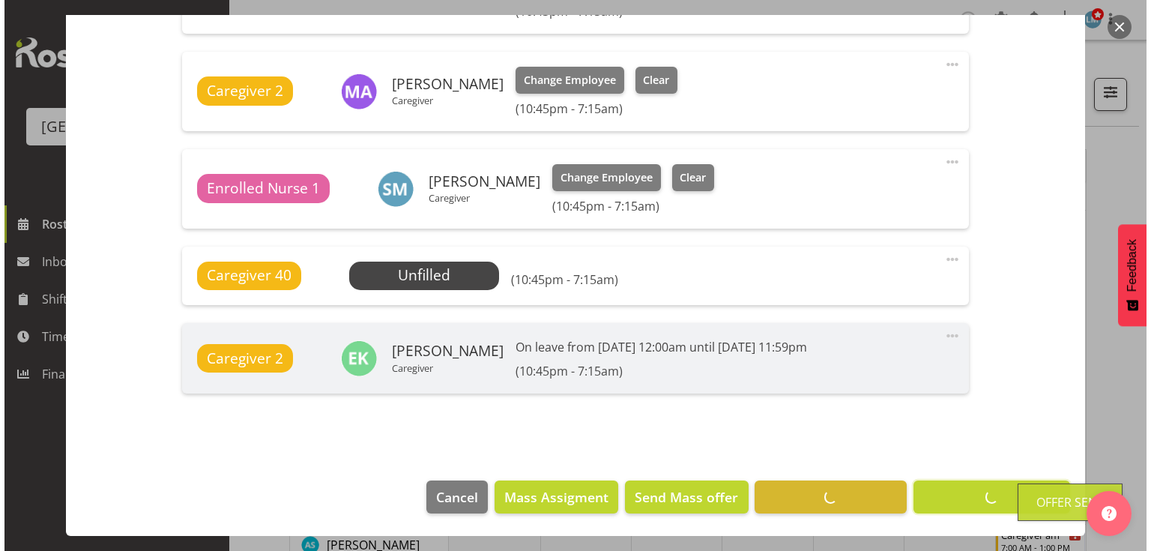
scroll to position [665, 0]
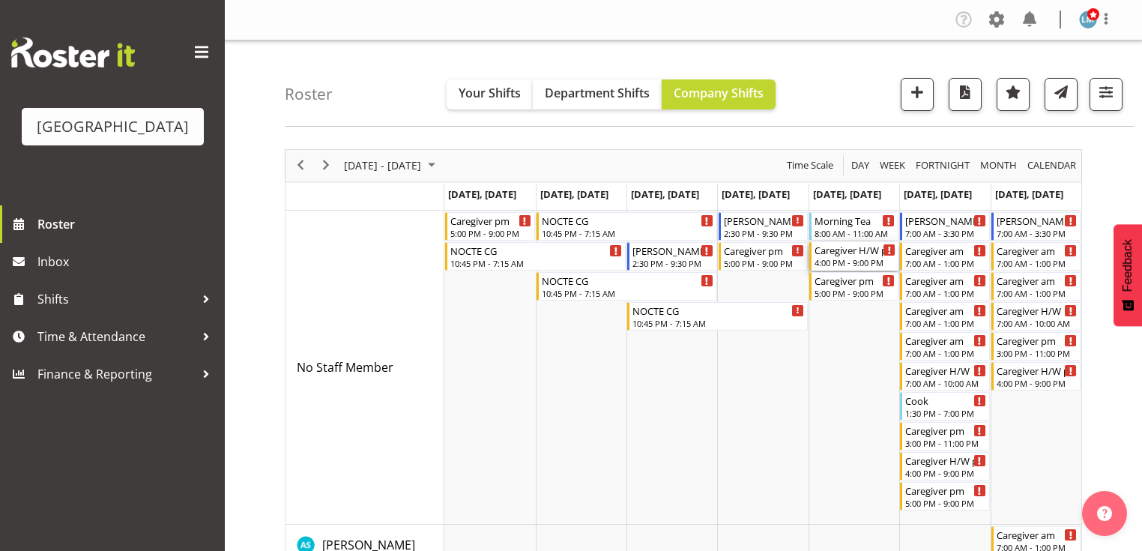
click at [832, 252] on div "Caregiver H/W pm" at bounding box center [854, 249] width 81 height 15
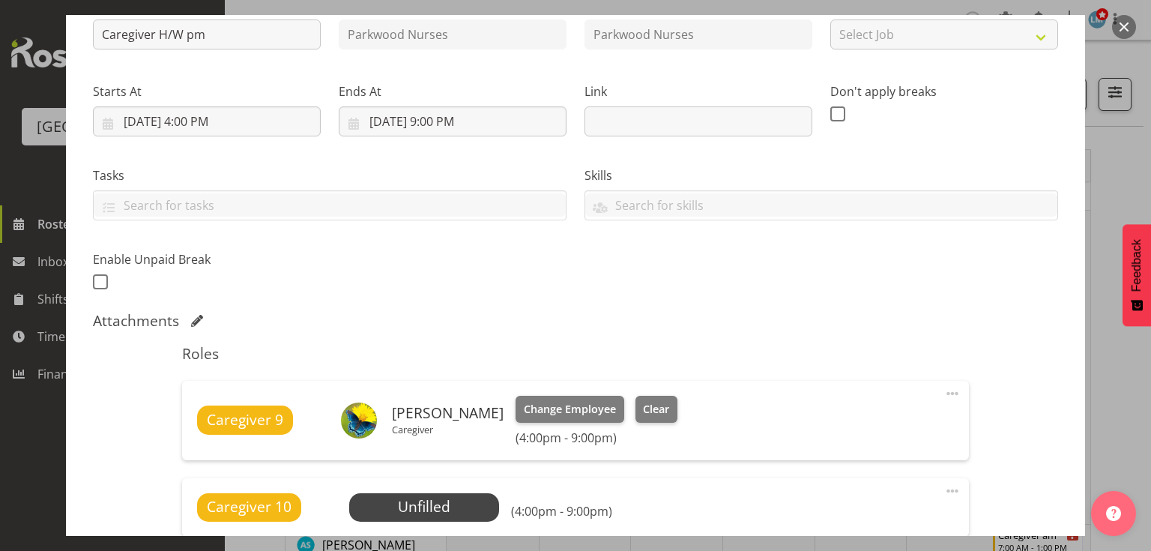
scroll to position [360, 0]
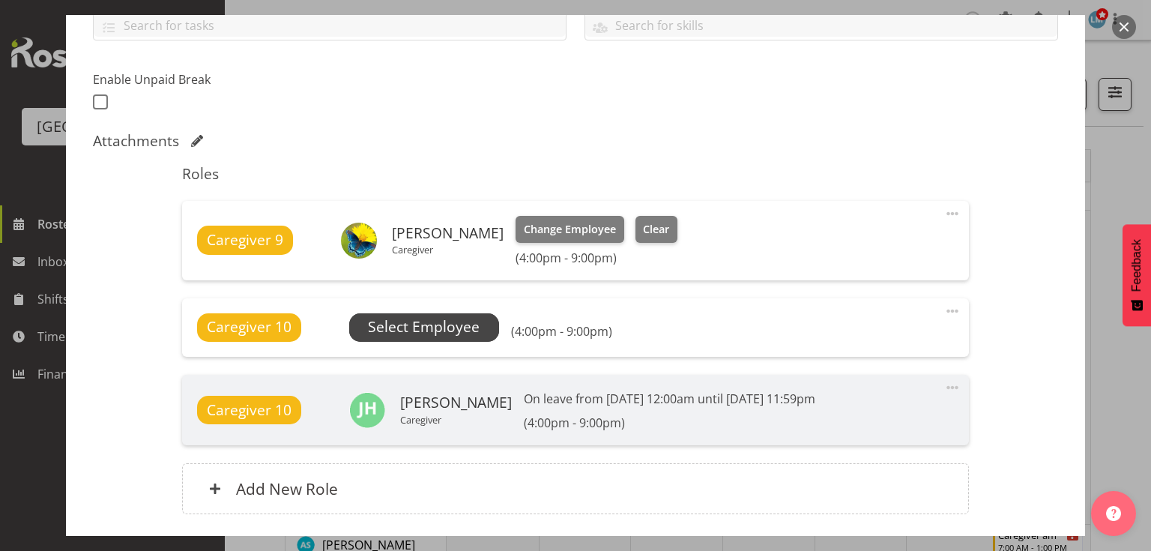
click at [432, 323] on span "Select Employee" at bounding box center [424, 327] width 112 height 22
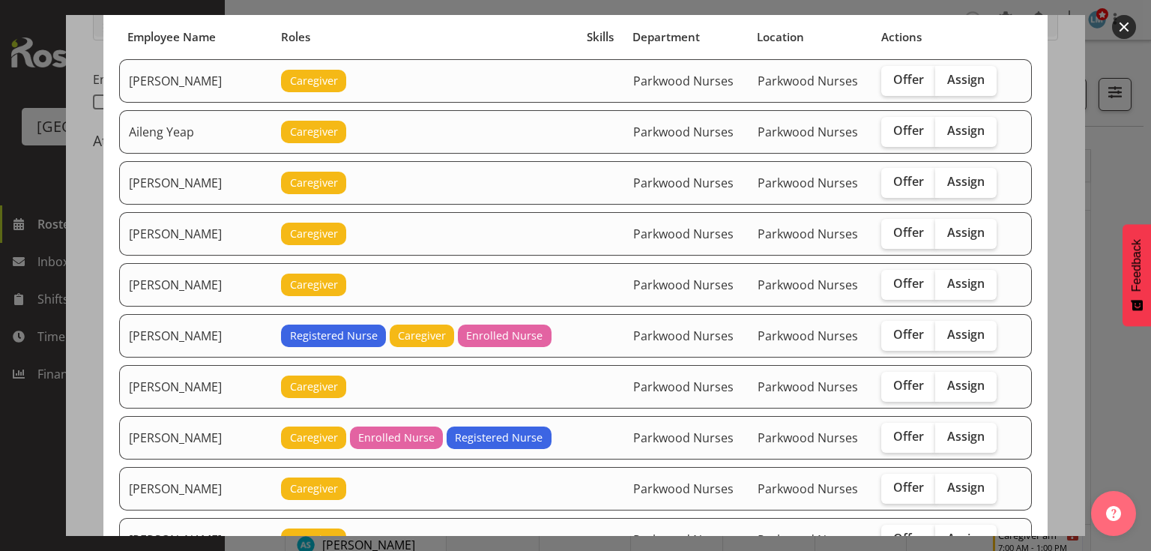
scroll to position [180, 0]
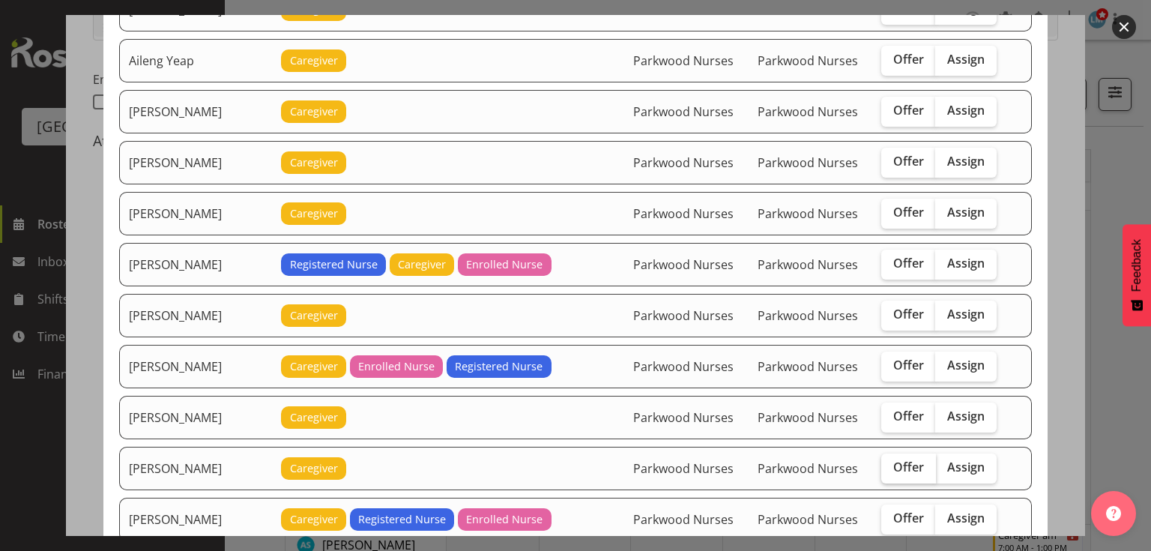
click at [908, 460] on span "Offer" at bounding box center [908, 466] width 31 height 15
click at [891, 462] on input "Offer" at bounding box center [886, 467] width 10 height 10
checkbox input "true"
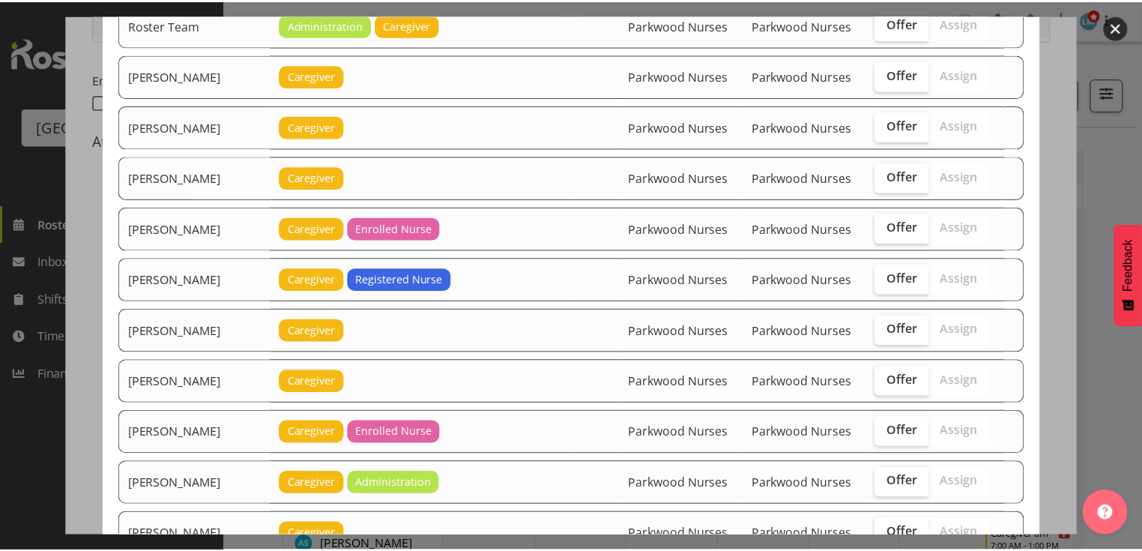
scroll to position [2586, 0]
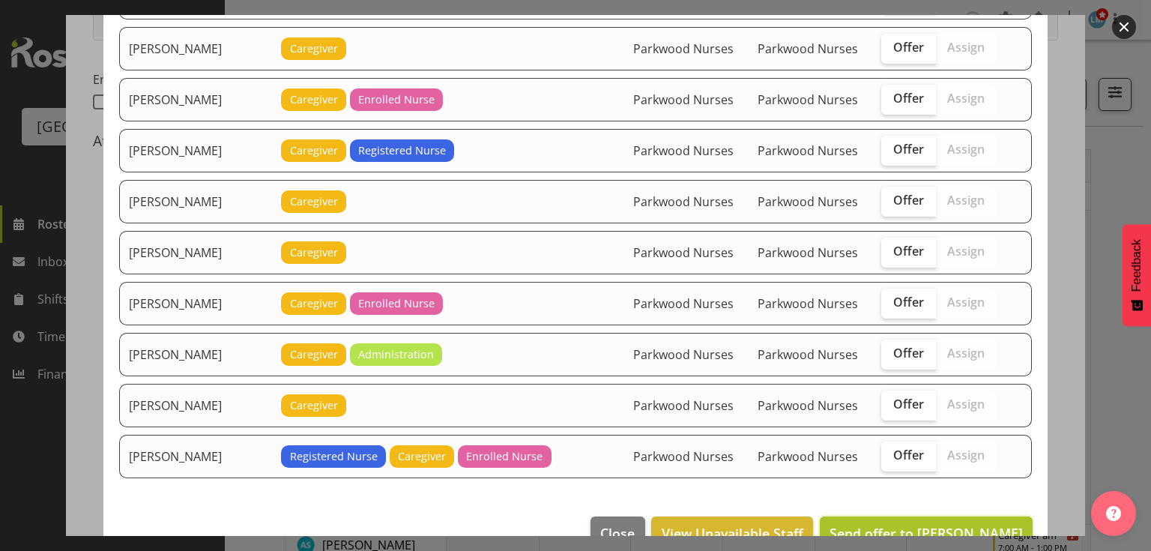
click at [949, 524] on span "Send offer to [PERSON_NAME]" at bounding box center [925, 533] width 193 height 18
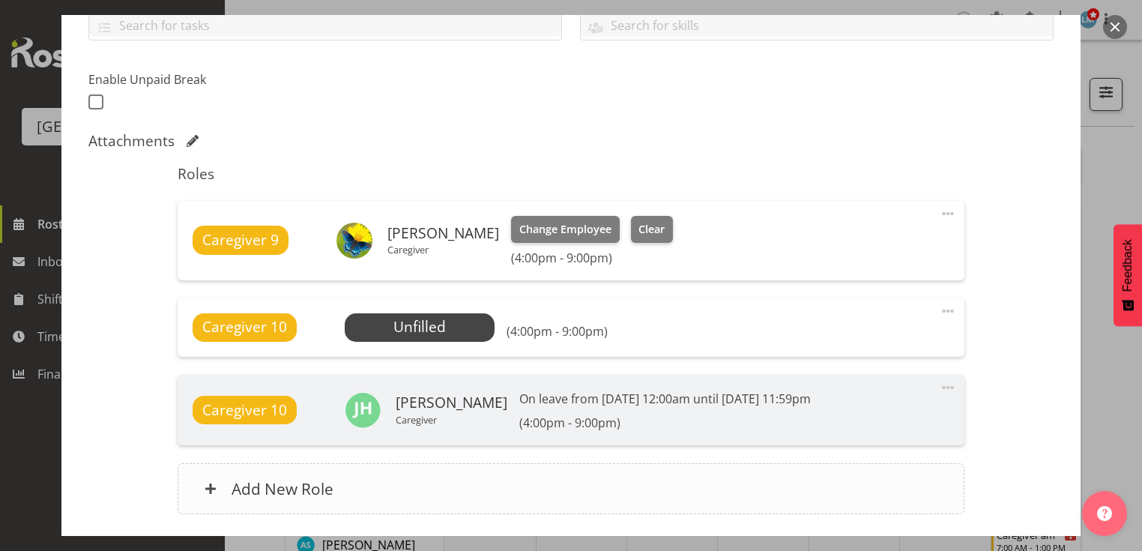
scroll to position [471, 0]
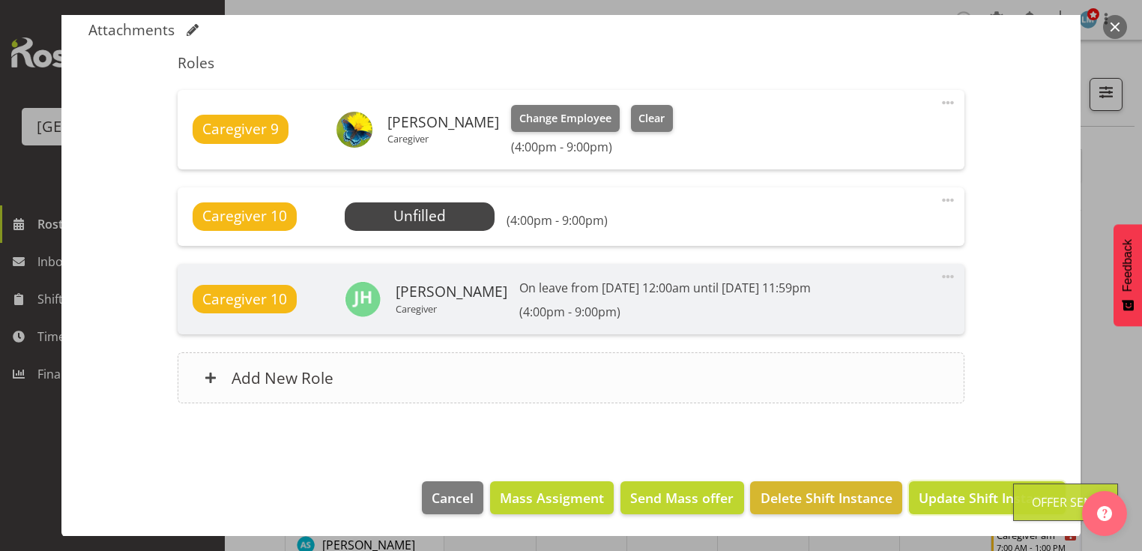
click at [948, 490] on span "Update Shift Instance" at bounding box center [987, 497] width 137 height 19
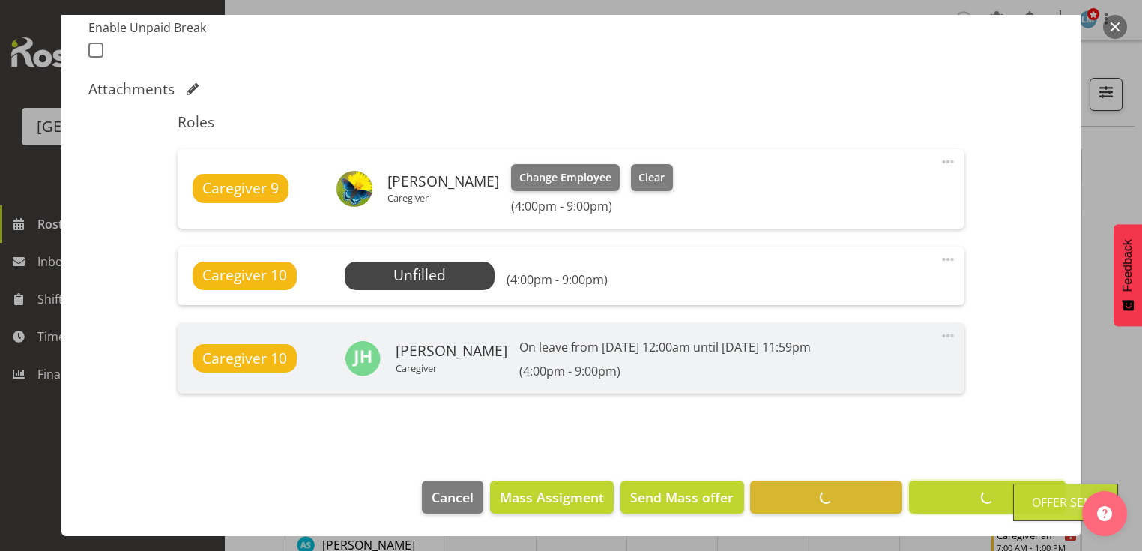
scroll to position [411, 0]
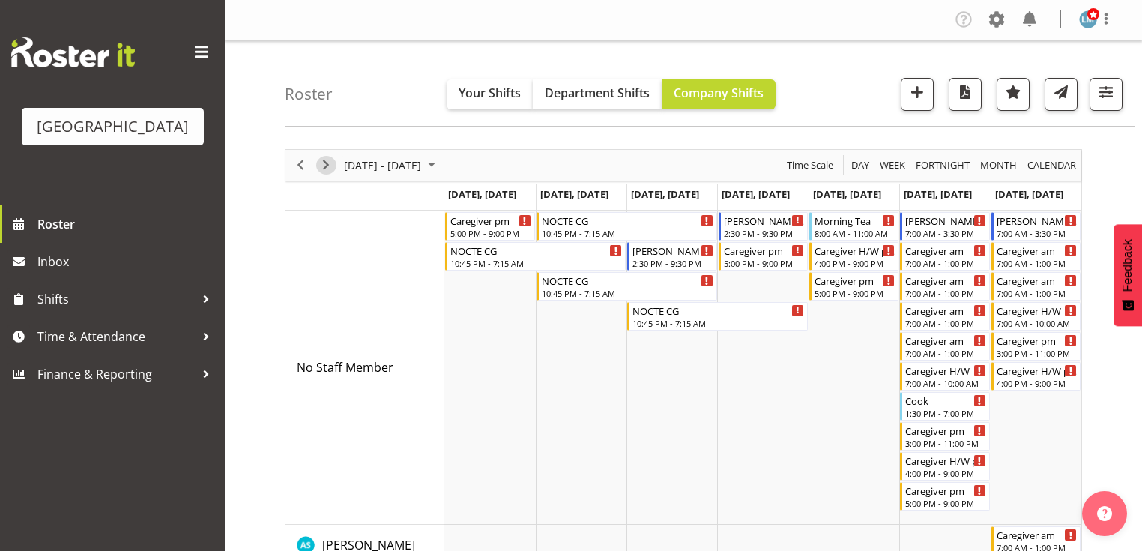
click at [328, 163] on span "Next" at bounding box center [326, 165] width 18 height 19
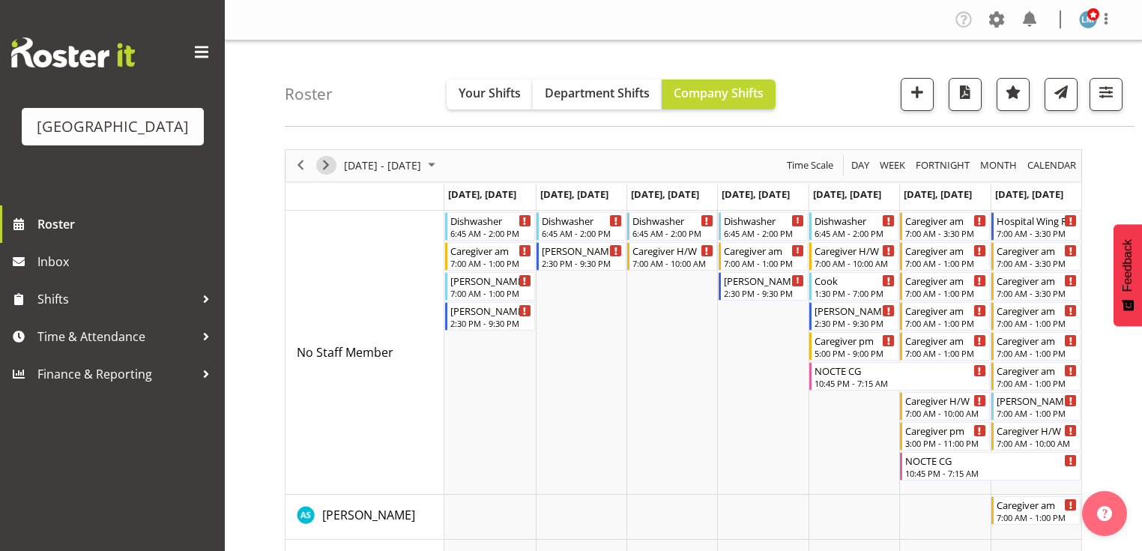
click at [324, 164] on span "Next" at bounding box center [326, 165] width 18 height 19
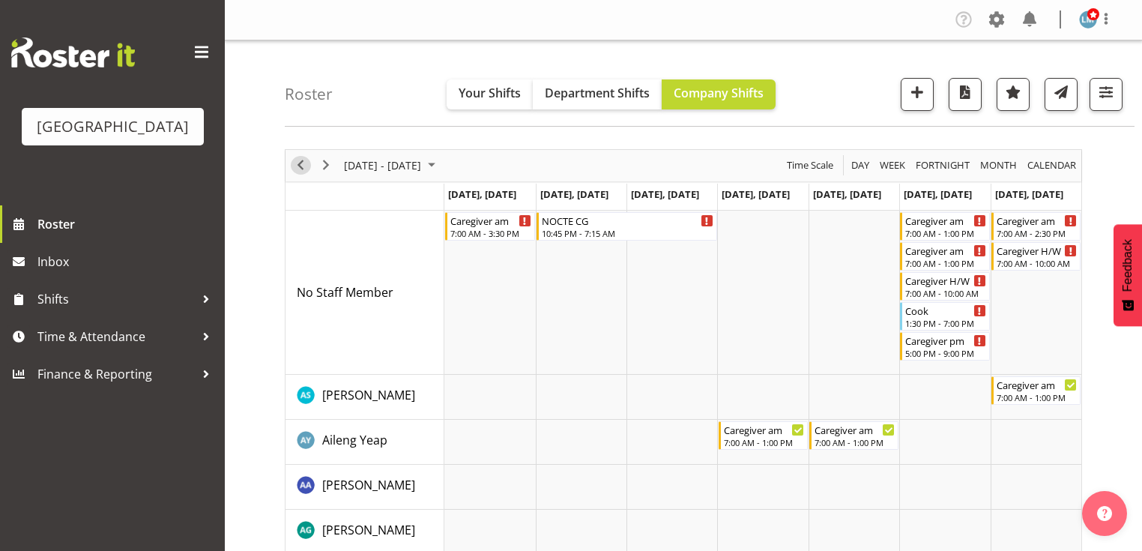
click at [297, 157] on span "Previous" at bounding box center [300, 165] width 18 height 19
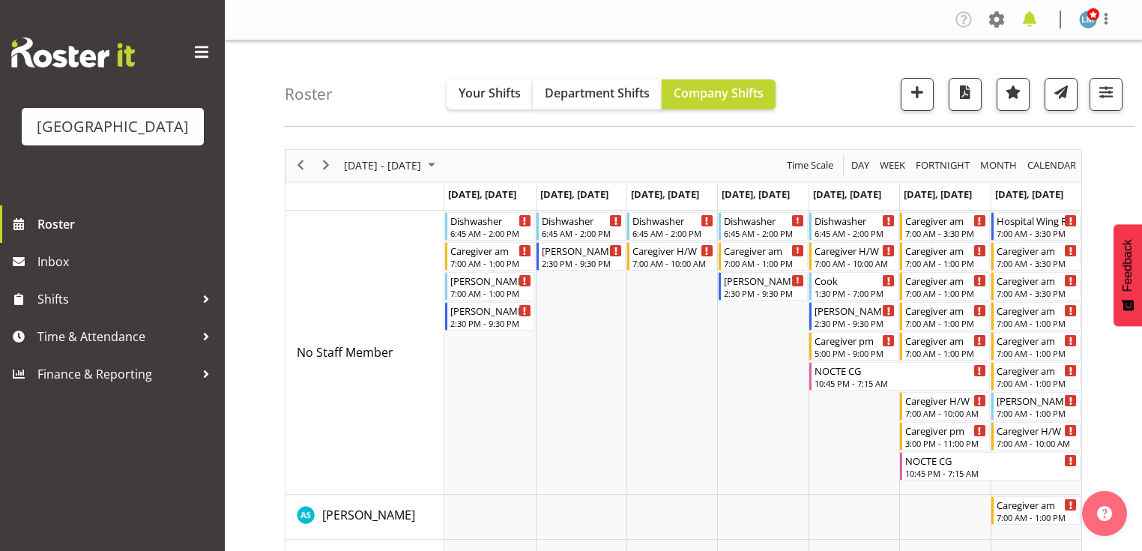
click at [1028, 19] on span at bounding box center [1029, 19] width 24 height 24
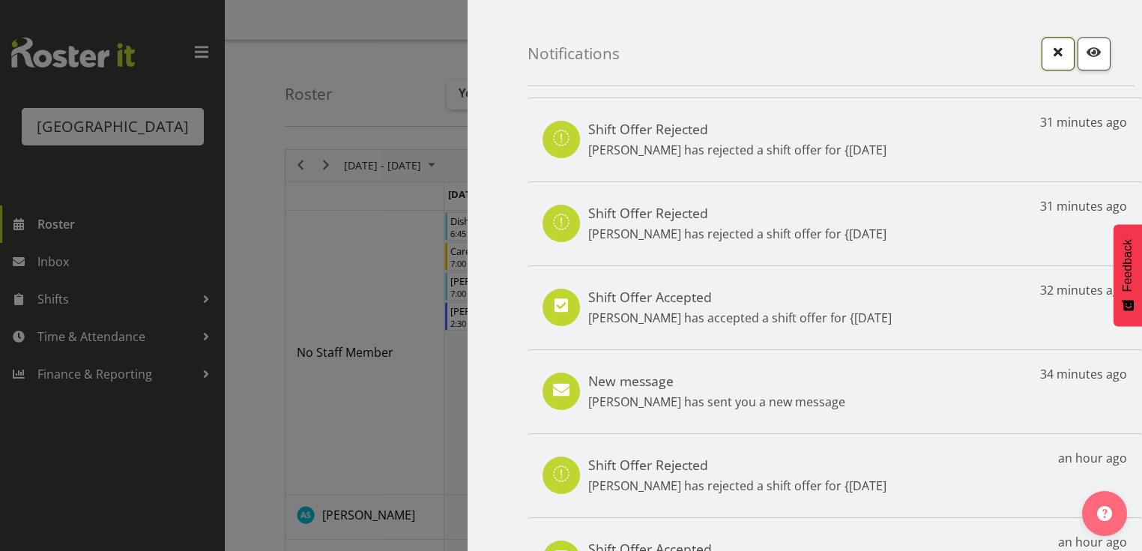
click at [1055, 52] on span "button" at bounding box center [1057, 51] width 19 height 19
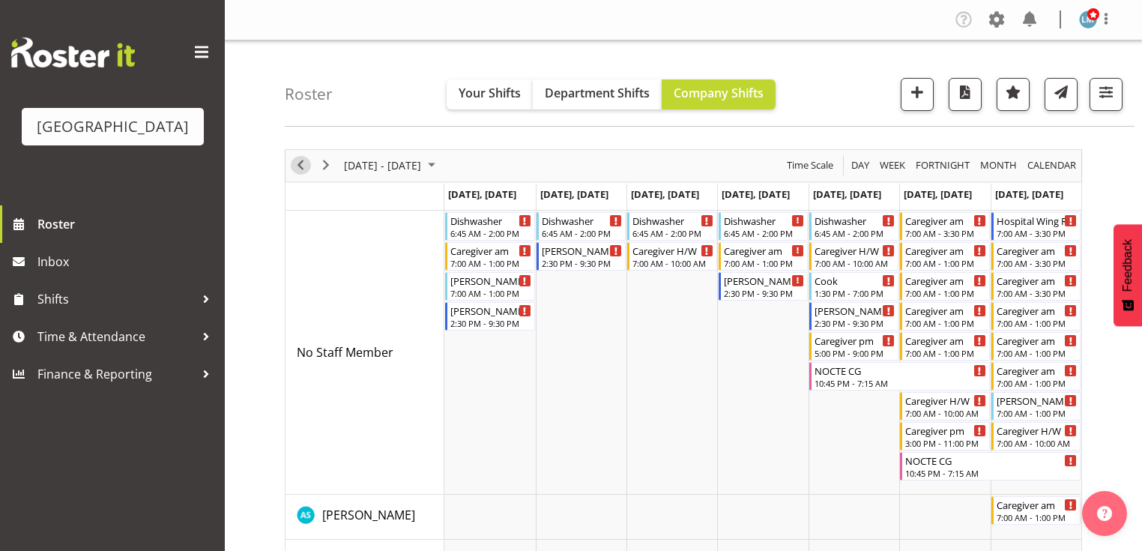
click at [303, 163] on span "Previous" at bounding box center [300, 165] width 18 height 19
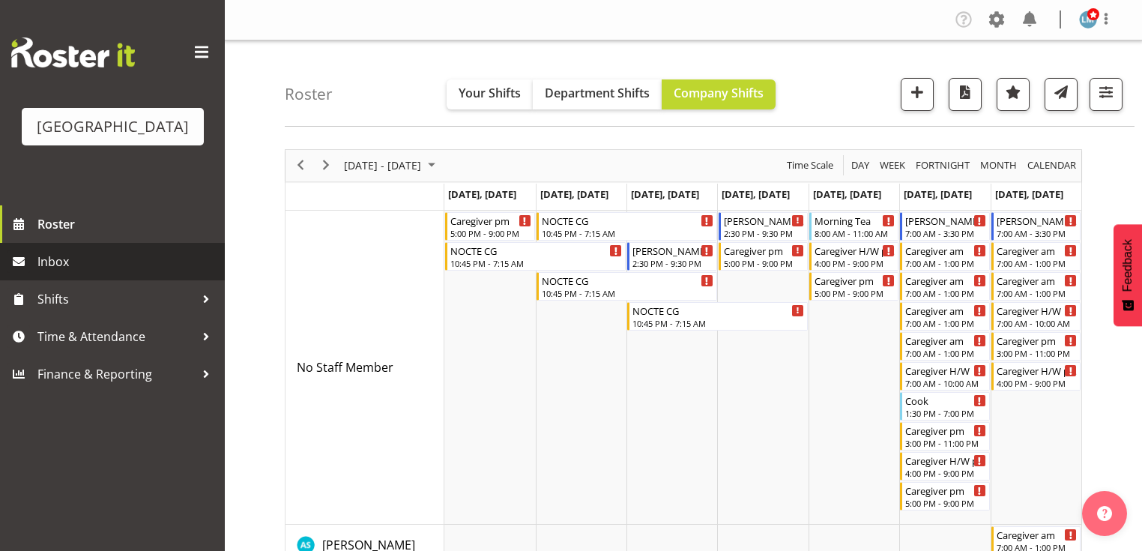
click at [59, 273] on span "Inbox" at bounding box center [127, 261] width 180 height 22
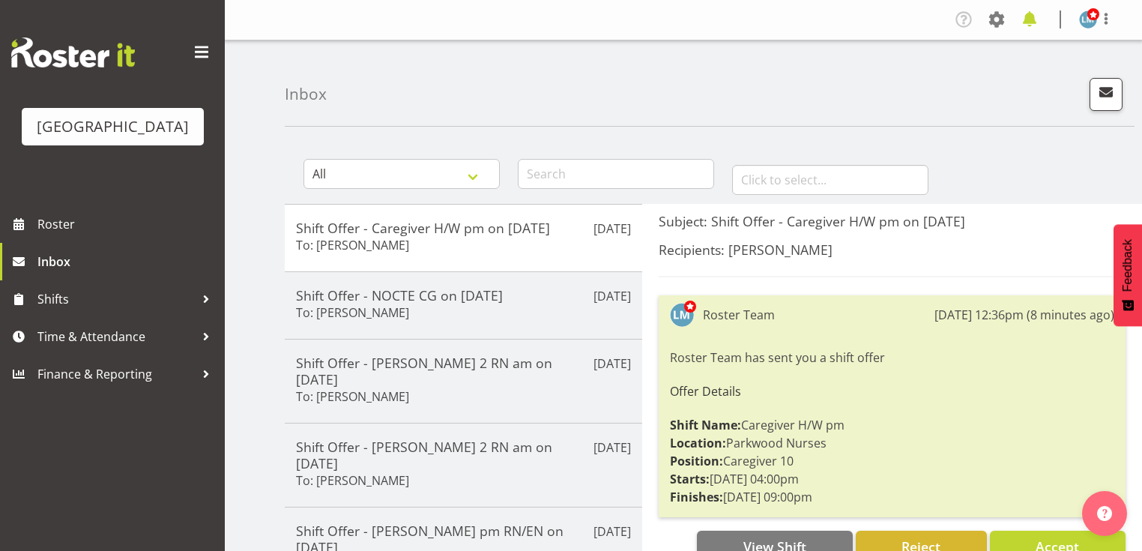
click at [1026, 19] on span at bounding box center [1029, 19] width 24 height 24
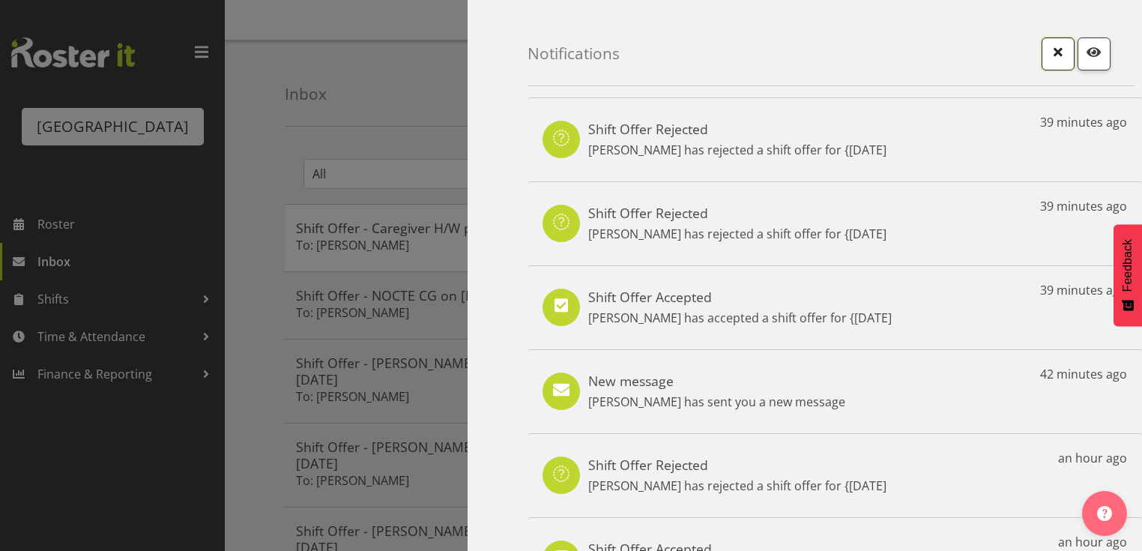
click at [1048, 53] on span "button" at bounding box center [1057, 51] width 19 height 19
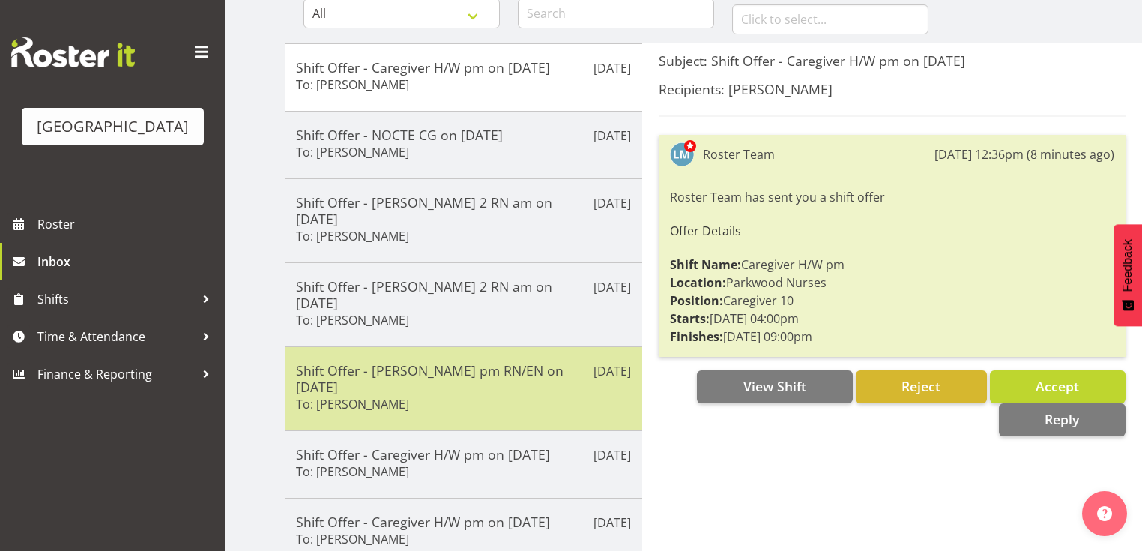
scroll to position [60, 0]
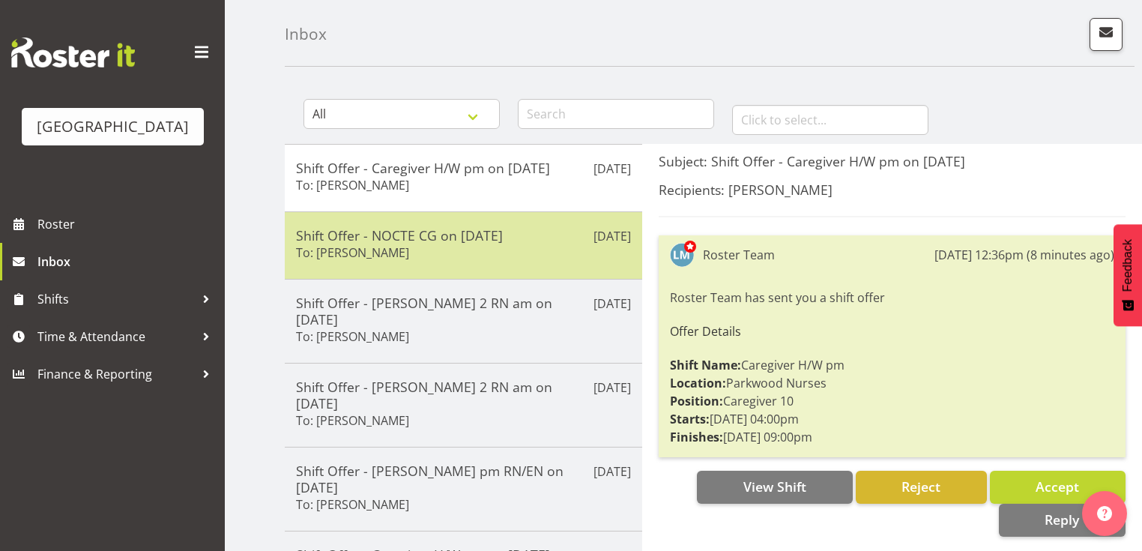
click at [533, 224] on div "[DATE] Shift Offer - NOCTE CG on [DATE] To: [PERSON_NAME]" at bounding box center [463, 244] width 357 height 67
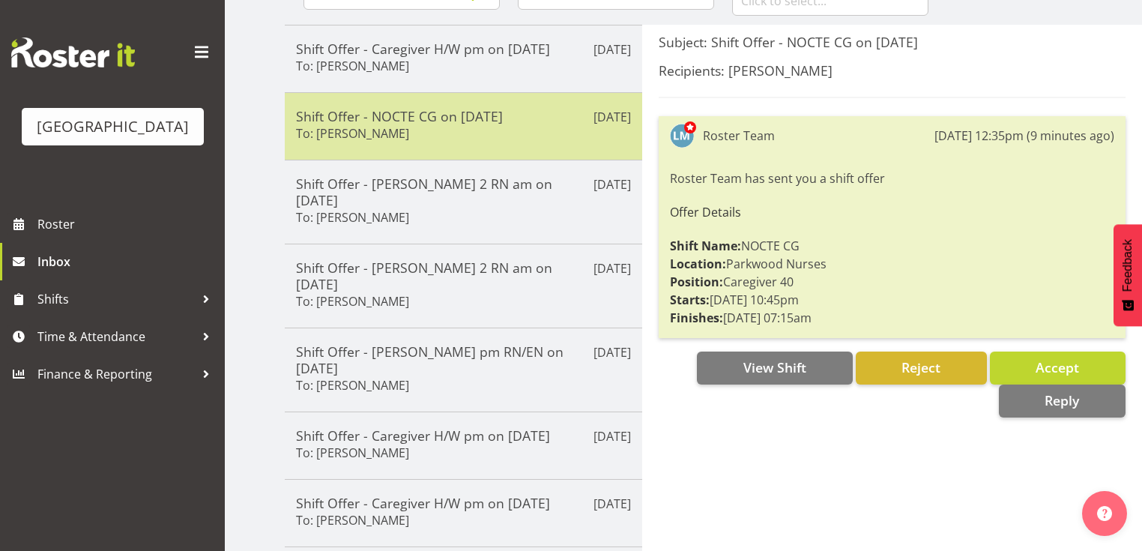
scroll to position [180, 0]
click at [533, 243] on div "[DATE] Shift Offer - [PERSON_NAME] 2 RN am on [DATE] To: [PERSON_NAME]" at bounding box center [463, 285] width 357 height 84
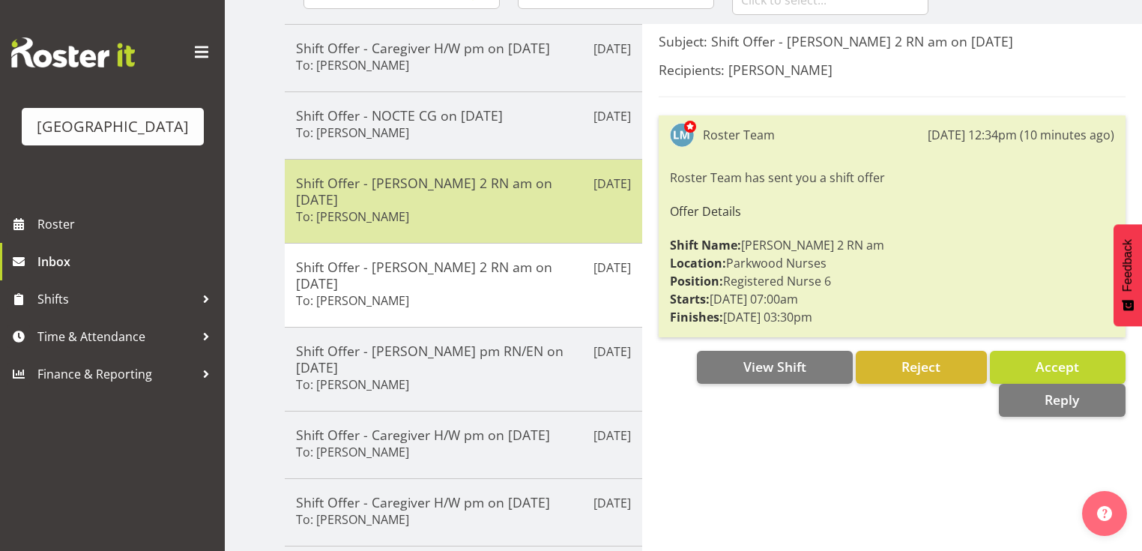
click at [537, 203] on div "Shift Offer - [PERSON_NAME] 2 RN am on [DATE] To: [PERSON_NAME]" at bounding box center [463, 201] width 335 height 53
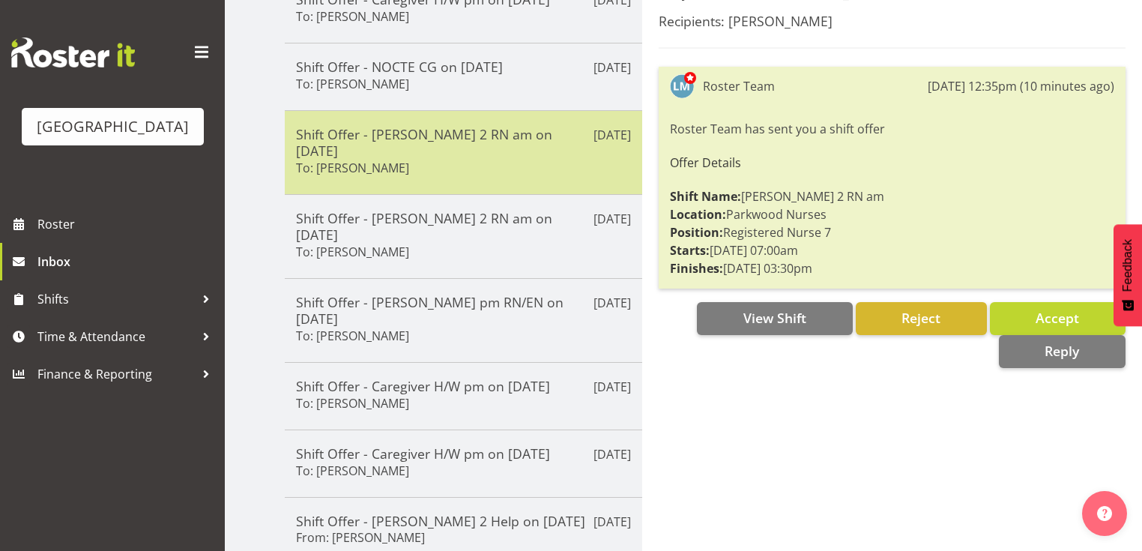
scroll to position [300, 0]
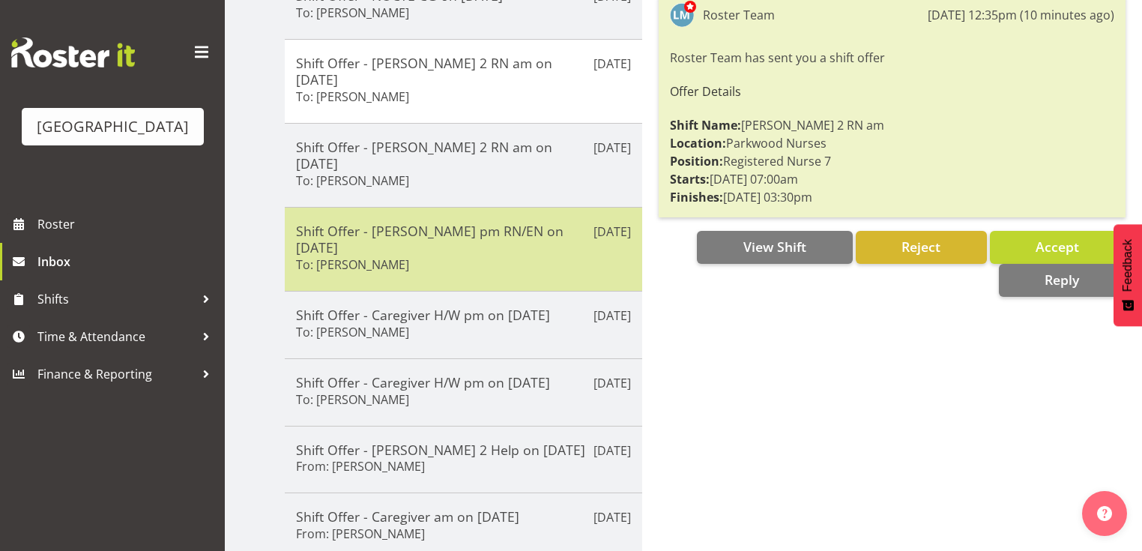
click at [533, 223] on div "Shift Offer - [PERSON_NAME] pm RN/EN on [DATE] To: [PERSON_NAME]" at bounding box center [463, 249] width 335 height 53
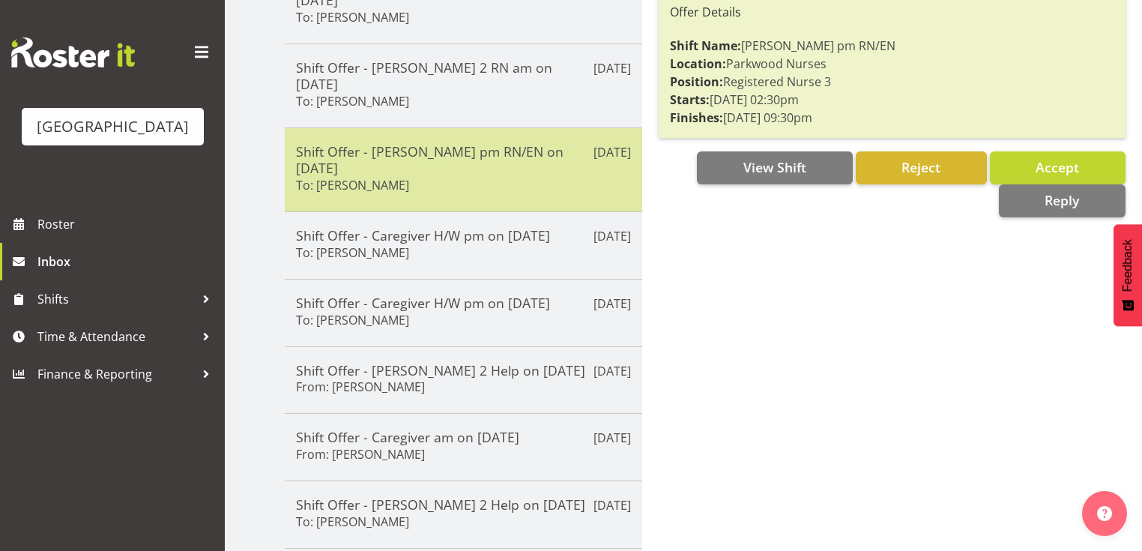
scroll to position [380, 0]
click at [533, 213] on div "[DATE] Shift Offer - Caregiver H/W pm on [DATE] To: [PERSON_NAME]" at bounding box center [463, 244] width 357 height 67
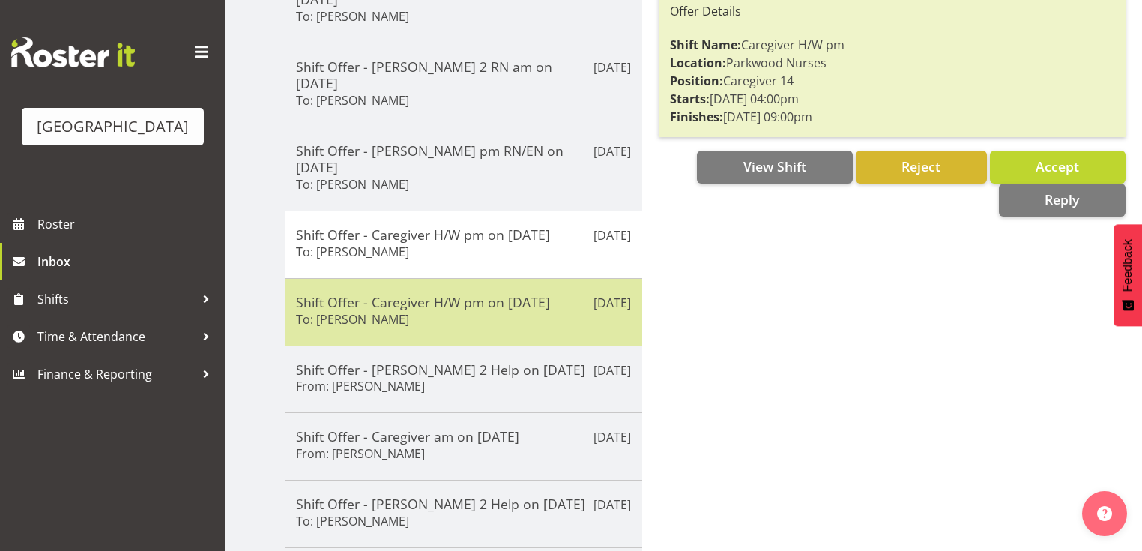
click at [525, 294] on div "Shift Offer - Caregiver H/W pm on [DATE] To: [PERSON_NAME]" at bounding box center [463, 312] width 335 height 37
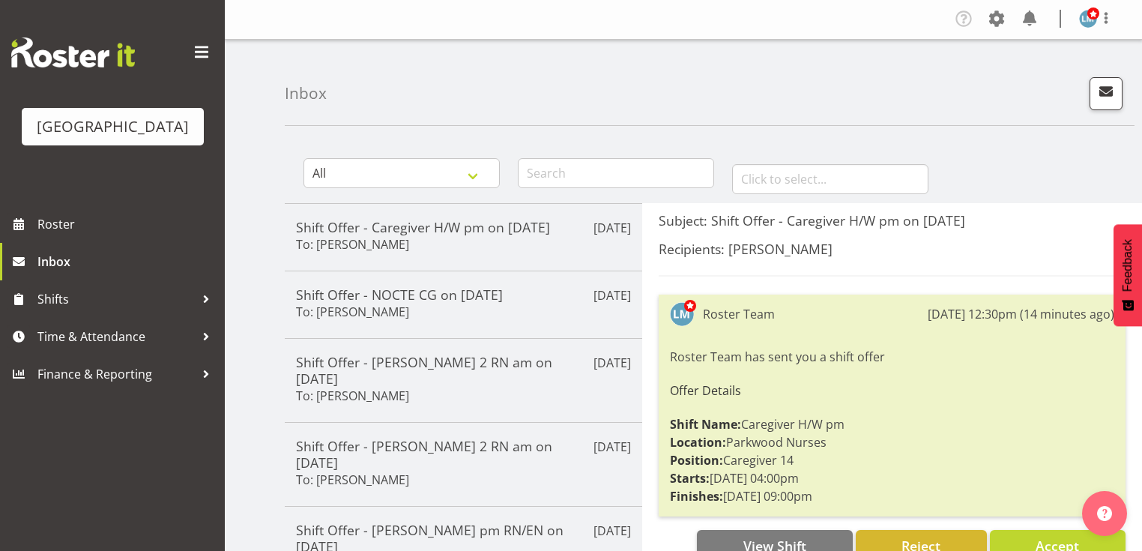
scroll to position [0, 0]
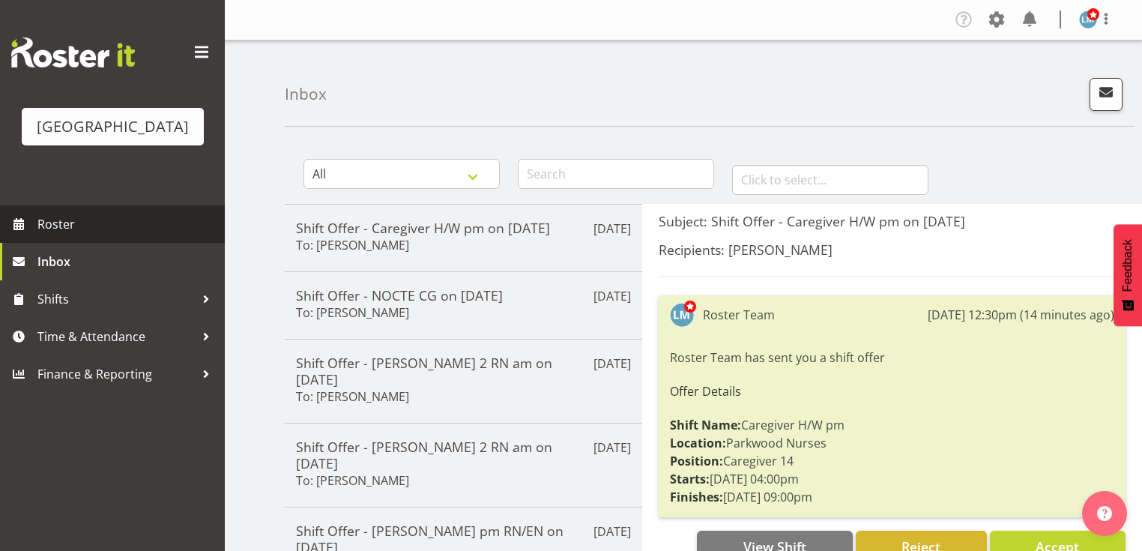
click at [62, 235] on span "Roster" at bounding box center [127, 224] width 180 height 22
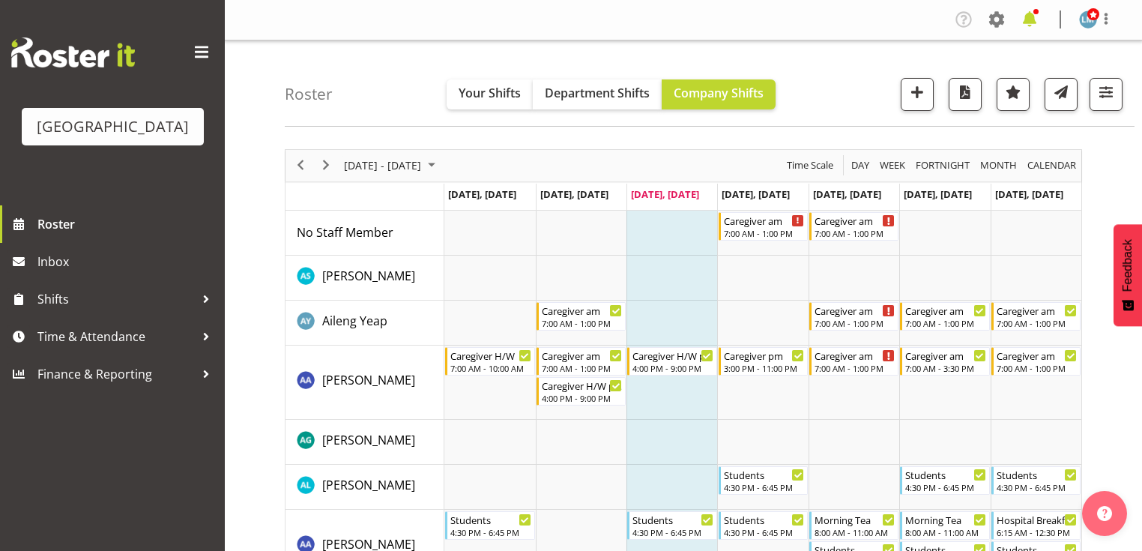
click at [1026, 18] on span at bounding box center [1029, 19] width 24 height 24
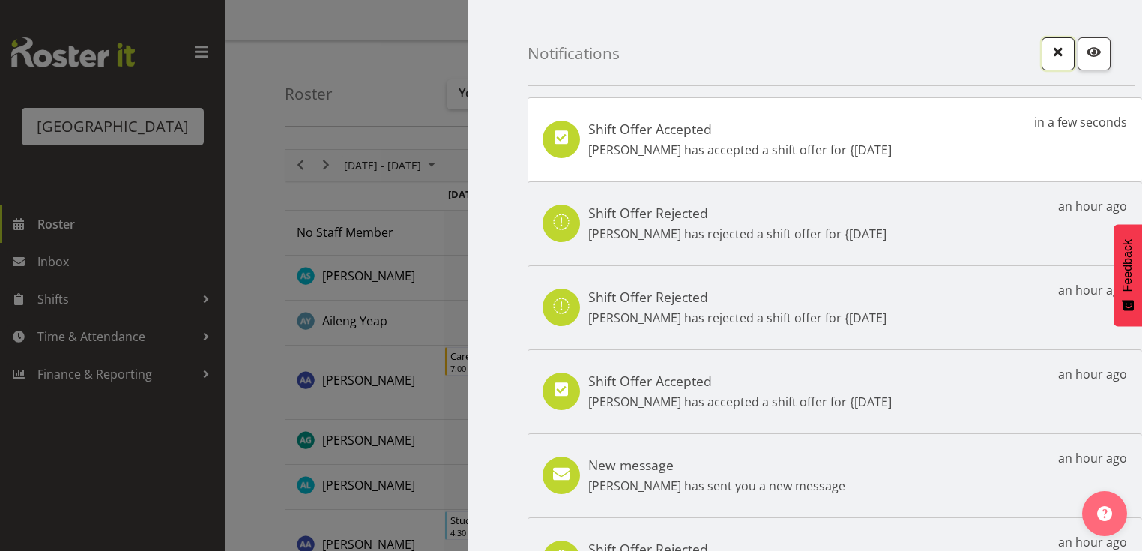
click at [1048, 57] on span "button" at bounding box center [1057, 51] width 19 height 19
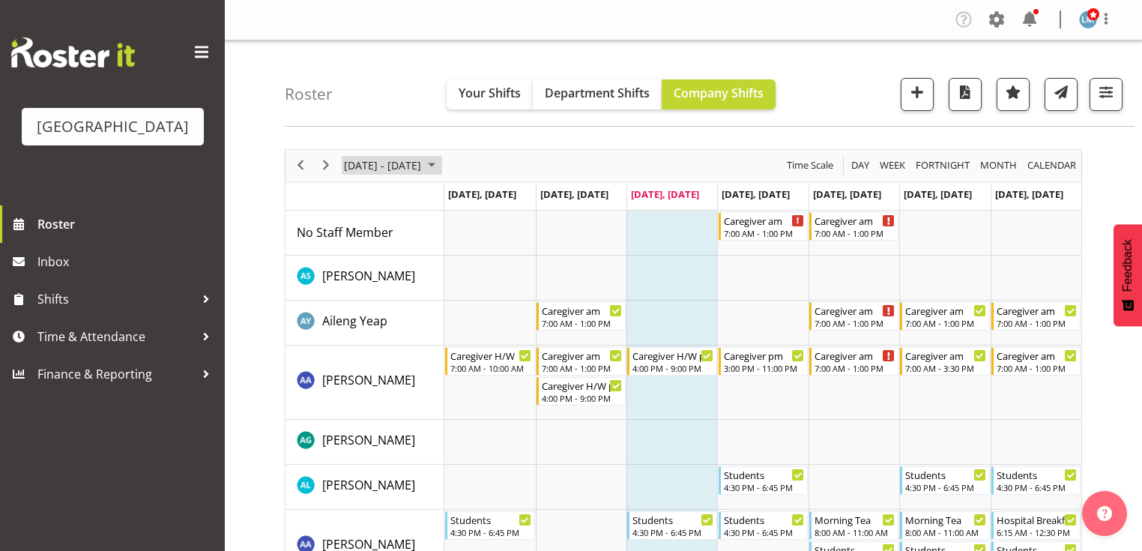
click at [441, 159] on span "August 2025" at bounding box center [432, 165] width 18 height 19
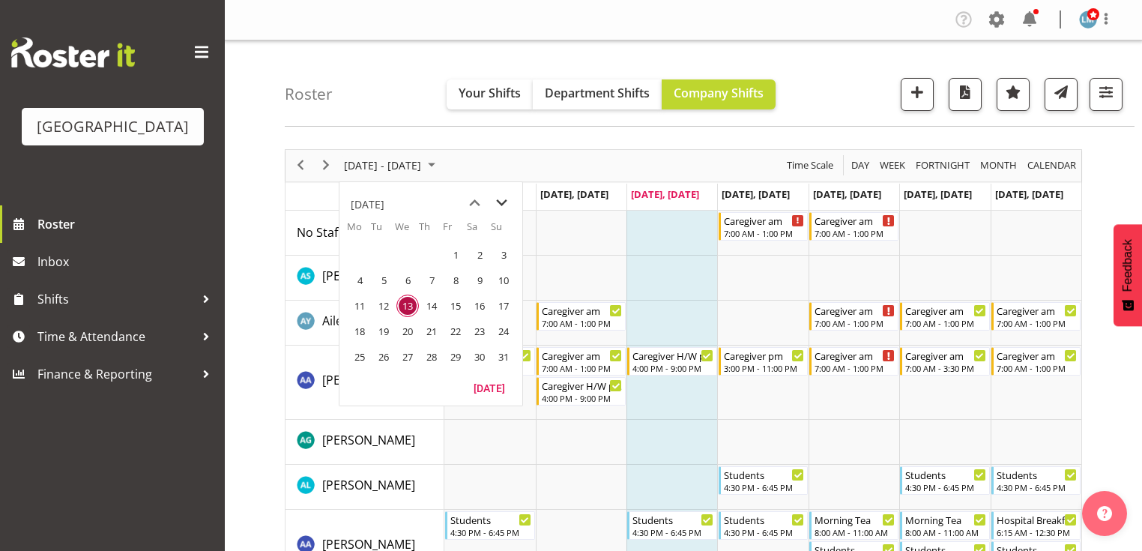
click at [495, 209] on span "next month" at bounding box center [501, 203] width 26 height 27
click at [362, 251] on span "1" at bounding box center [359, 254] width 22 height 22
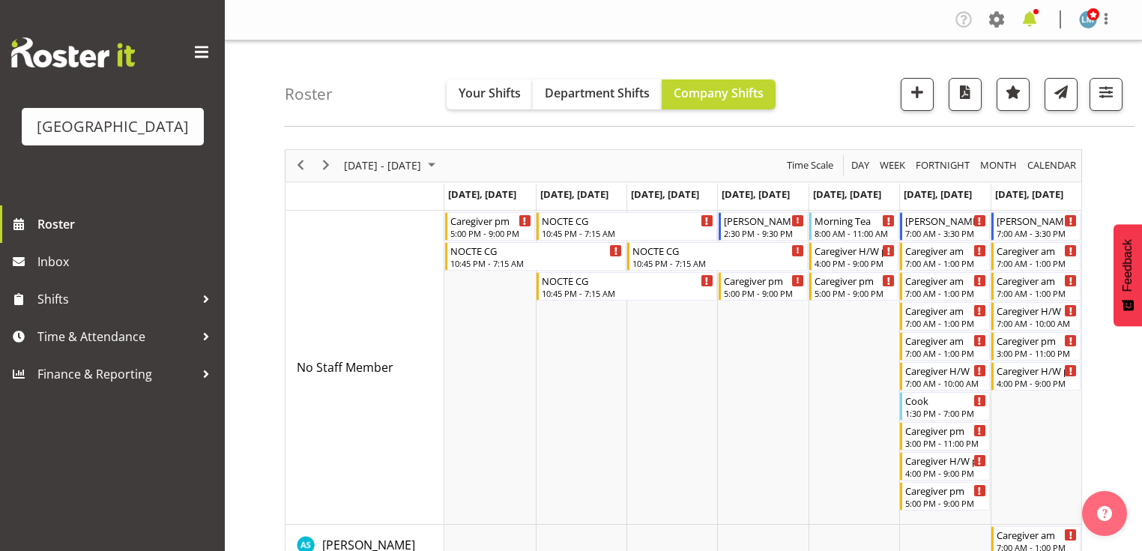
click at [1031, 20] on span at bounding box center [1029, 19] width 24 height 24
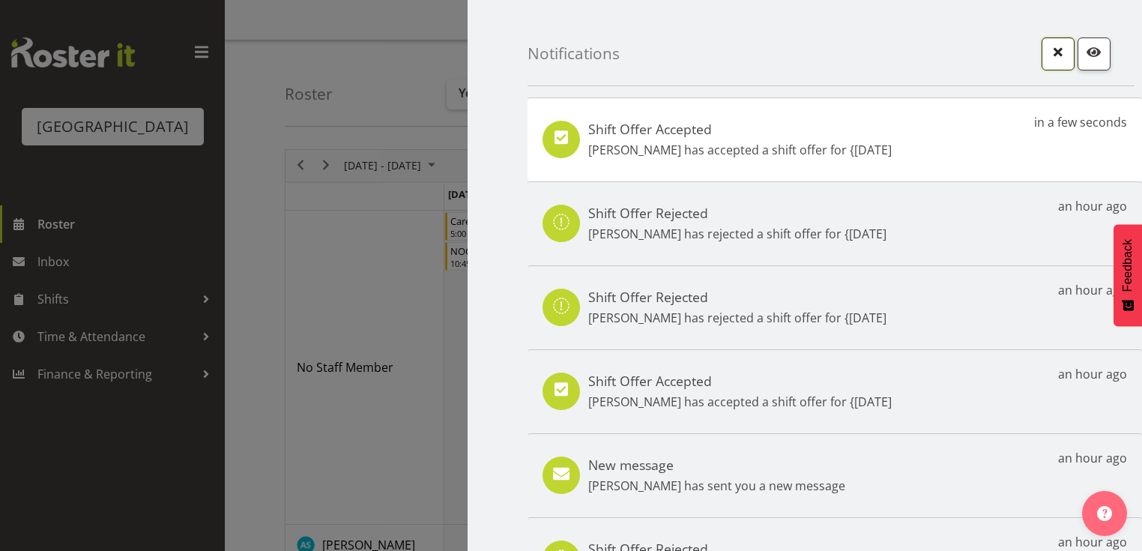
click at [1053, 51] on span "button" at bounding box center [1057, 51] width 19 height 19
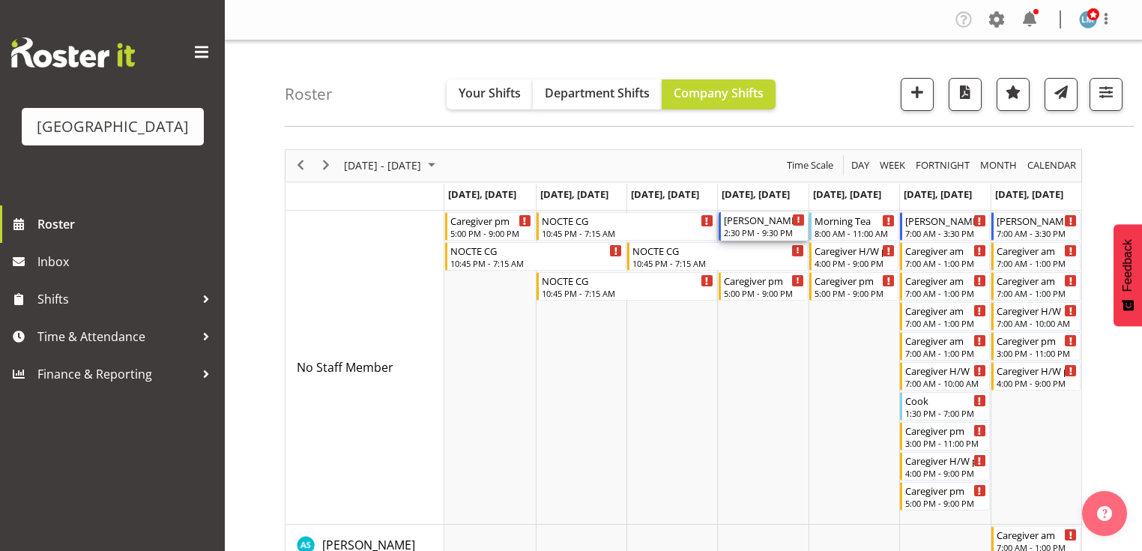
click at [748, 229] on div "2:30 PM - 9:30 PM" at bounding box center [764, 232] width 81 height 12
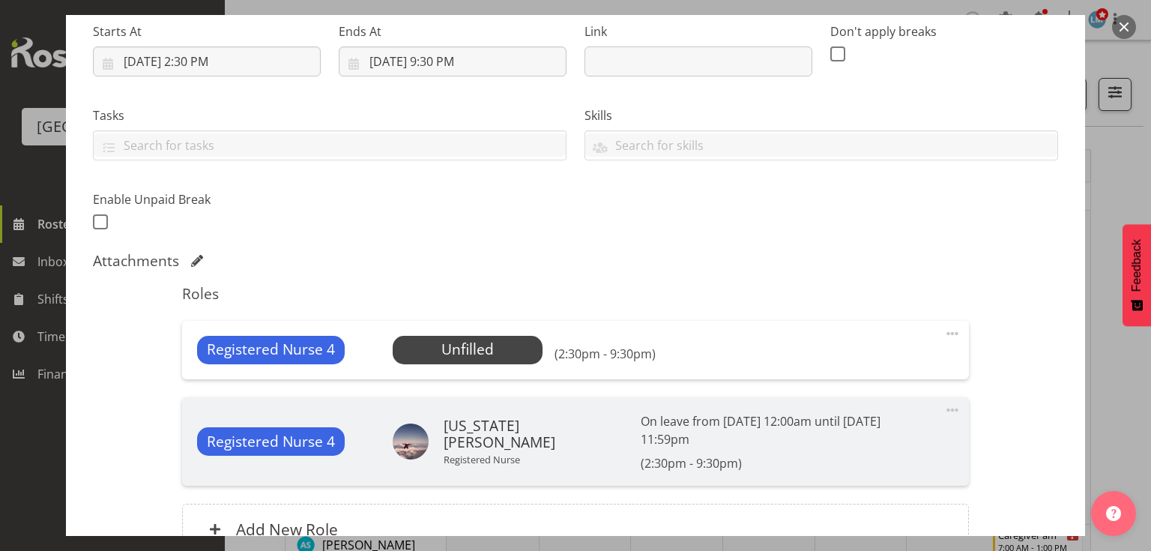
scroll to position [373, 0]
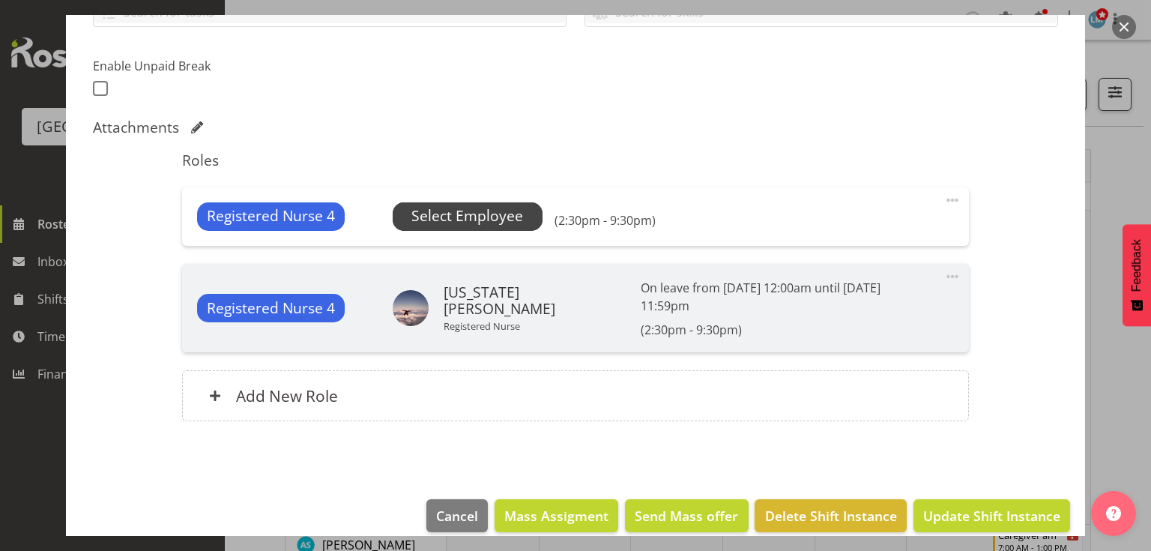
click at [457, 207] on span "Select Employee" at bounding box center [467, 216] width 112 height 22
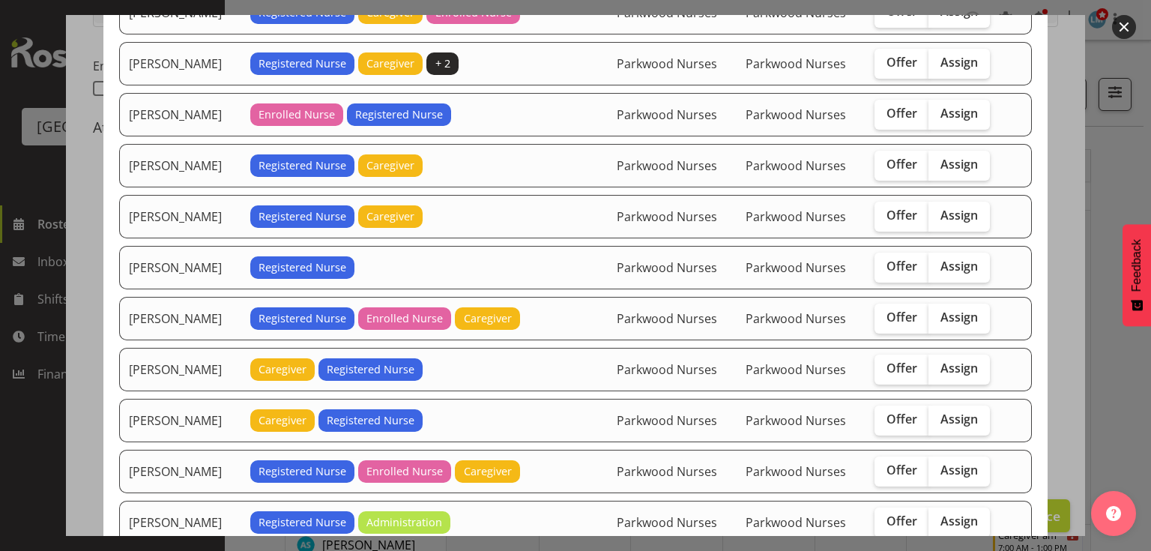
scroll to position [420, 0]
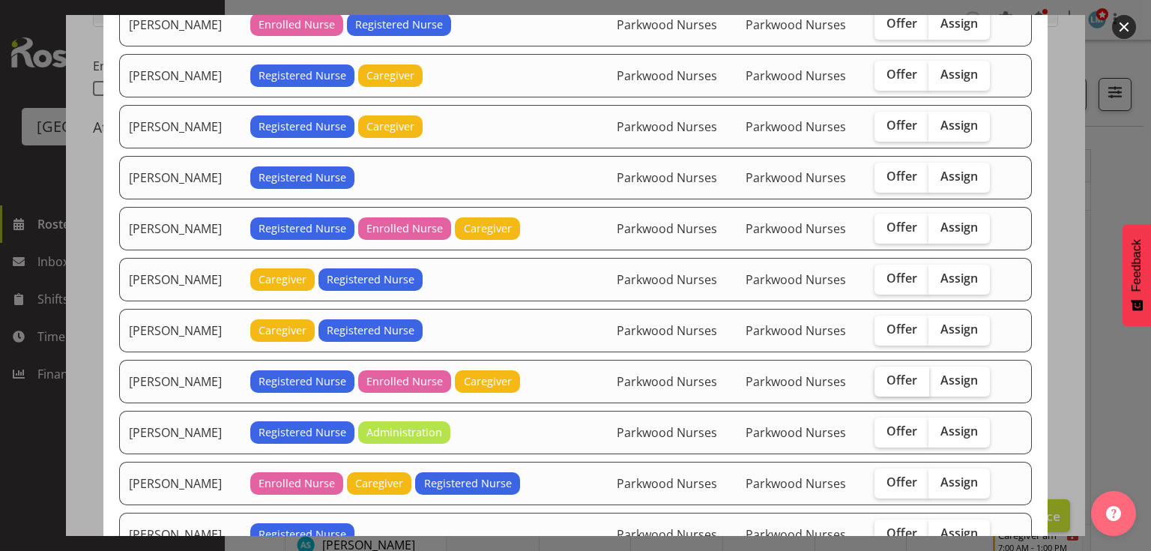
click at [890, 372] on span "Offer" at bounding box center [901, 379] width 31 height 15
click at [884, 375] on input "Offer" at bounding box center [879, 380] width 10 height 10
checkbox input "true"
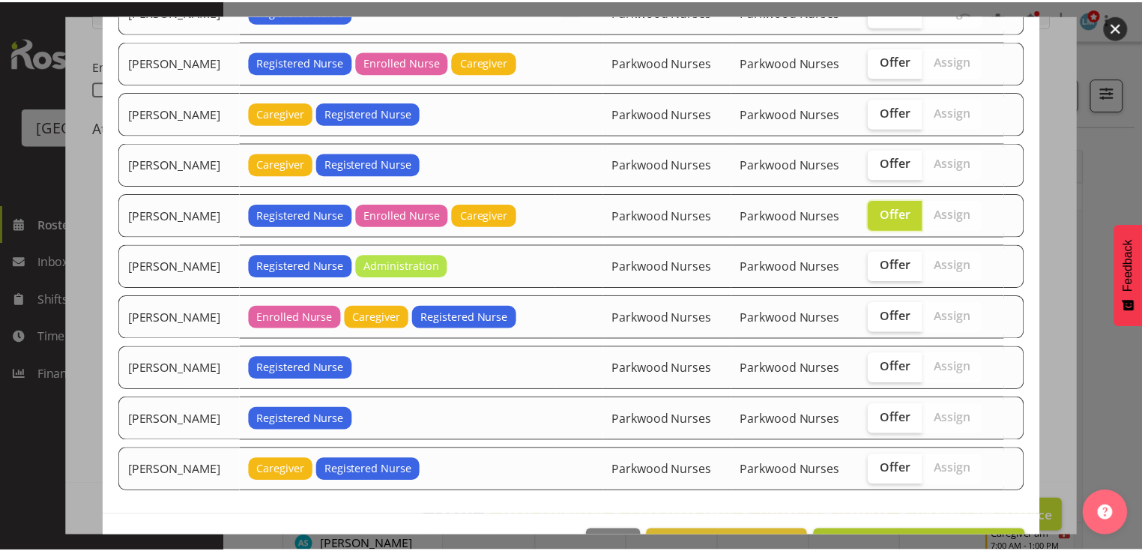
scroll to position [623, 0]
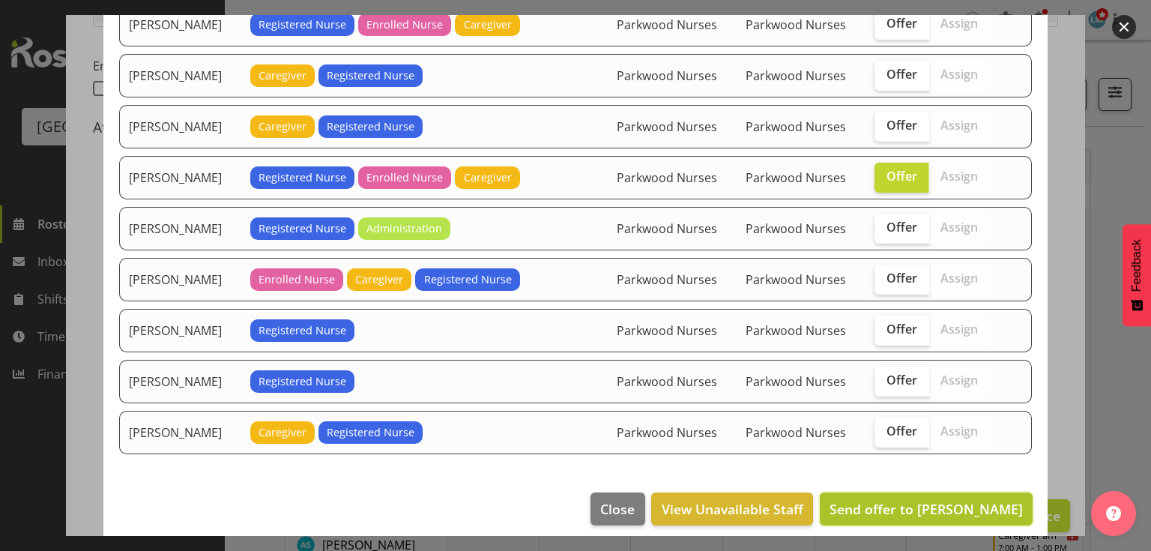
click at [936, 500] on span "Send offer to [PERSON_NAME]" at bounding box center [925, 509] width 193 height 18
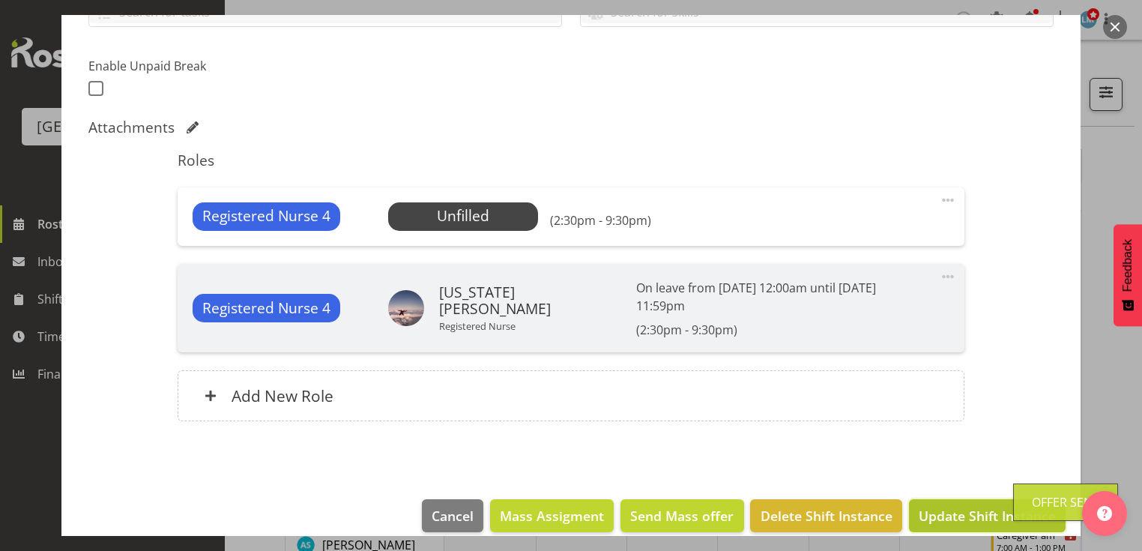
click at [980, 506] on span "Update Shift Instance" at bounding box center [987, 515] width 137 height 19
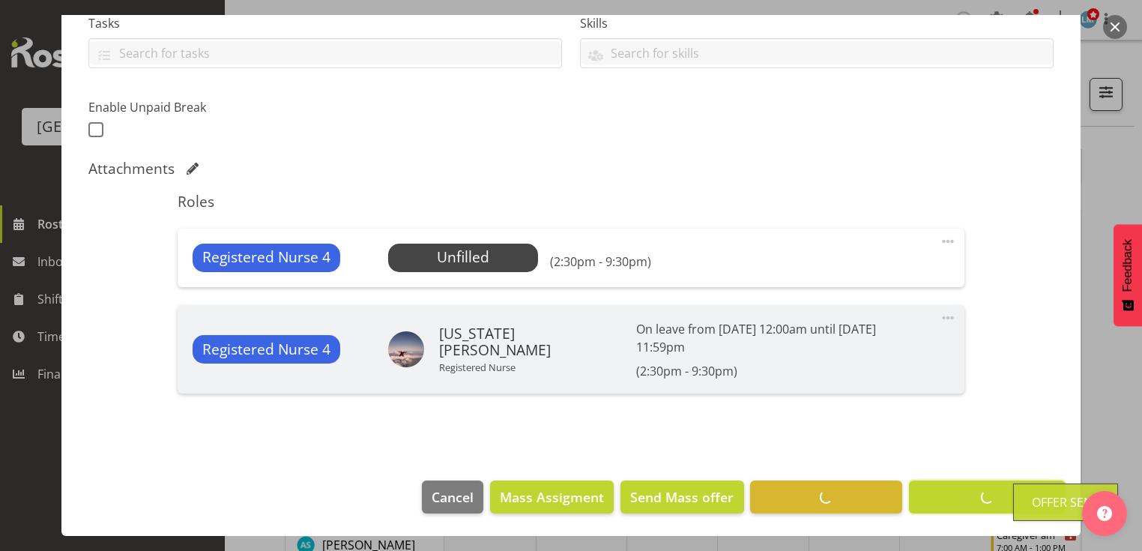
scroll to position [313, 0]
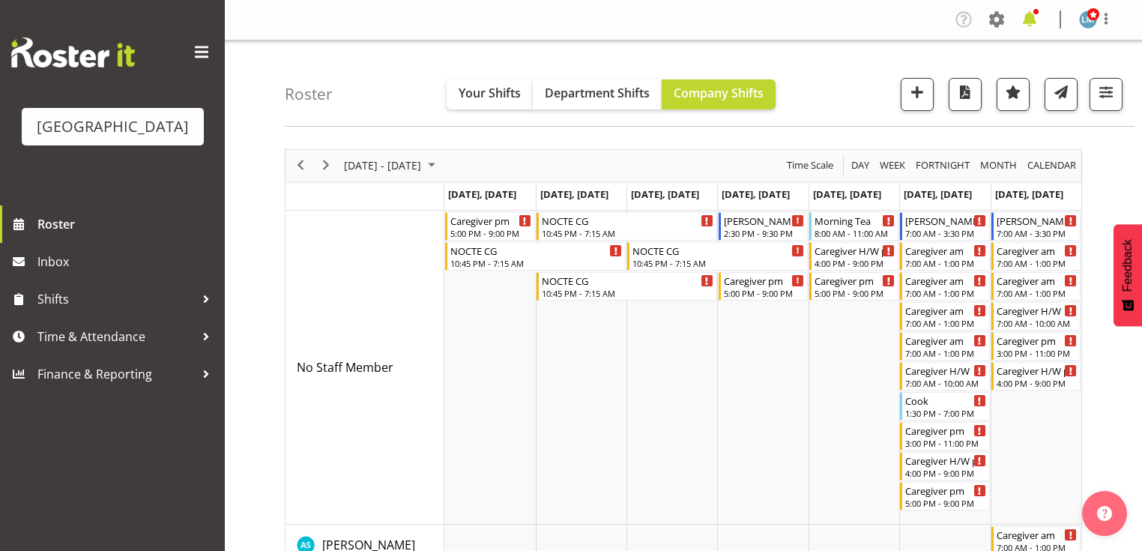
click at [1032, 19] on span at bounding box center [1029, 19] width 24 height 24
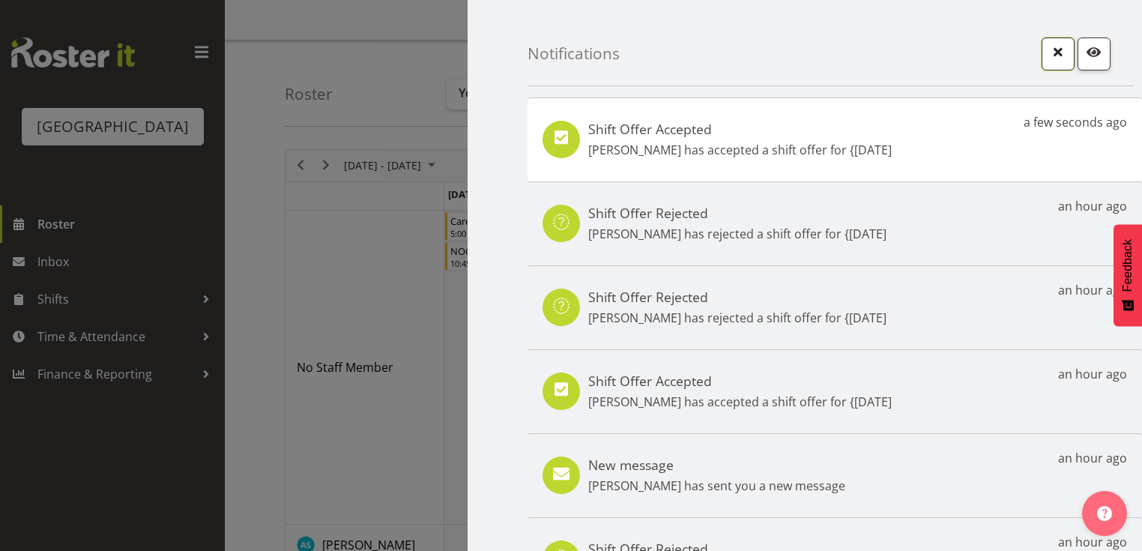
click at [1048, 46] on span "button" at bounding box center [1057, 51] width 19 height 19
